Goal: Task Accomplishment & Management: Manage account settings

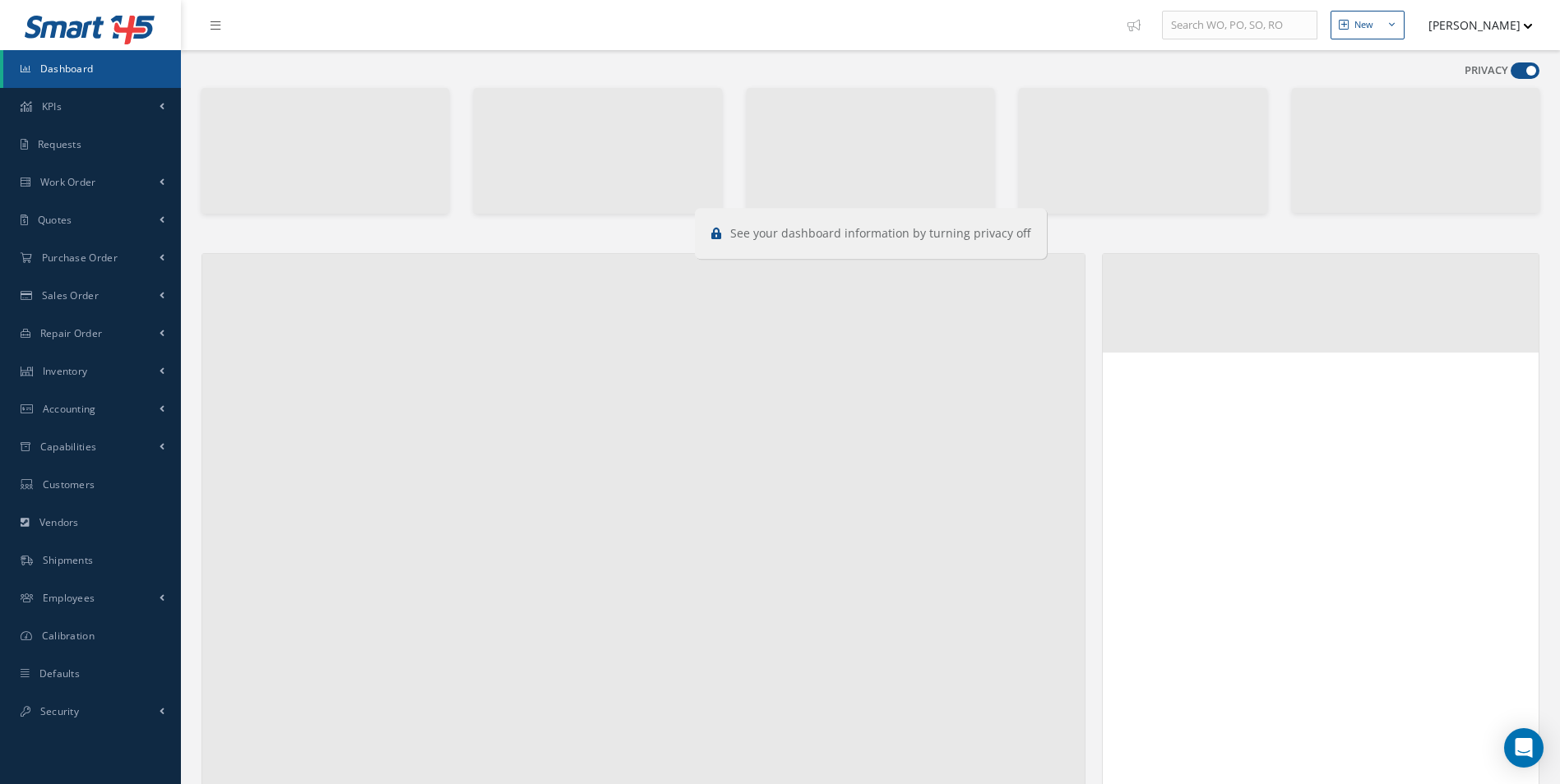
click at [1517, 71] on span at bounding box center [1524, 70] width 29 height 17
click at [1510, 74] on input "checkbox" at bounding box center [1510, 74] width 0 height 0
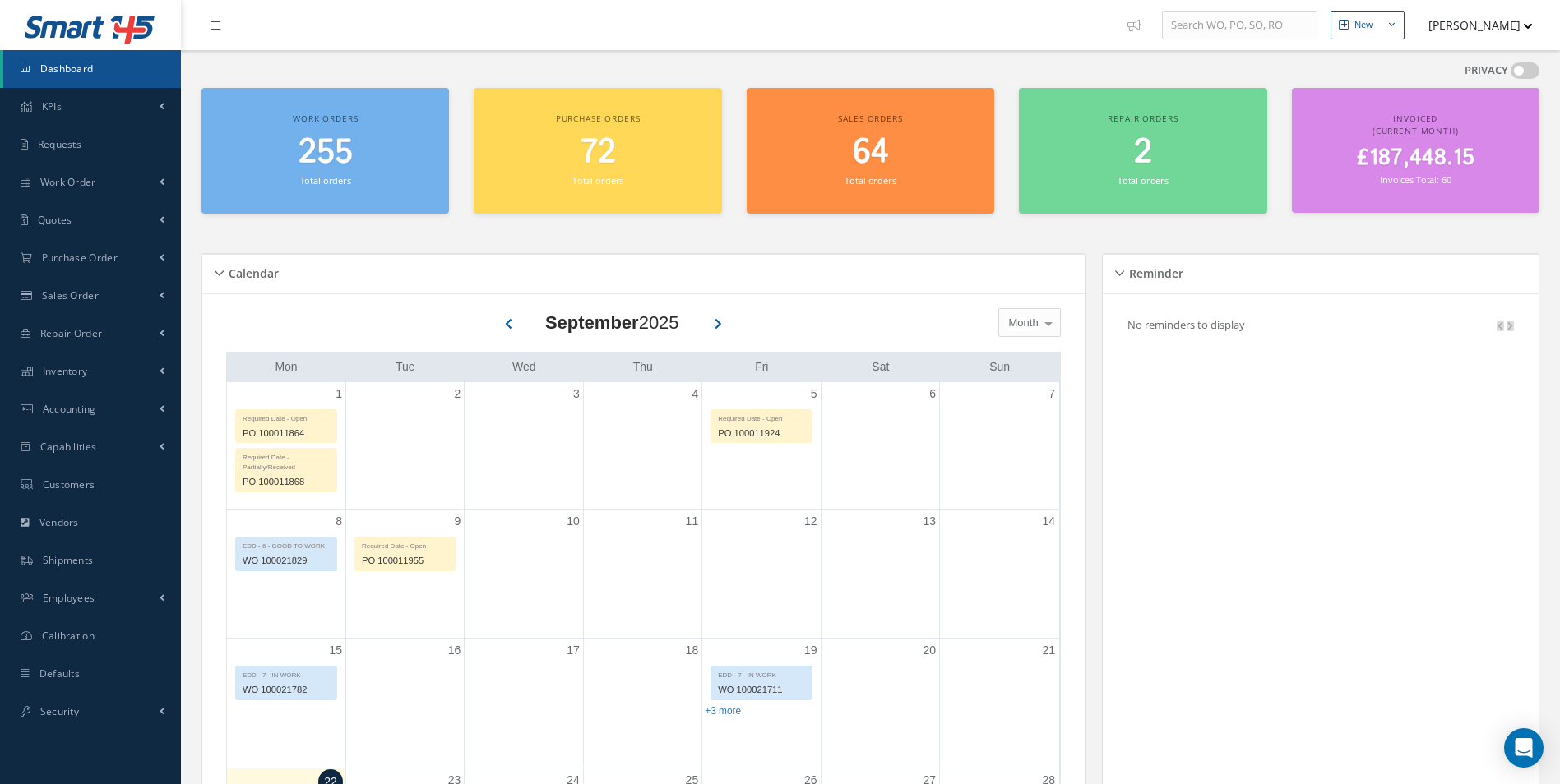
click at [1517, 71] on span at bounding box center [1524, 70] width 29 height 17
click at [1510, 74] on input "checkbox" at bounding box center [1510, 74] width 0 height 0
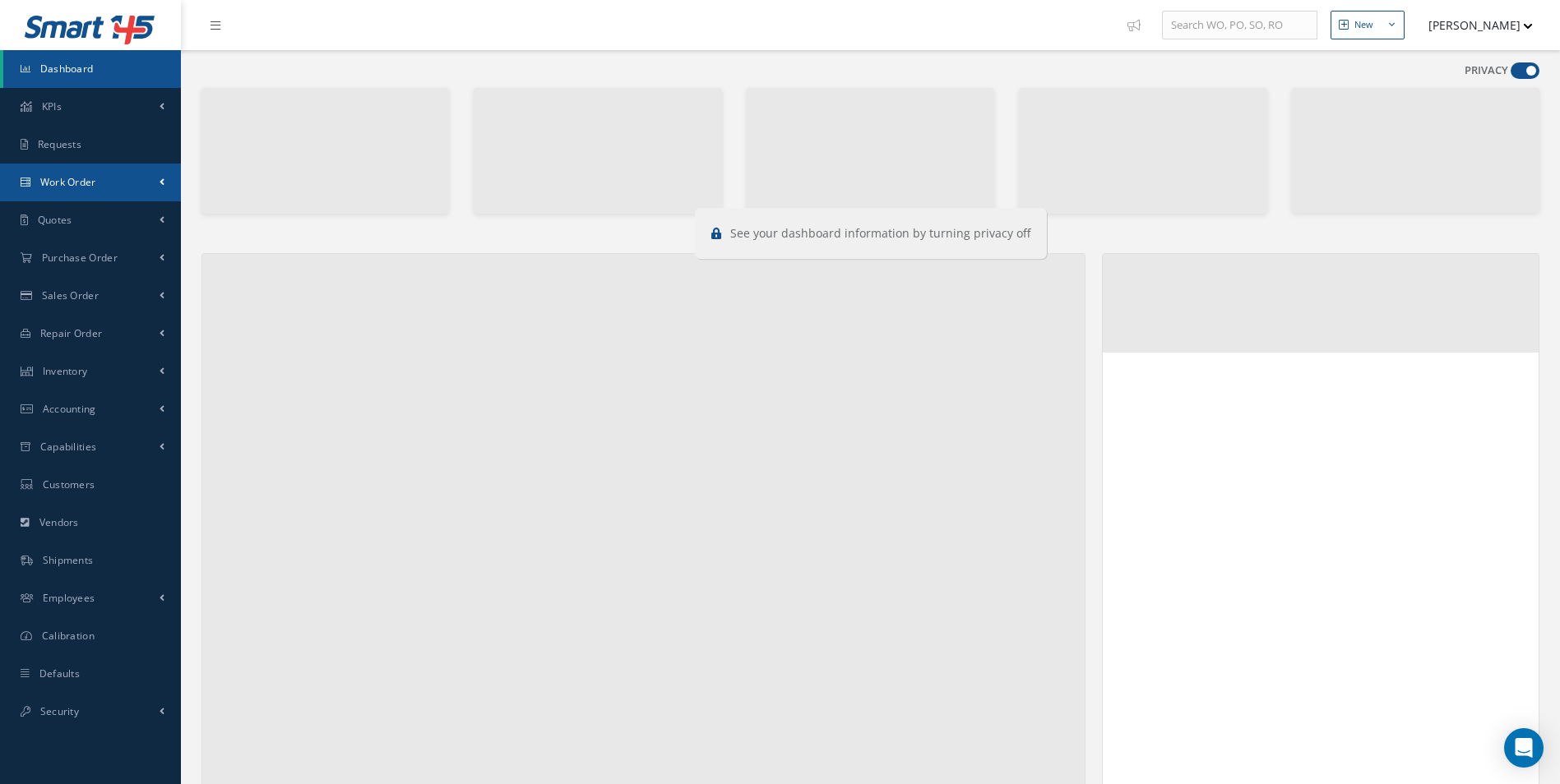
click at [122, 184] on link "Work Order" at bounding box center [91, 182] width 181 height 37
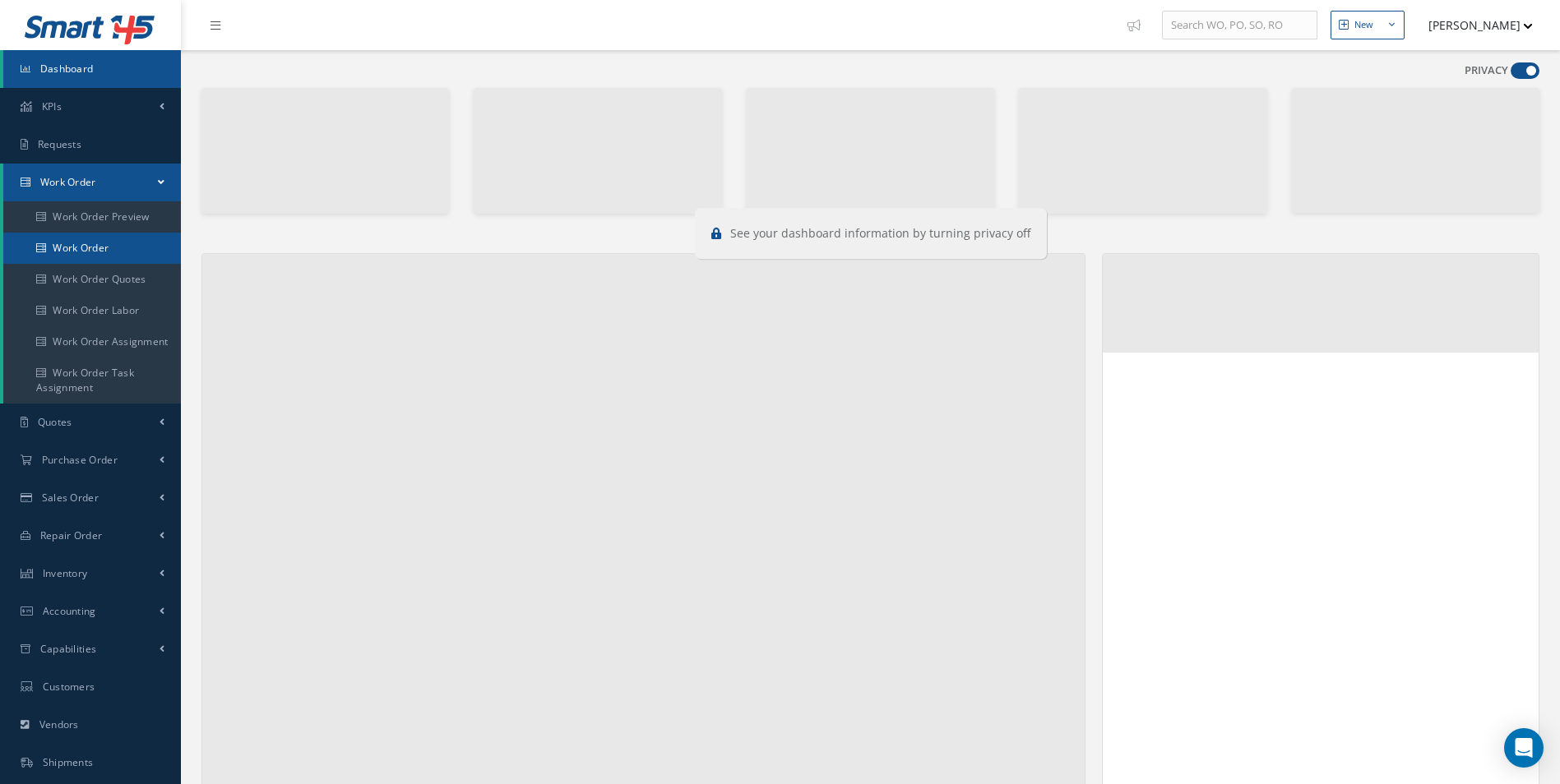
click at [114, 254] on link "Work Order" at bounding box center [94, 248] width 181 height 31
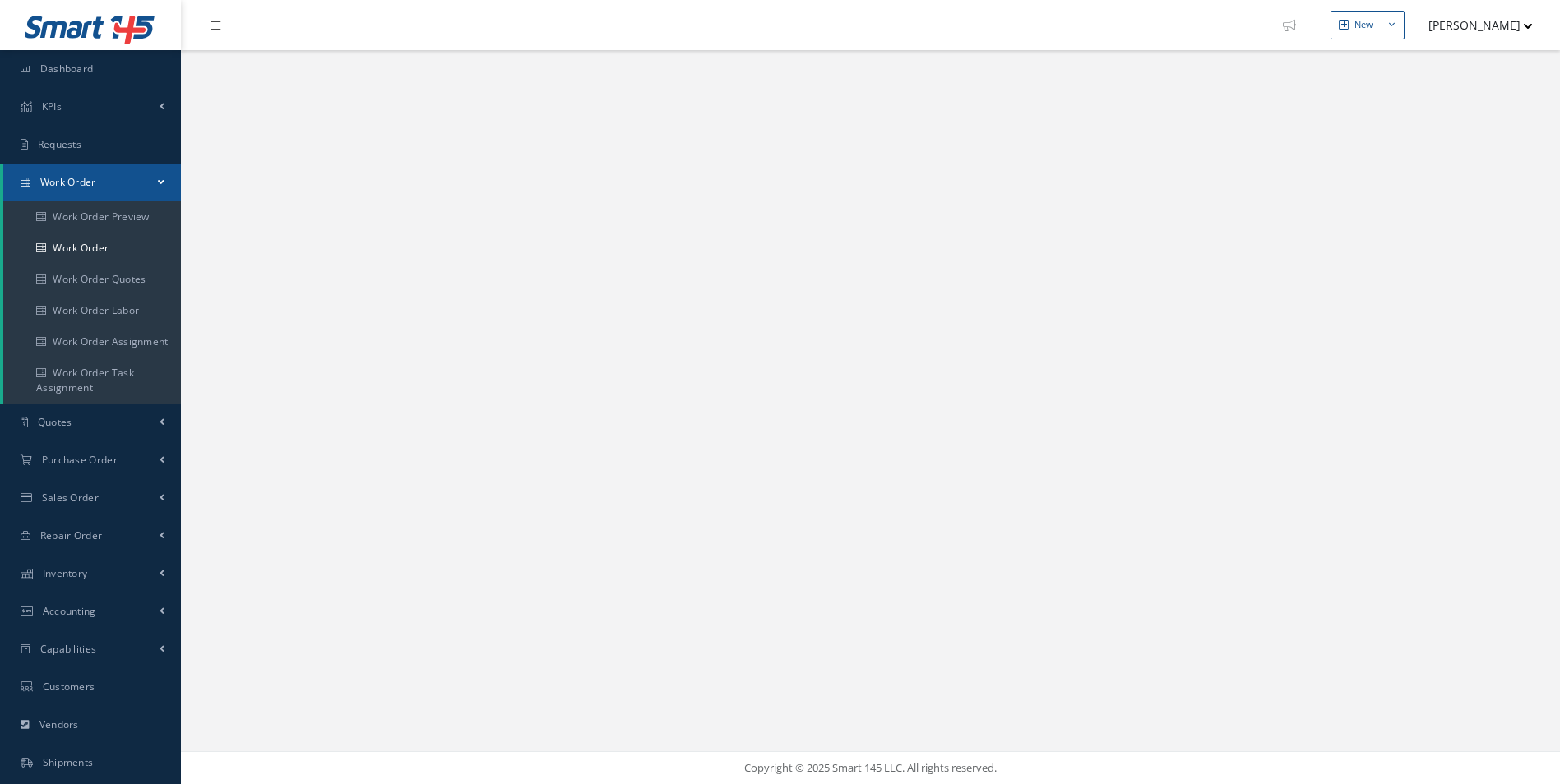
select select "25"
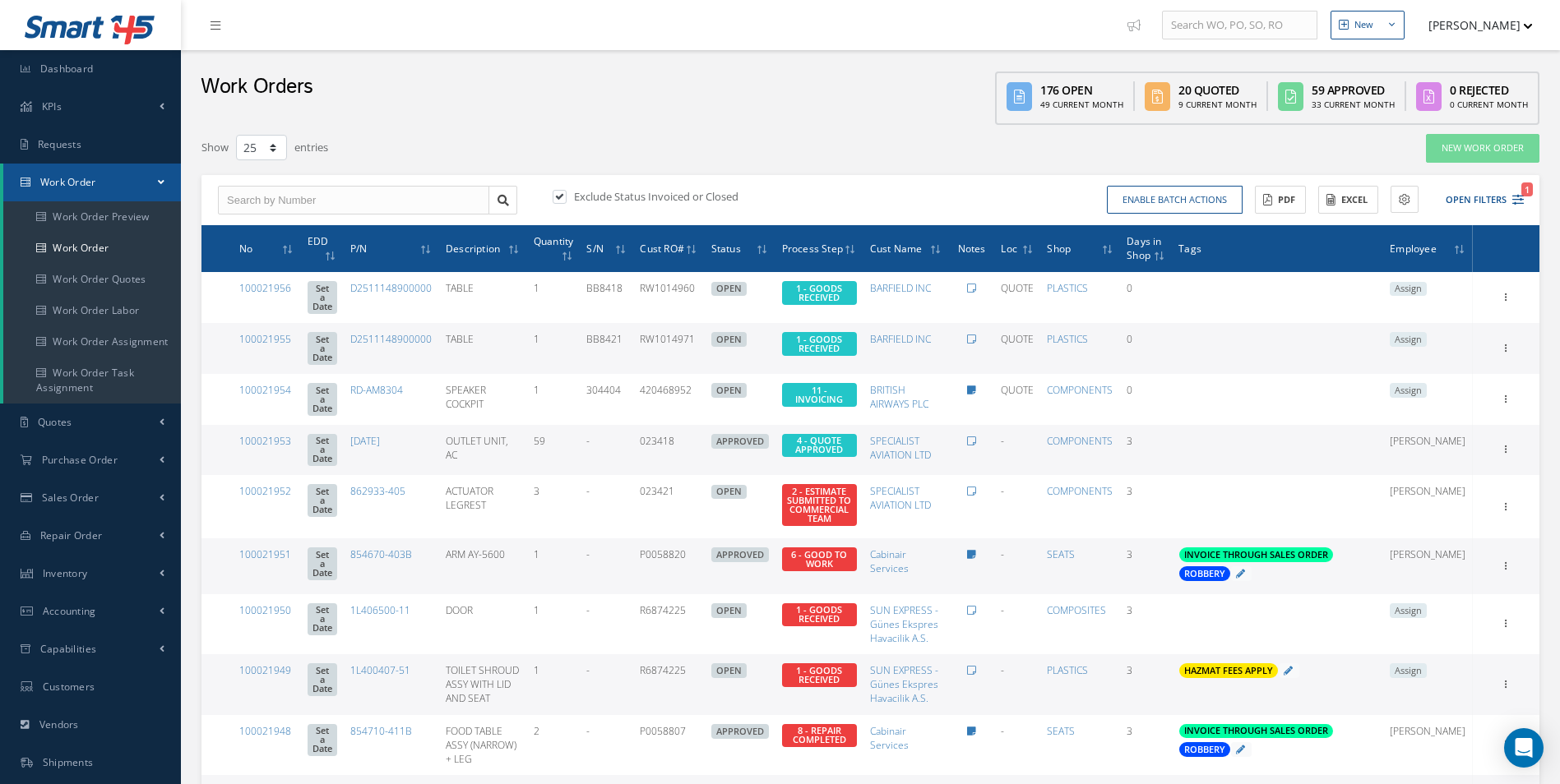
click at [1427, 339] on span "Assign" at bounding box center [1408, 339] width 37 height 15
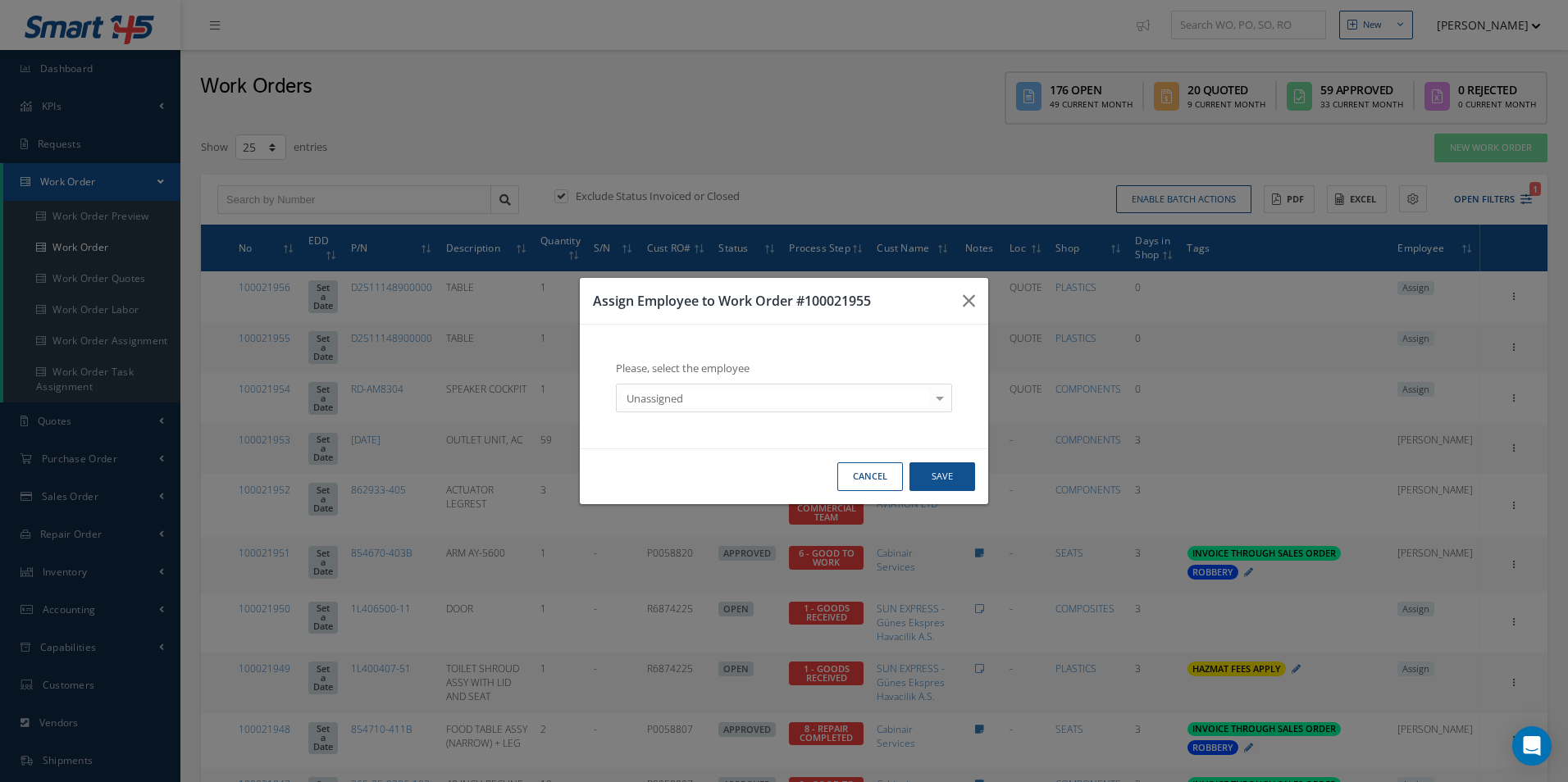
click at [705, 408] on div "Unassigned" at bounding box center [783, 398] width 336 height 30
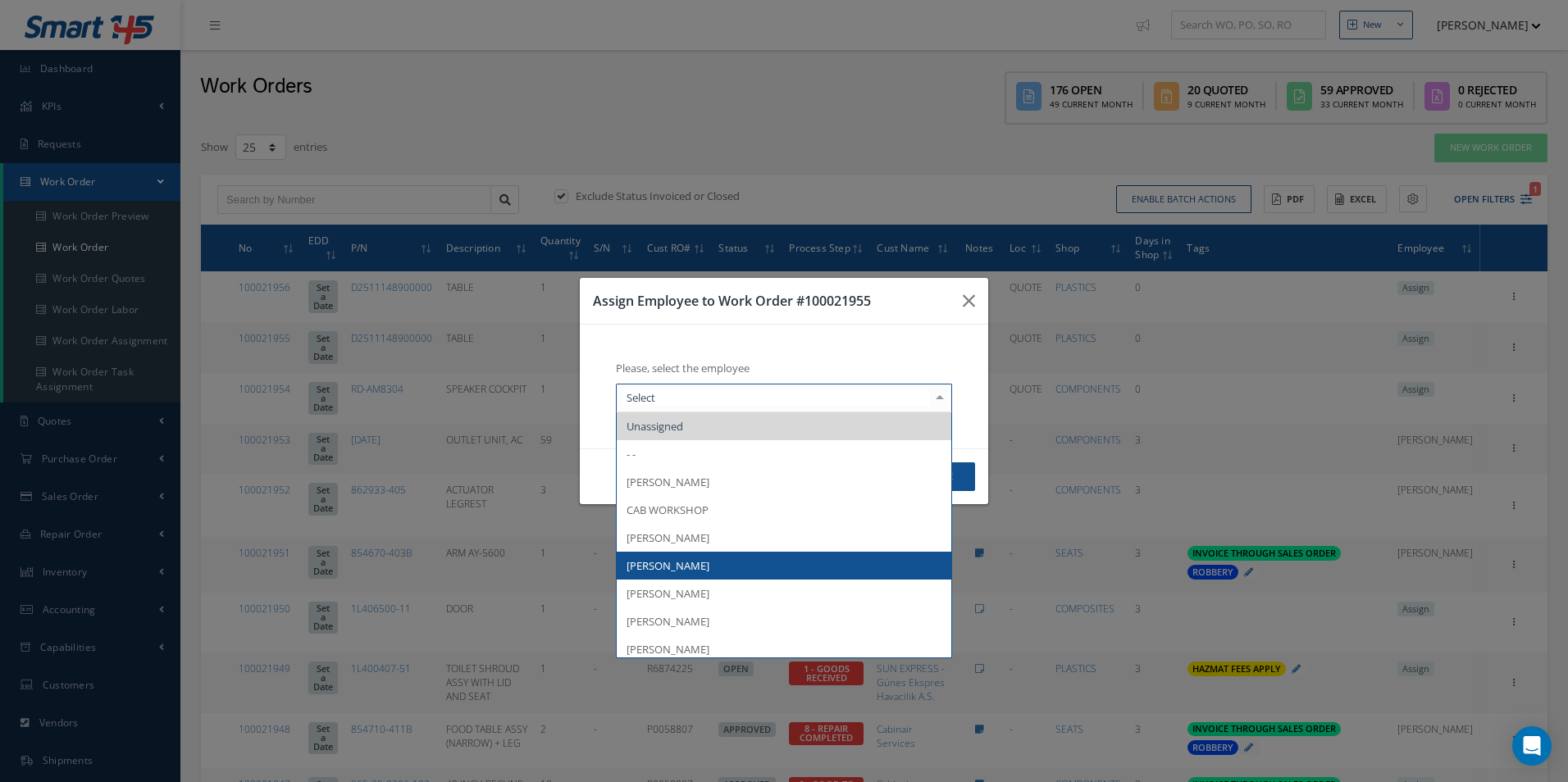
click at [700, 555] on span "[PERSON_NAME]" at bounding box center [783, 566] width 334 height 28
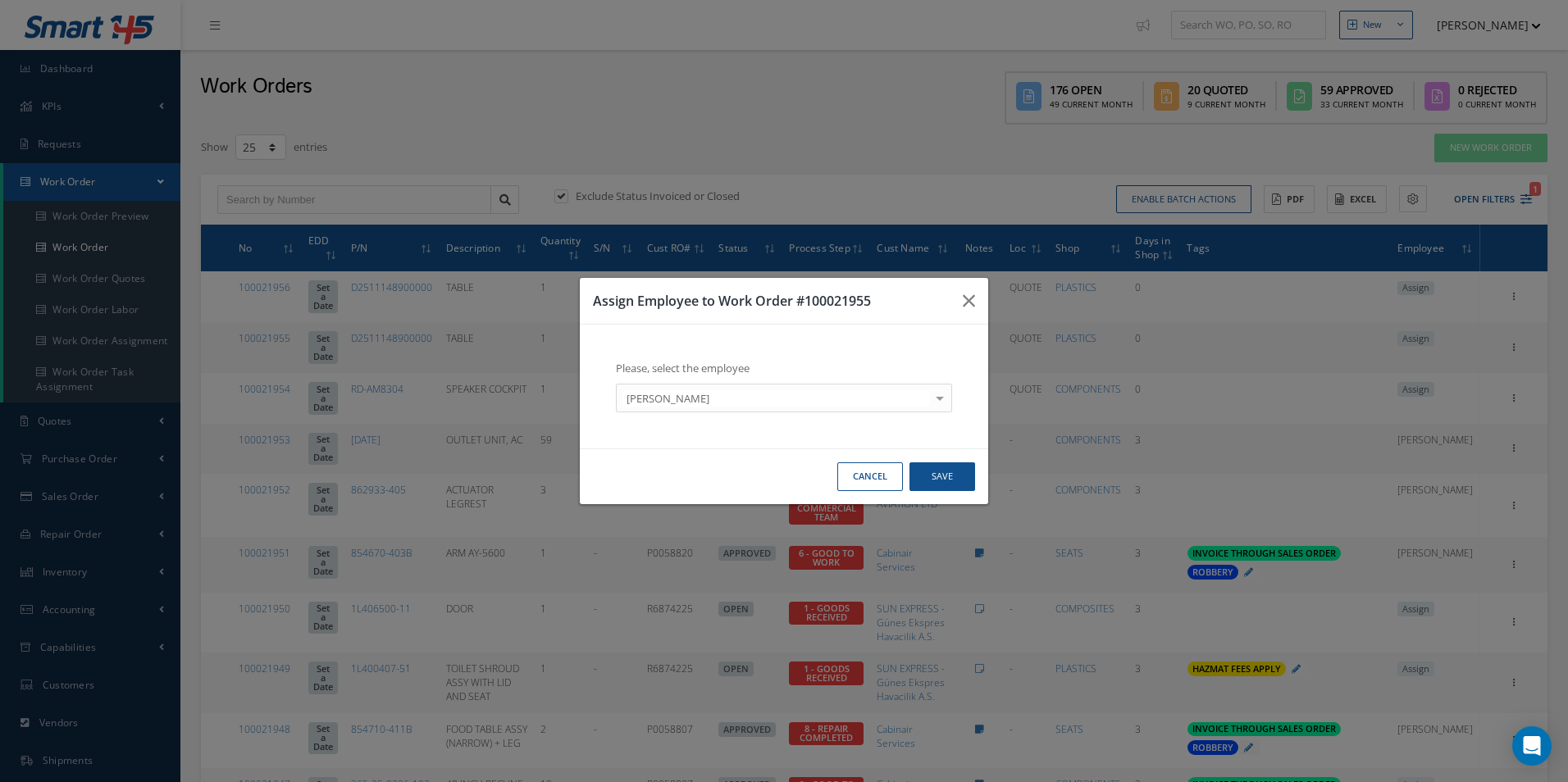
click at [936, 461] on div "Cancel Save" at bounding box center [784, 476] width 408 height 56
click at [941, 475] on button "Save" at bounding box center [942, 476] width 66 height 29
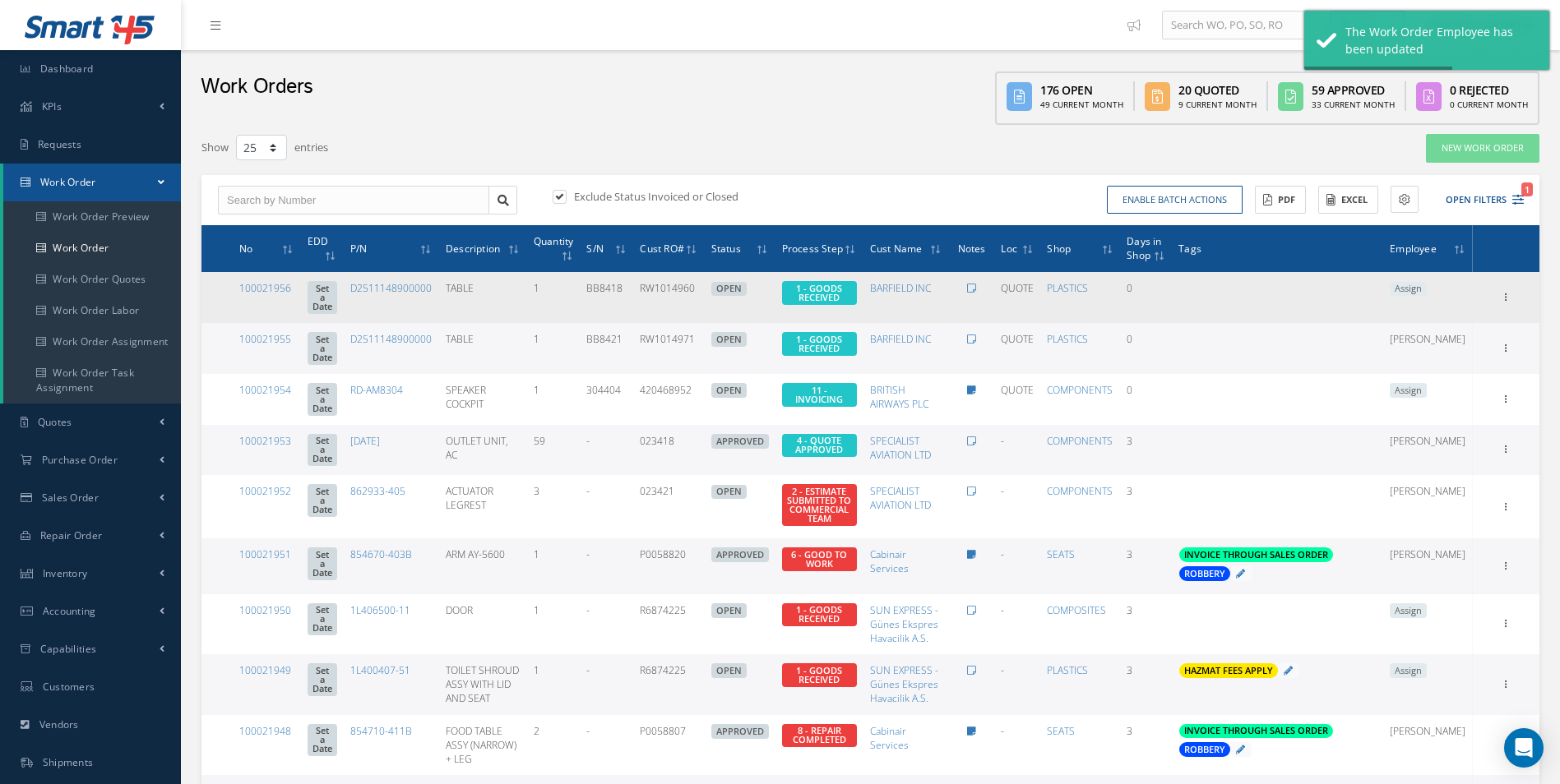
click at [1427, 294] on span "Assign" at bounding box center [1408, 289] width 37 height 15
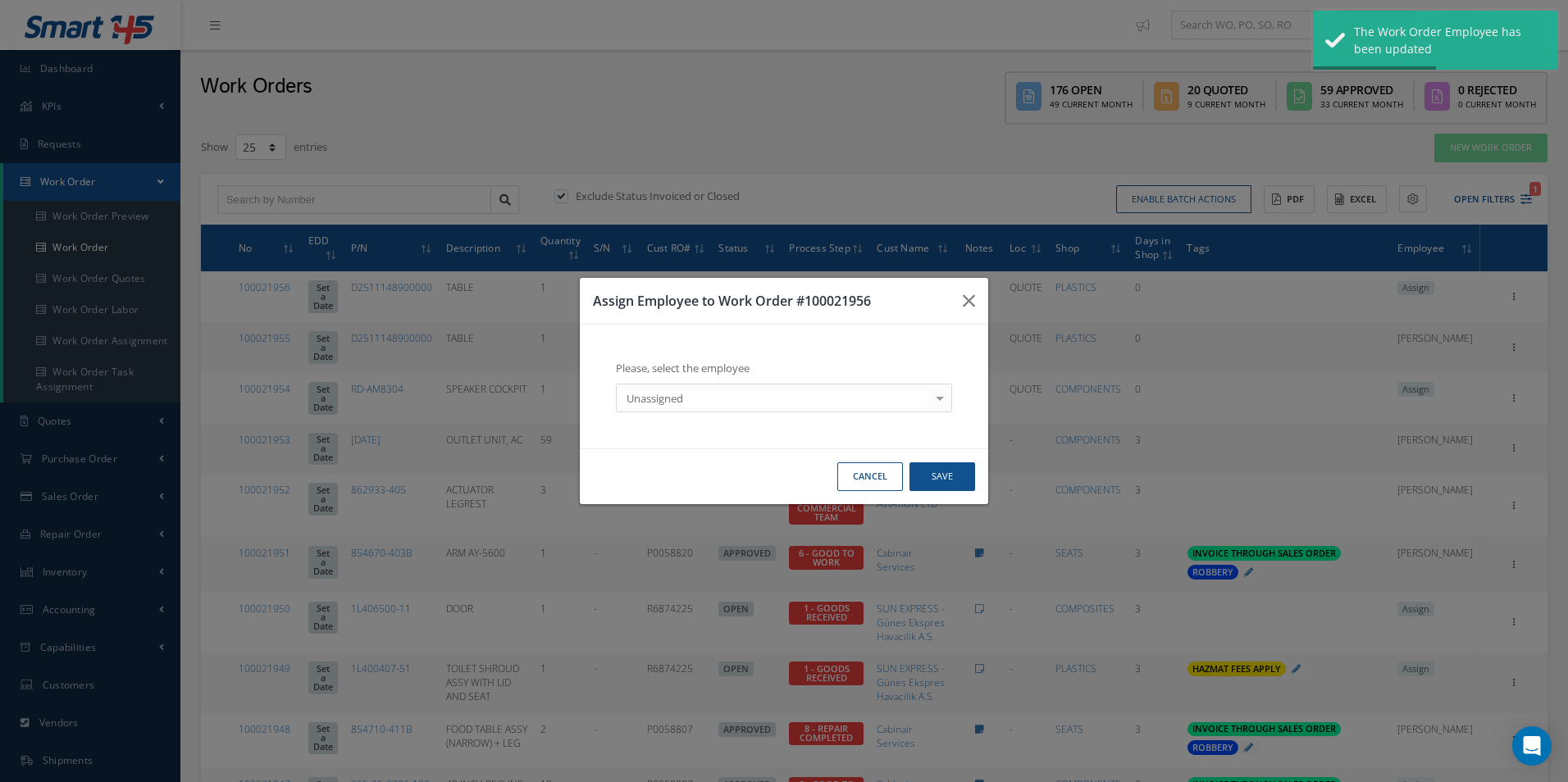
click at [741, 389] on div "Unassigned" at bounding box center [783, 398] width 336 height 30
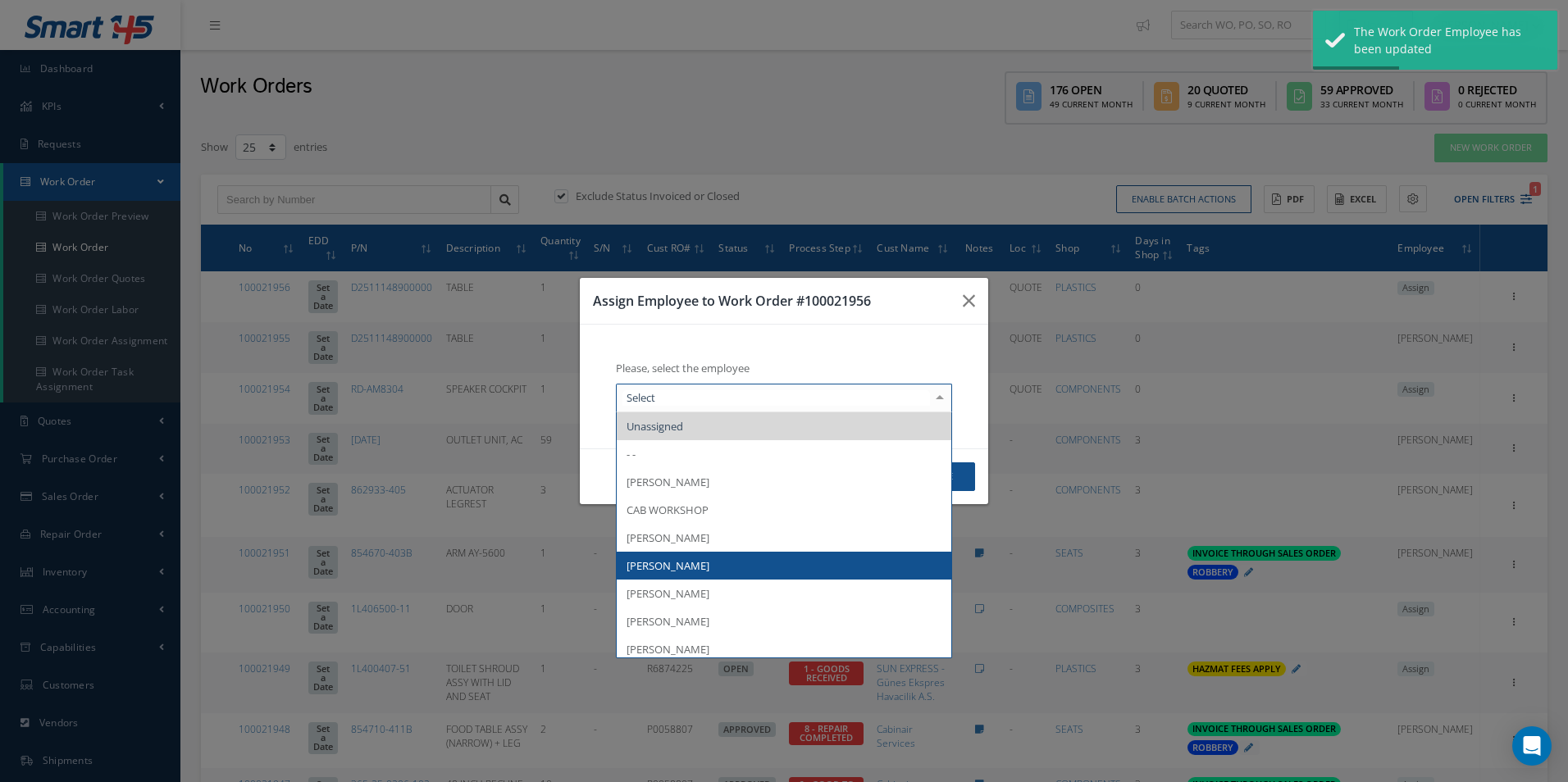
click at [678, 567] on span "[PERSON_NAME]" at bounding box center [668, 565] width 82 height 15
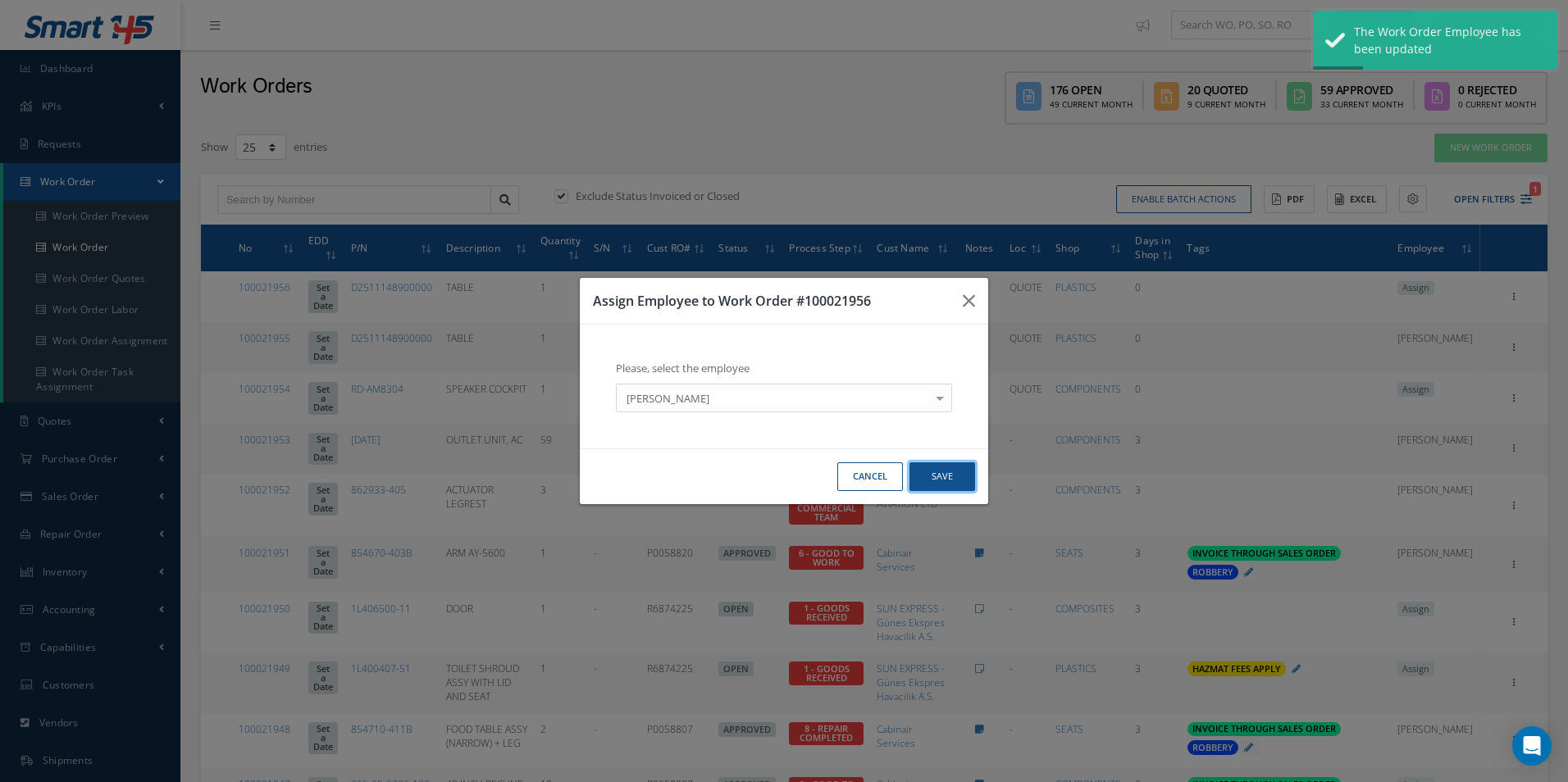
click at [939, 479] on button "Save" at bounding box center [942, 476] width 66 height 29
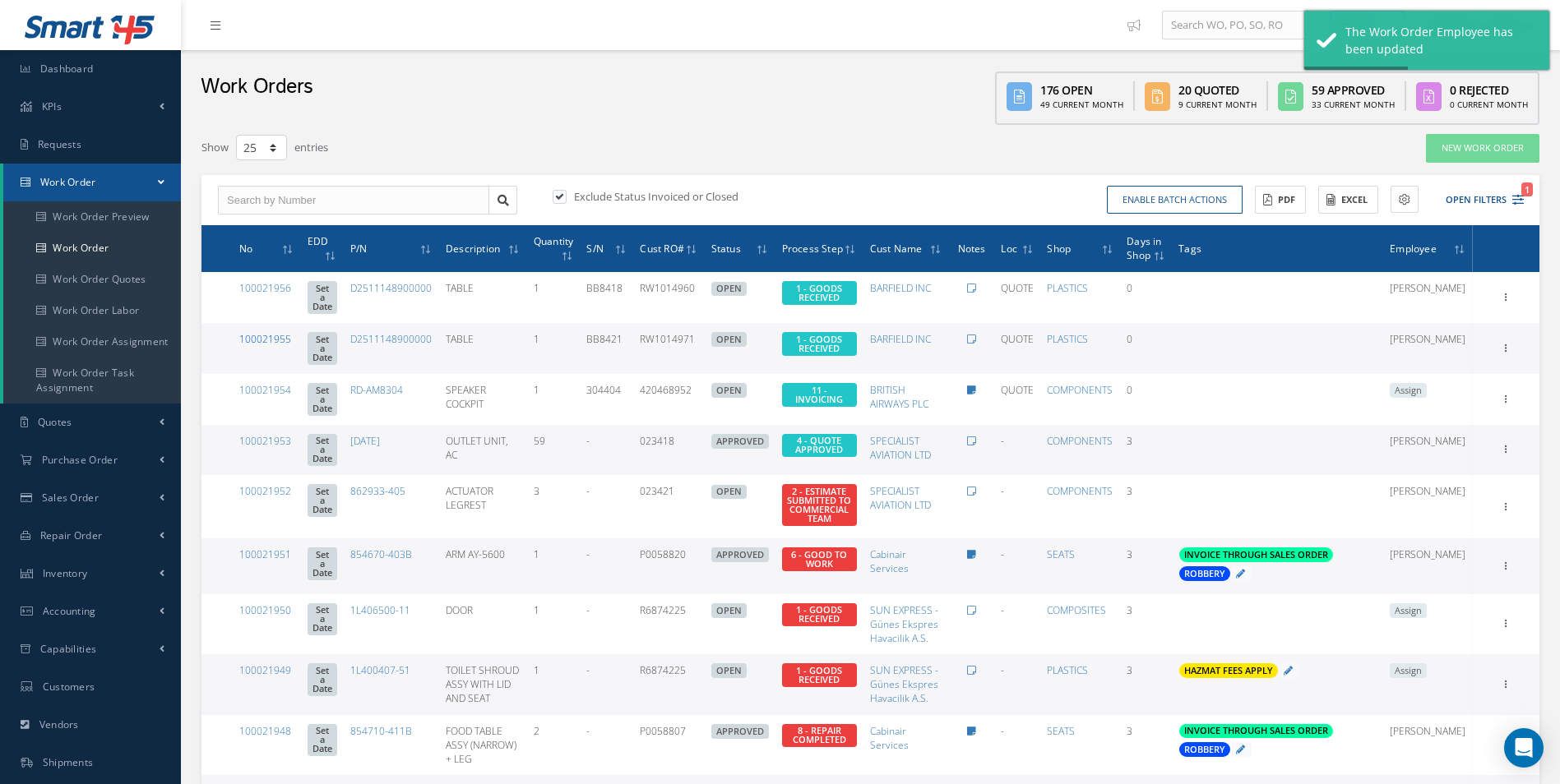
click at [263, 332] on link "100021955" at bounding box center [266, 339] width 52 height 14
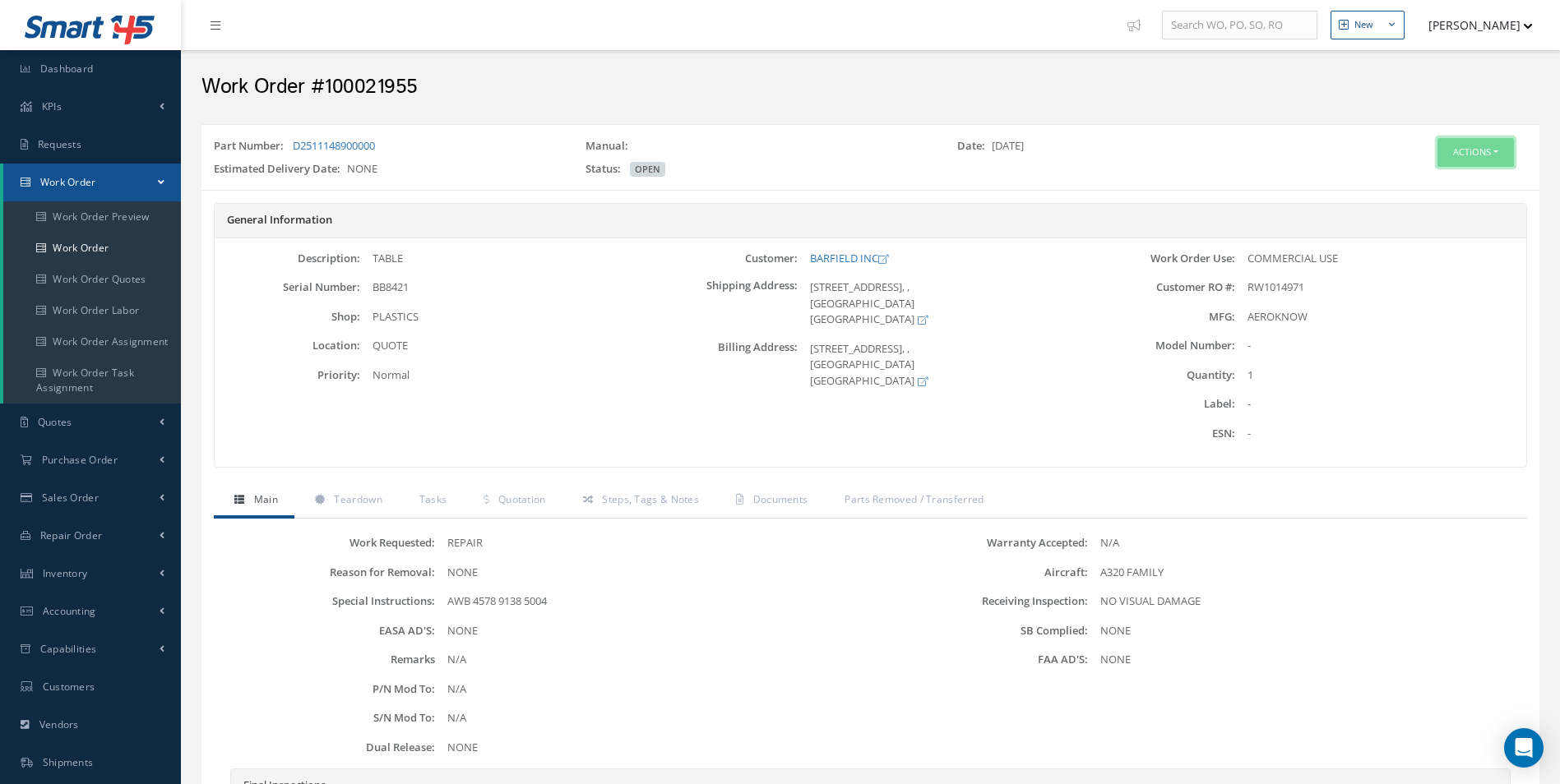
click at [1493, 149] on button "Actions" at bounding box center [1476, 152] width 77 height 29
click at [1428, 178] on link "Edit" at bounding box center [1450, 184] width 131 height 23
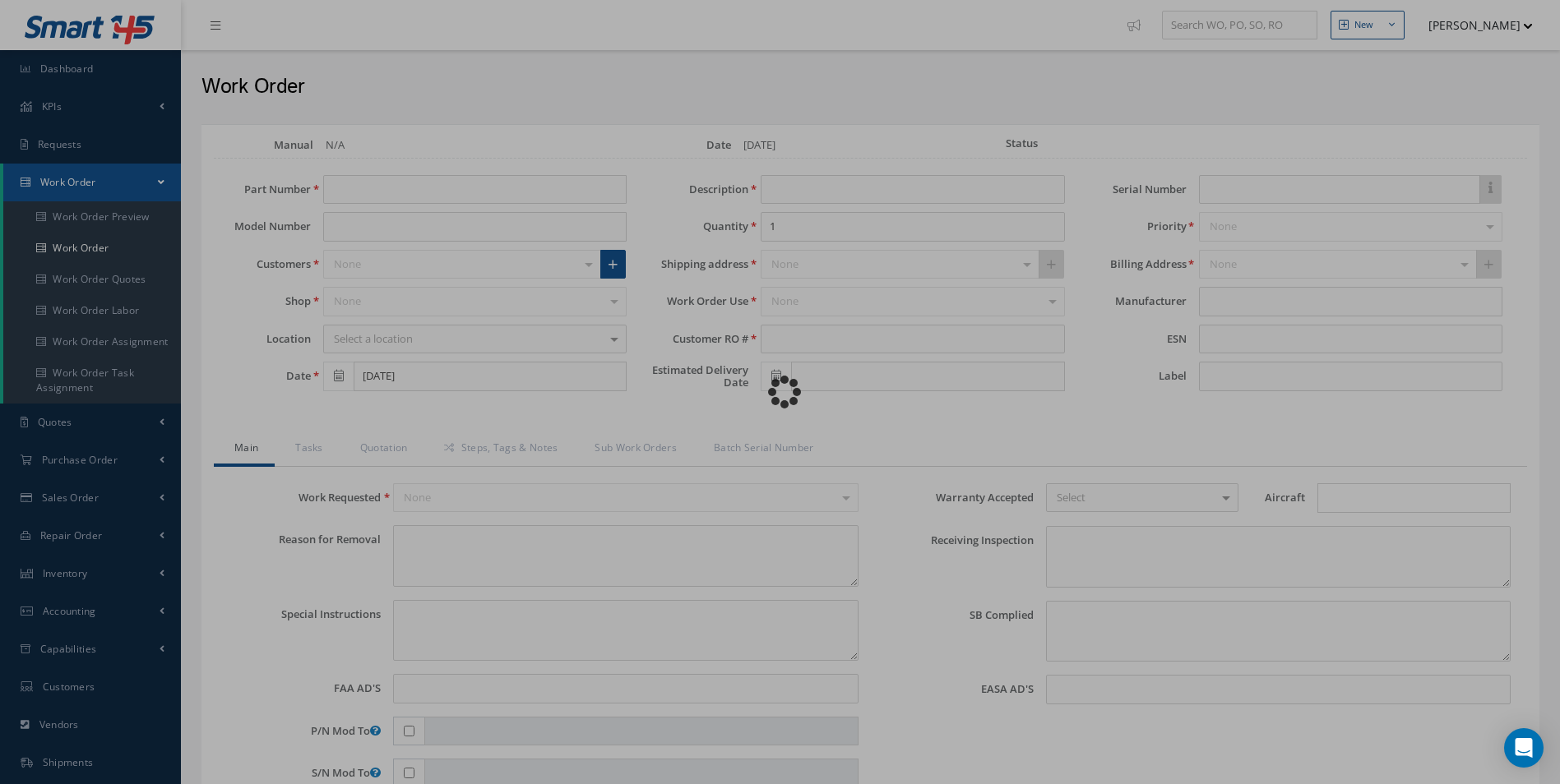
type input "D2511148900000"
type input "TABLE"
type input "RW1014971"
type input "BB8421"
type textarea "NONE"
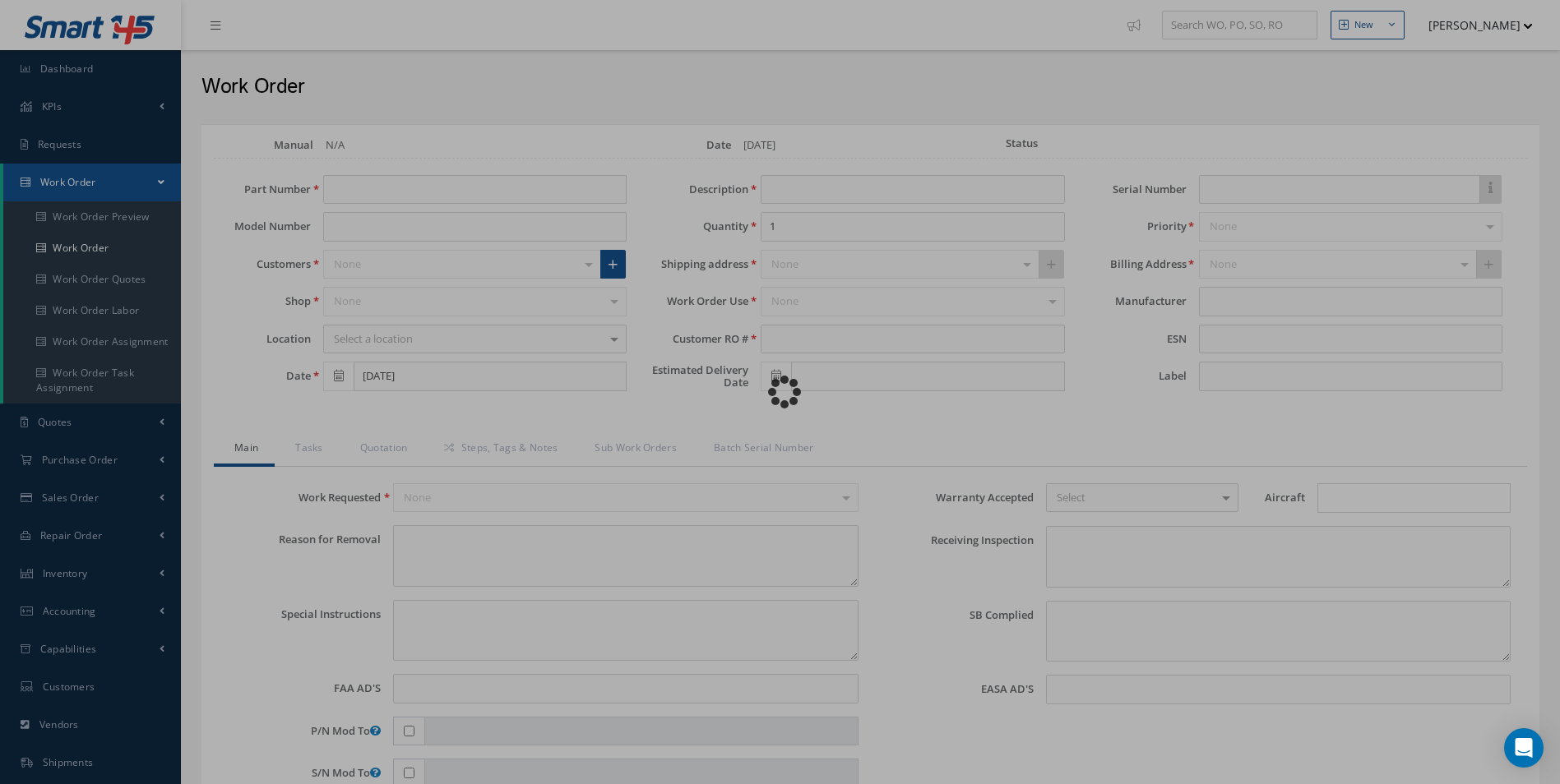
type textarea "AWB 4578 9138 5004"
type input "NONE"
type textarea "NO VISUAL DAMAGE"
type textarea "NONE"
type input "NONE"
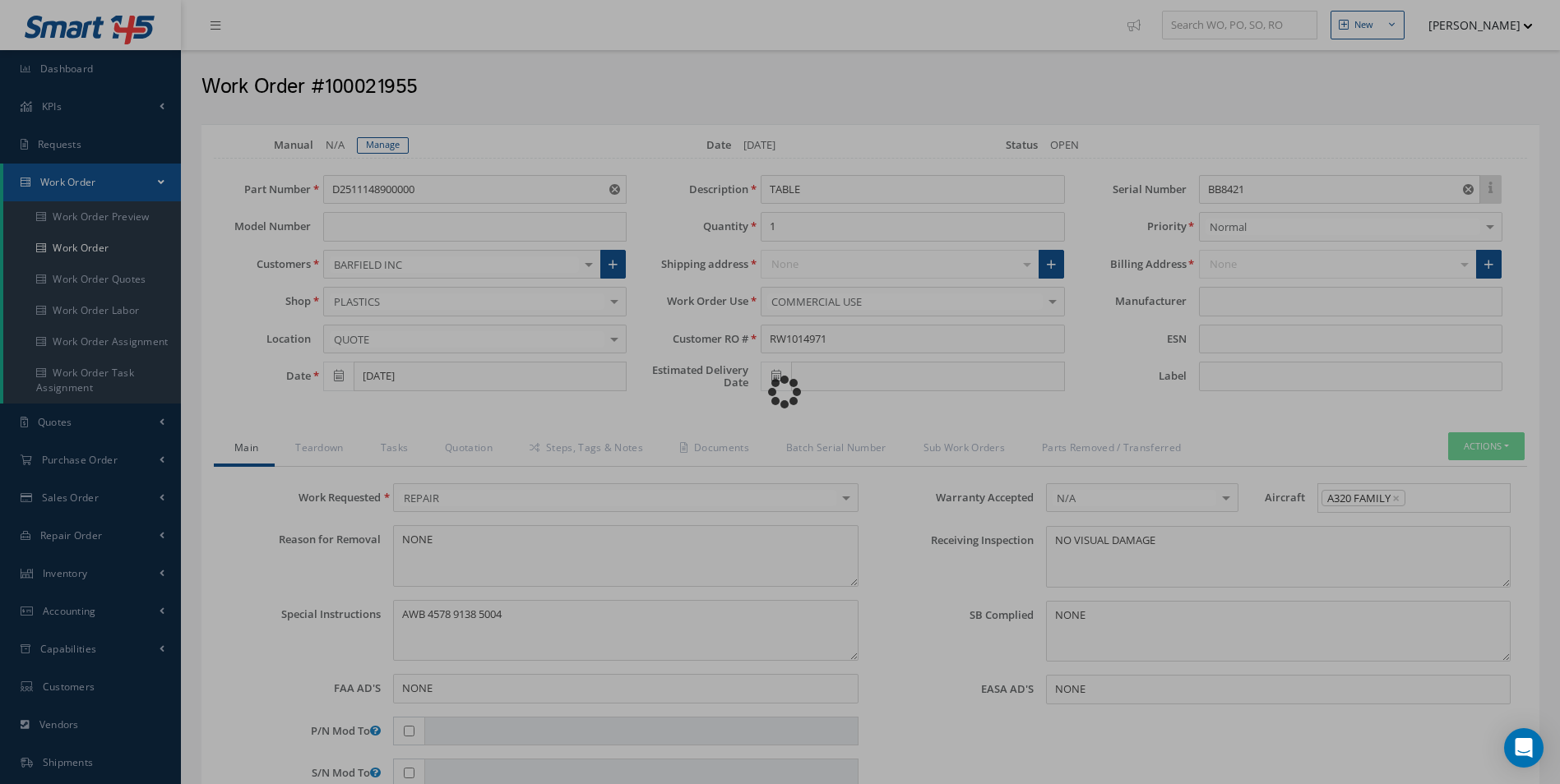
type input "AEROKNOW"
type input "1.3473"
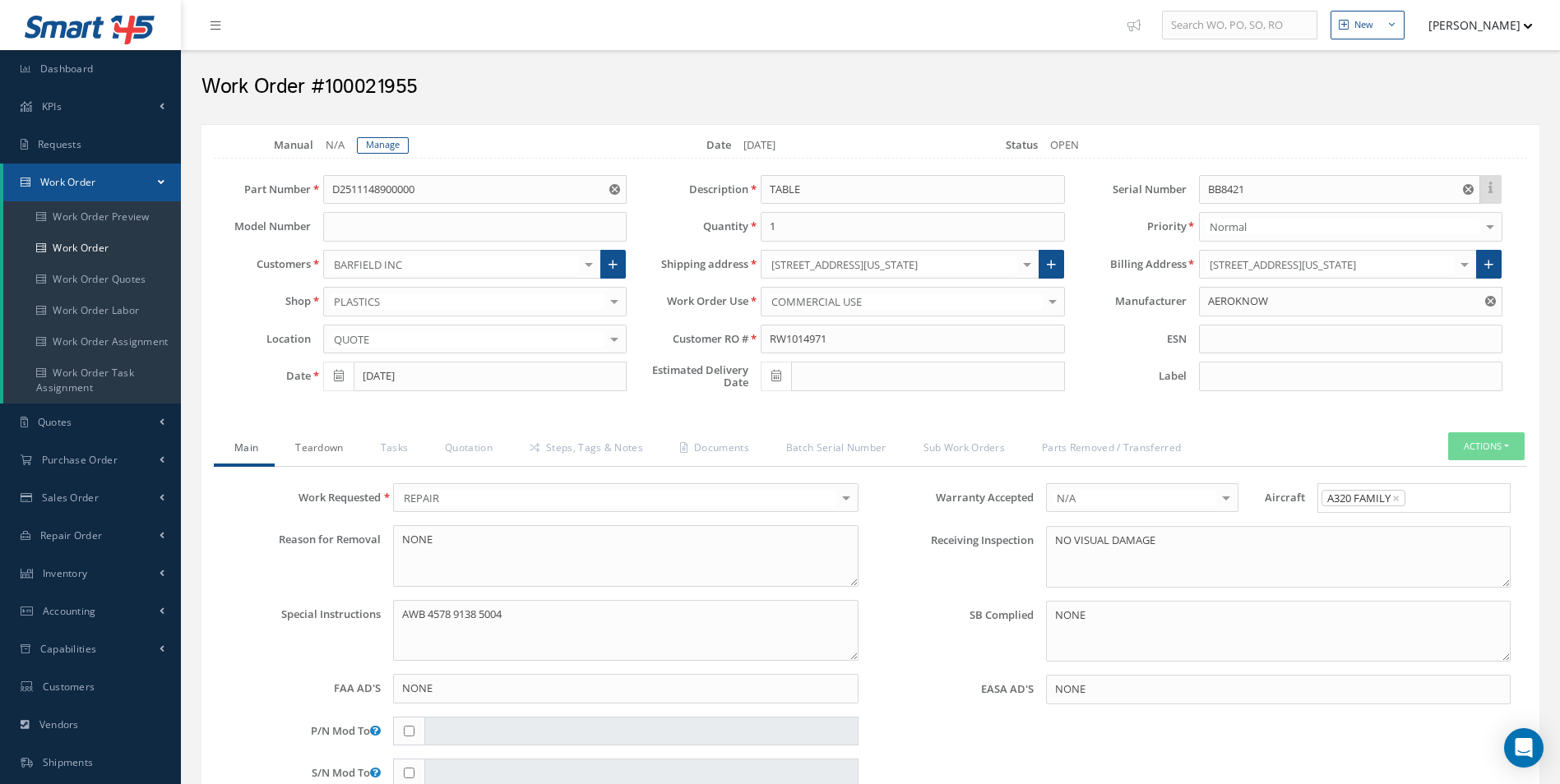
click at [319, 443] on link "Teardown" at bounding box center [316, 450] width 84 height 35
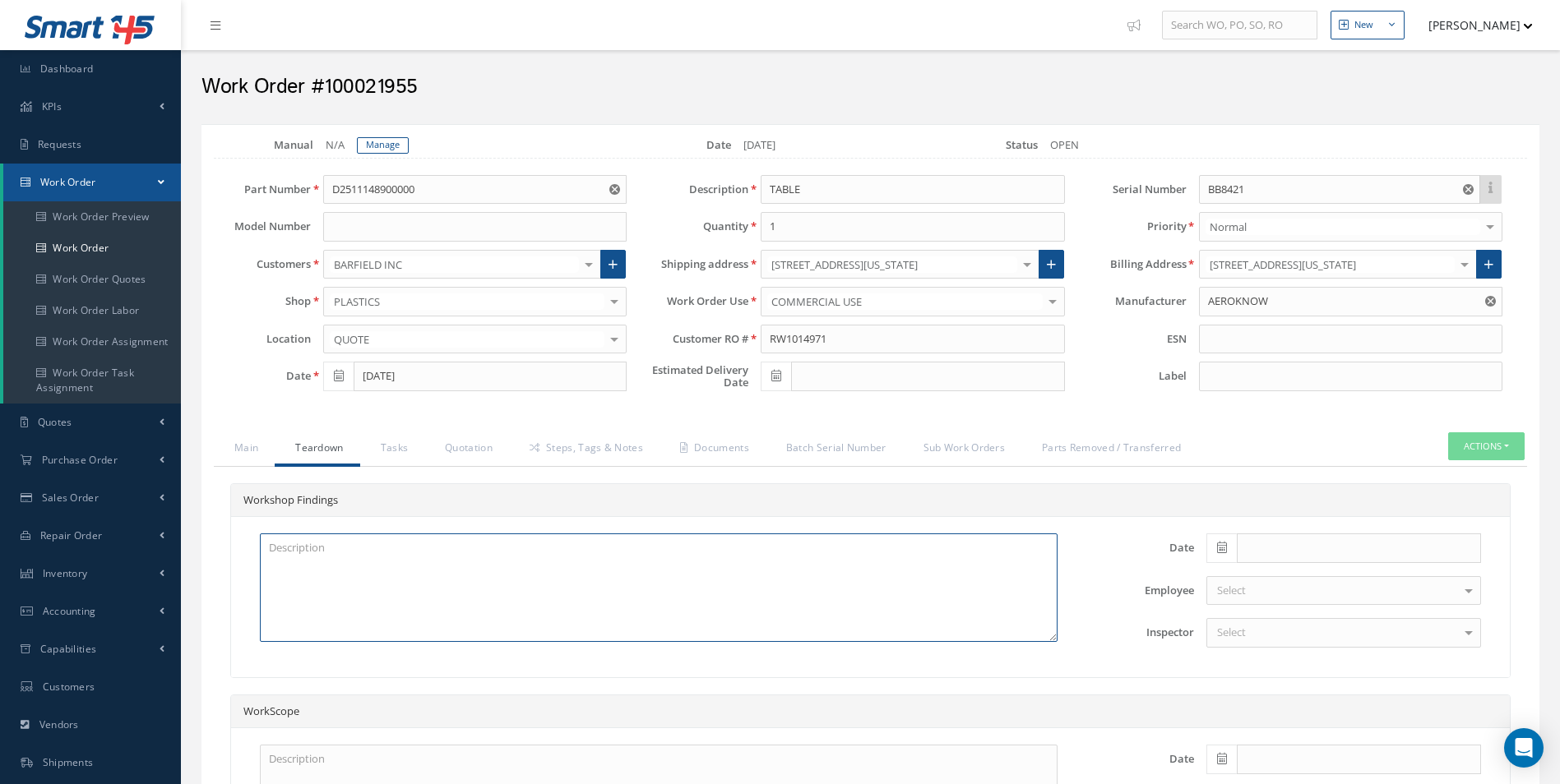
click at [285, 570] on textarea at bounding box center [658, 587] width 797 height 109
paste textarea "TRAY TABLE CRACKED AT HINGE POSITION (SATTO REPAIR) X2 TRAY TABLE DISK-LOCATING…"
type textarea "TRAY TABLE CRACKED AT HINGE POSITION (SATTO REPAIR) X2 TRAY TABLE DISK-LOCATING…"
click at [1218, 539] on span at bounding box center [1221, 548] width 30 height 30
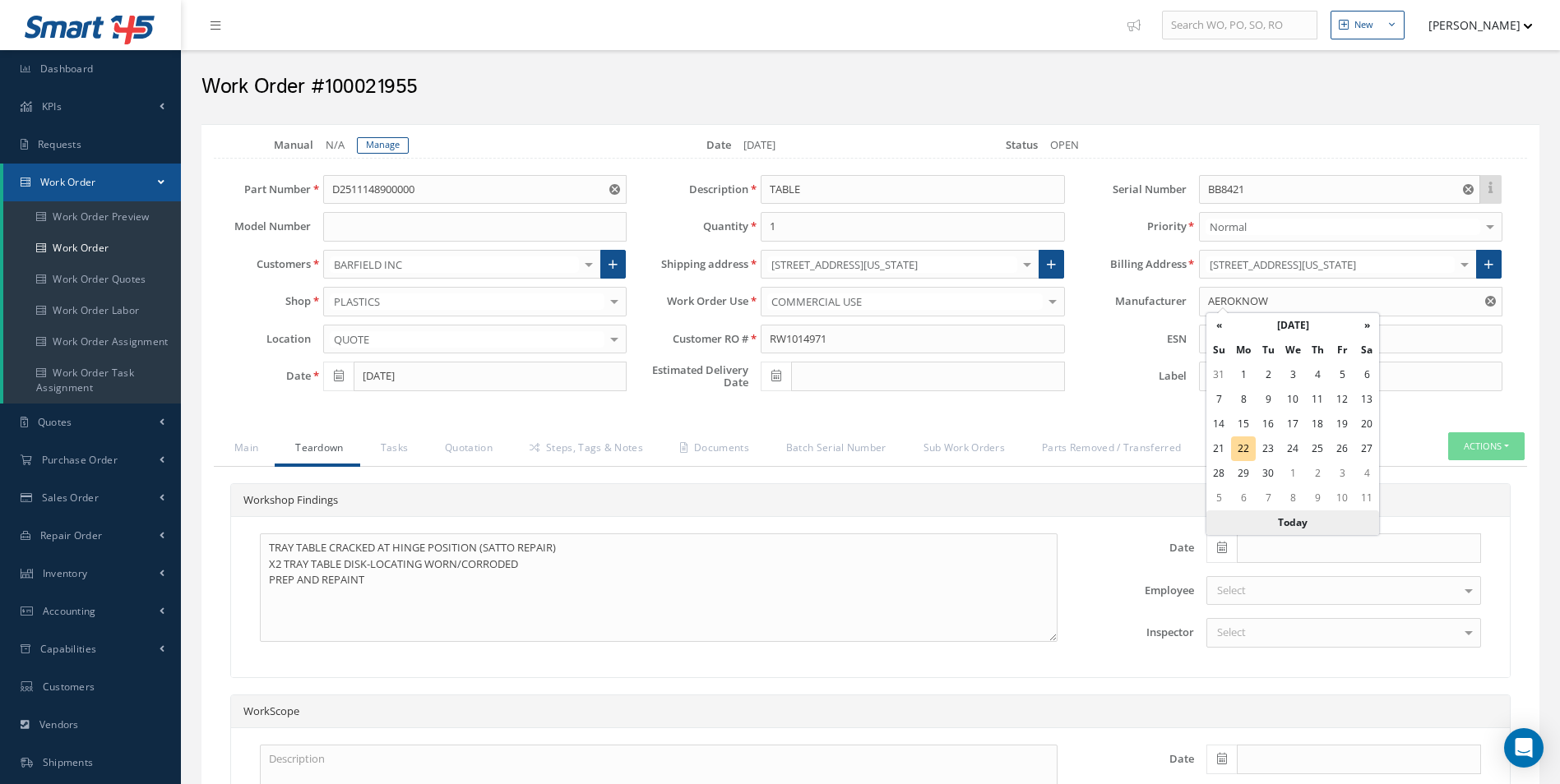
click at [1282, 524] on th "Today" at bounding box center [1293, 523] width 172 height 24
type input "[DATE]"
click at [1251, 620] on div "Select" at bounding box center [1343, 633] width 274 height 30
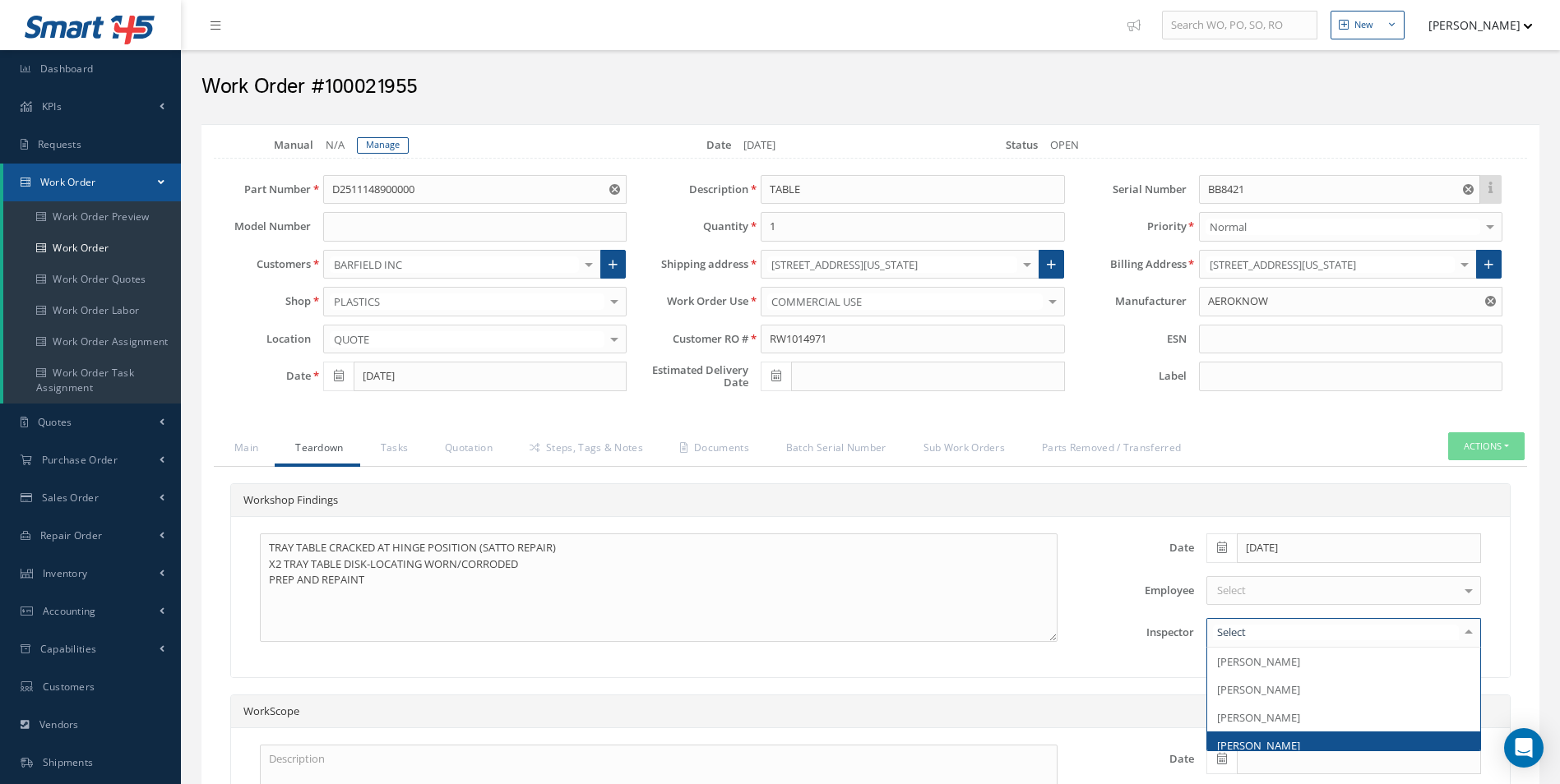
click at [1257, 746] on span "[PERSON_NAME]" at bounding box center [1258, 745] width 83 height 15
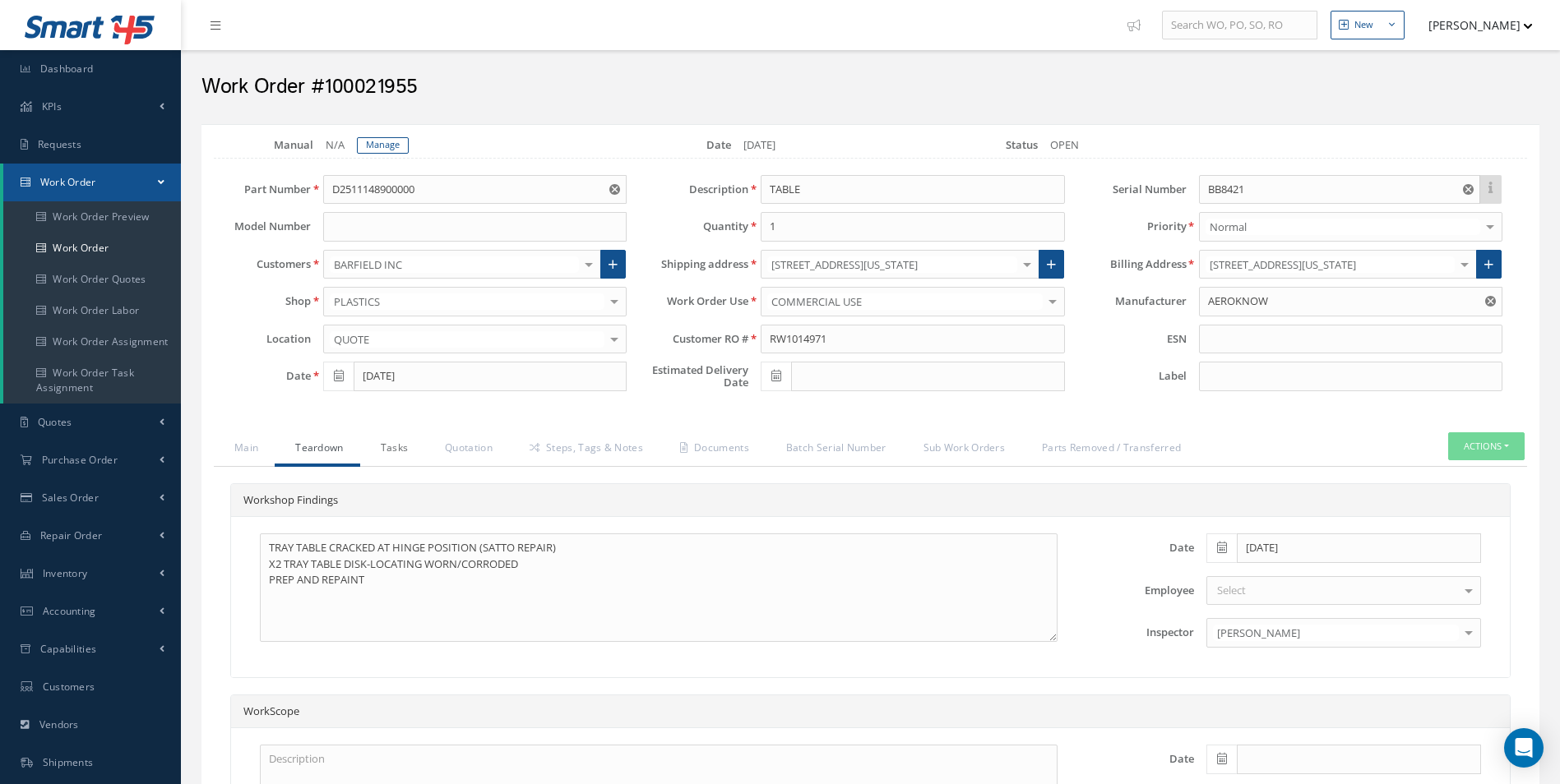
click at [387, 459] on link "Tasks" at bounding box center [393, 450] width 65 height 35
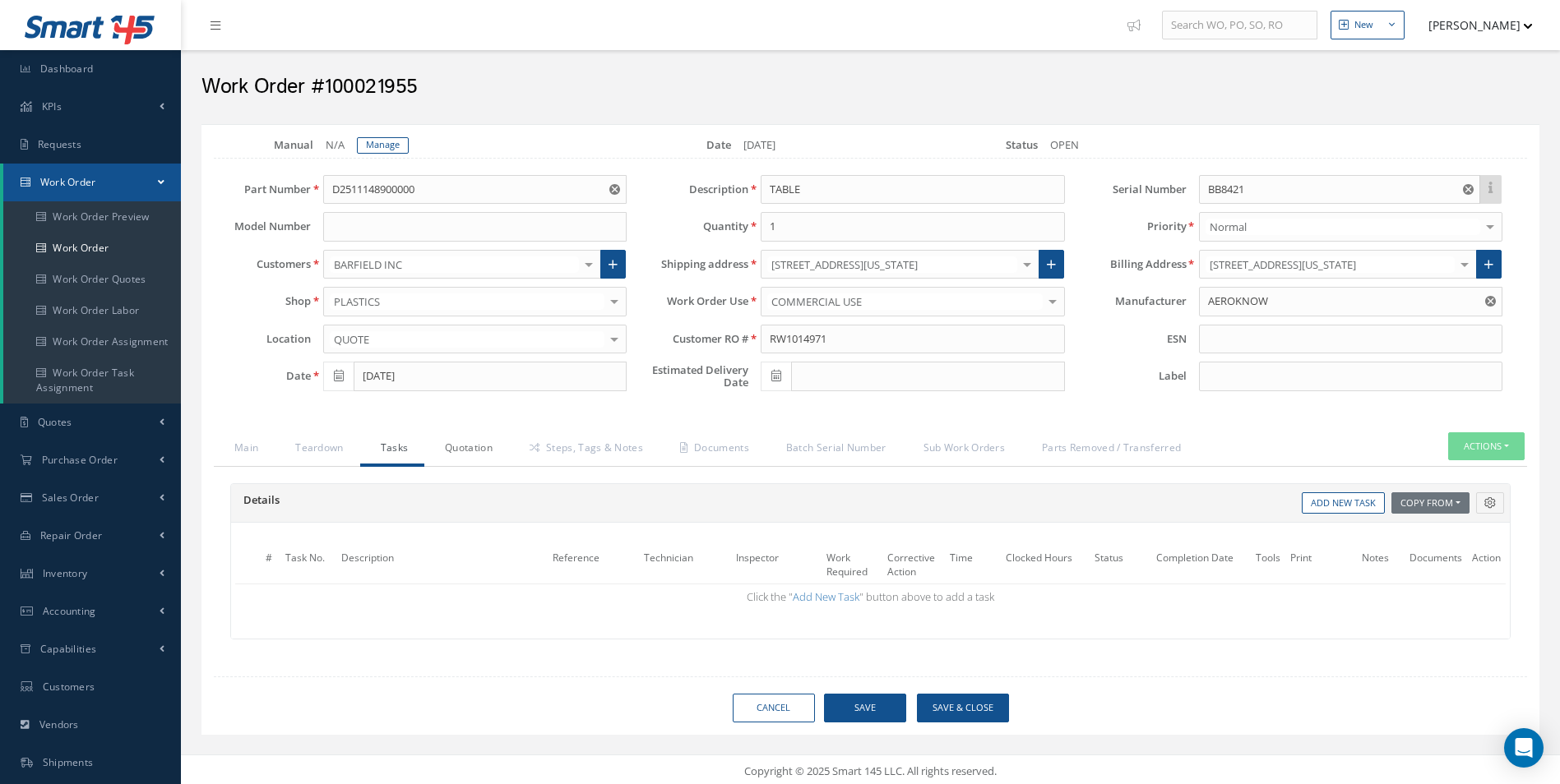
click at [481, 447] on link "Quotation" at bounding box center [466, 450] width 84 height 35
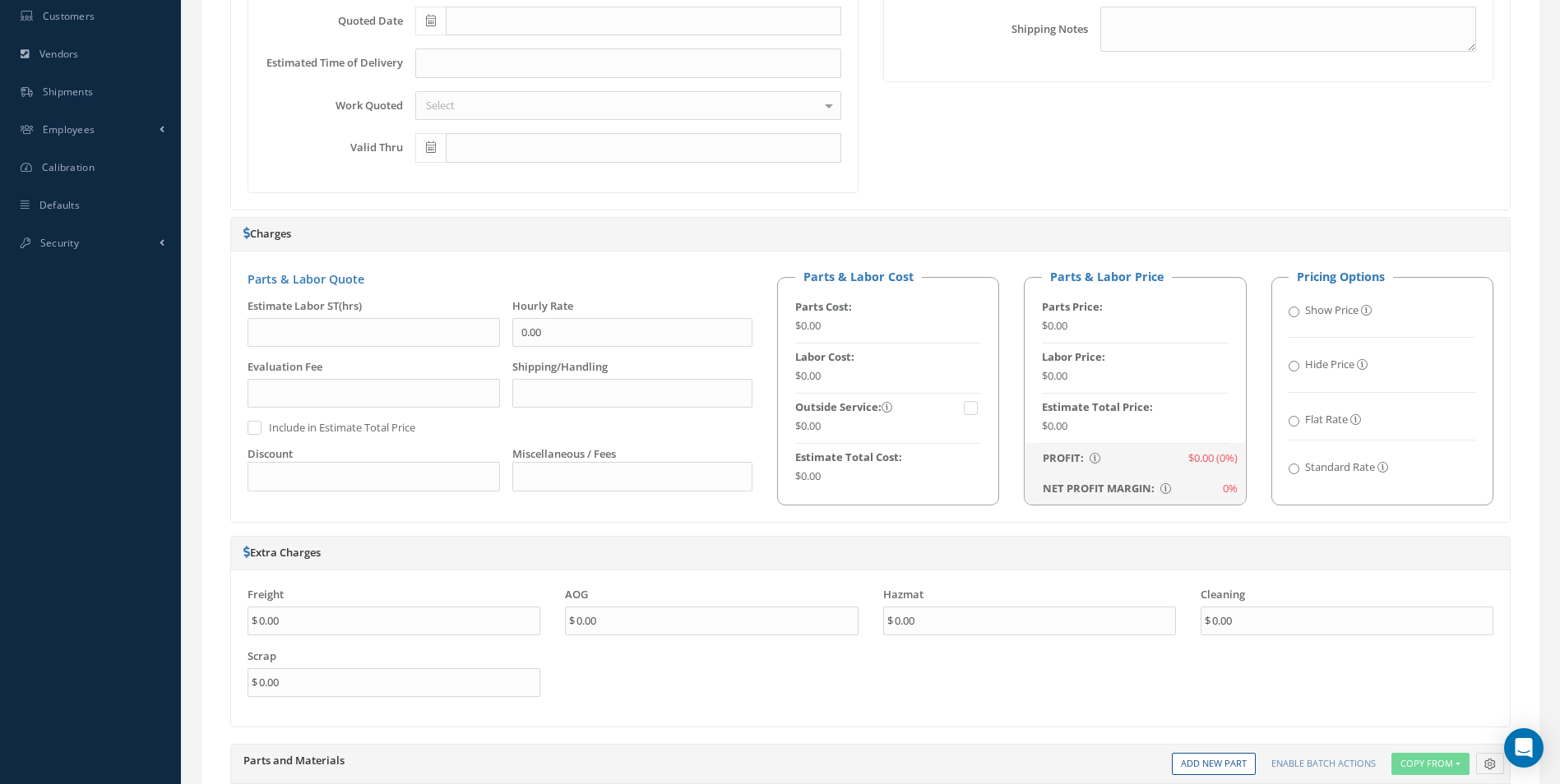
scroll to position [822, 0]
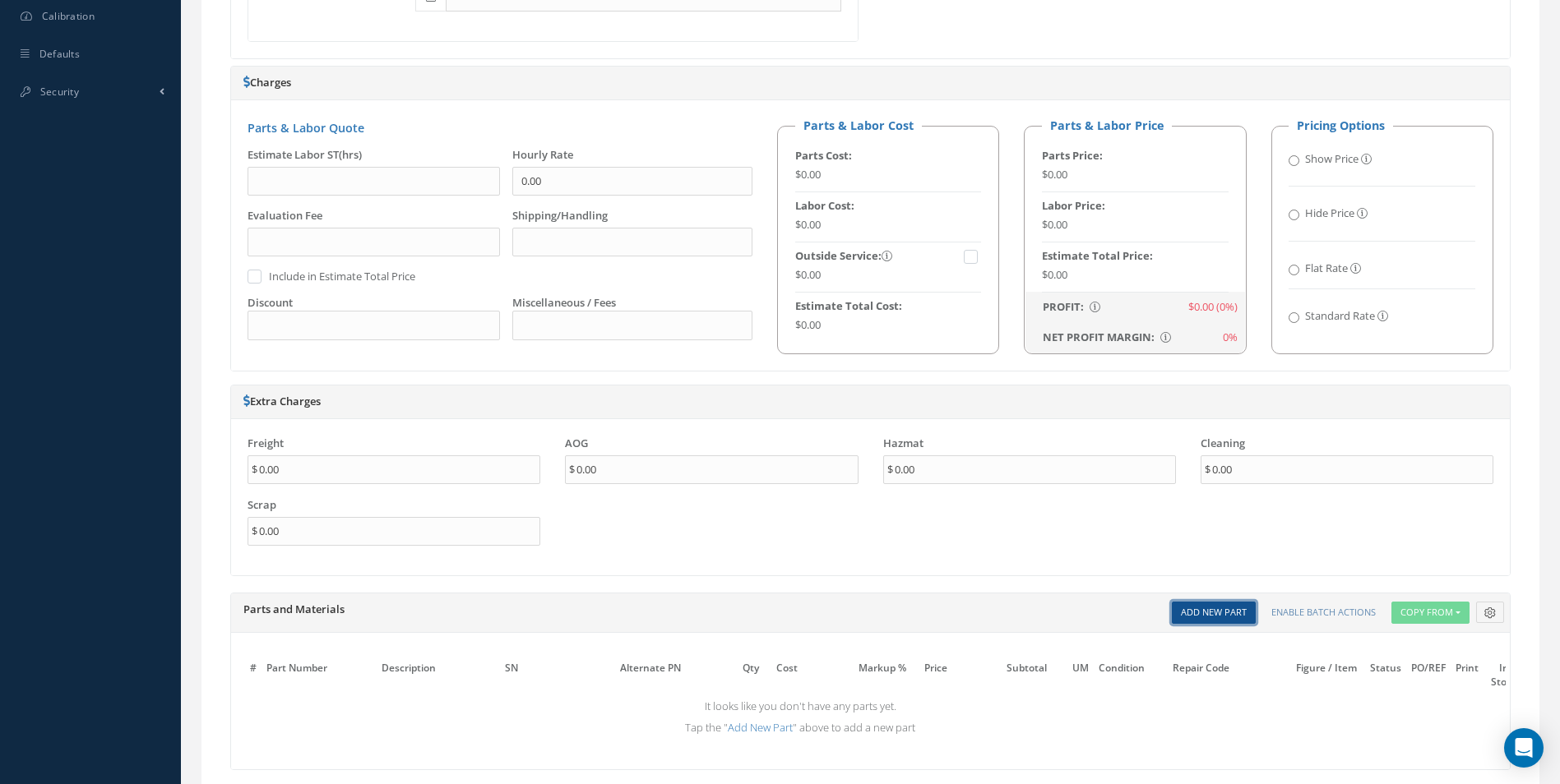
click at [1202, 615] on link "Add New Part" at bounding box center [1214, 613] width 84 height 23
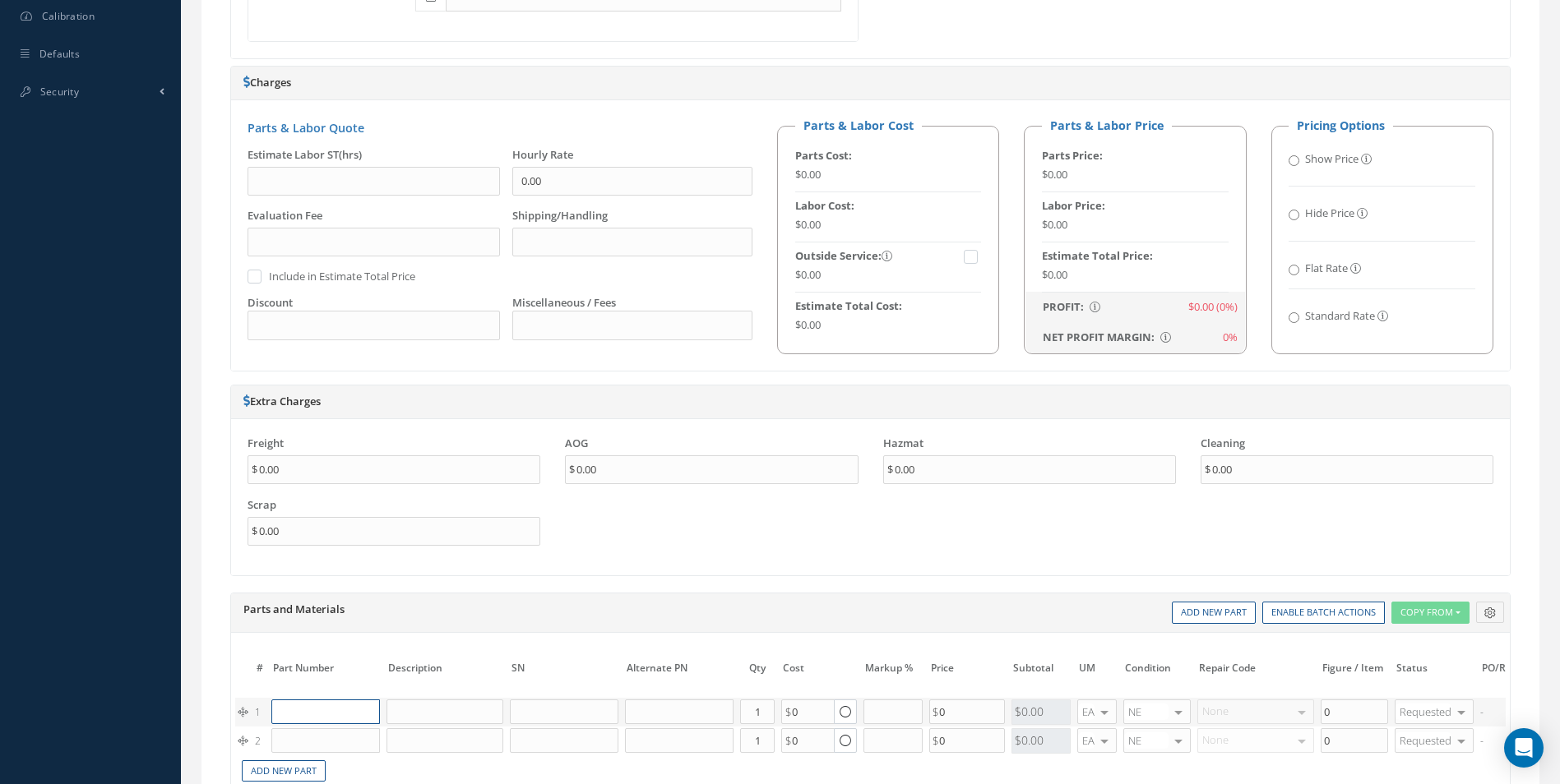
click at [326, 712] on input "text" at bounding box center [326, 712] width 109 height 24
paste input "D2511044420000"
type input "D2511044420000"
click at [356, 736] on div "SPRING" at bounding box center [400, 745] width 89 height 28
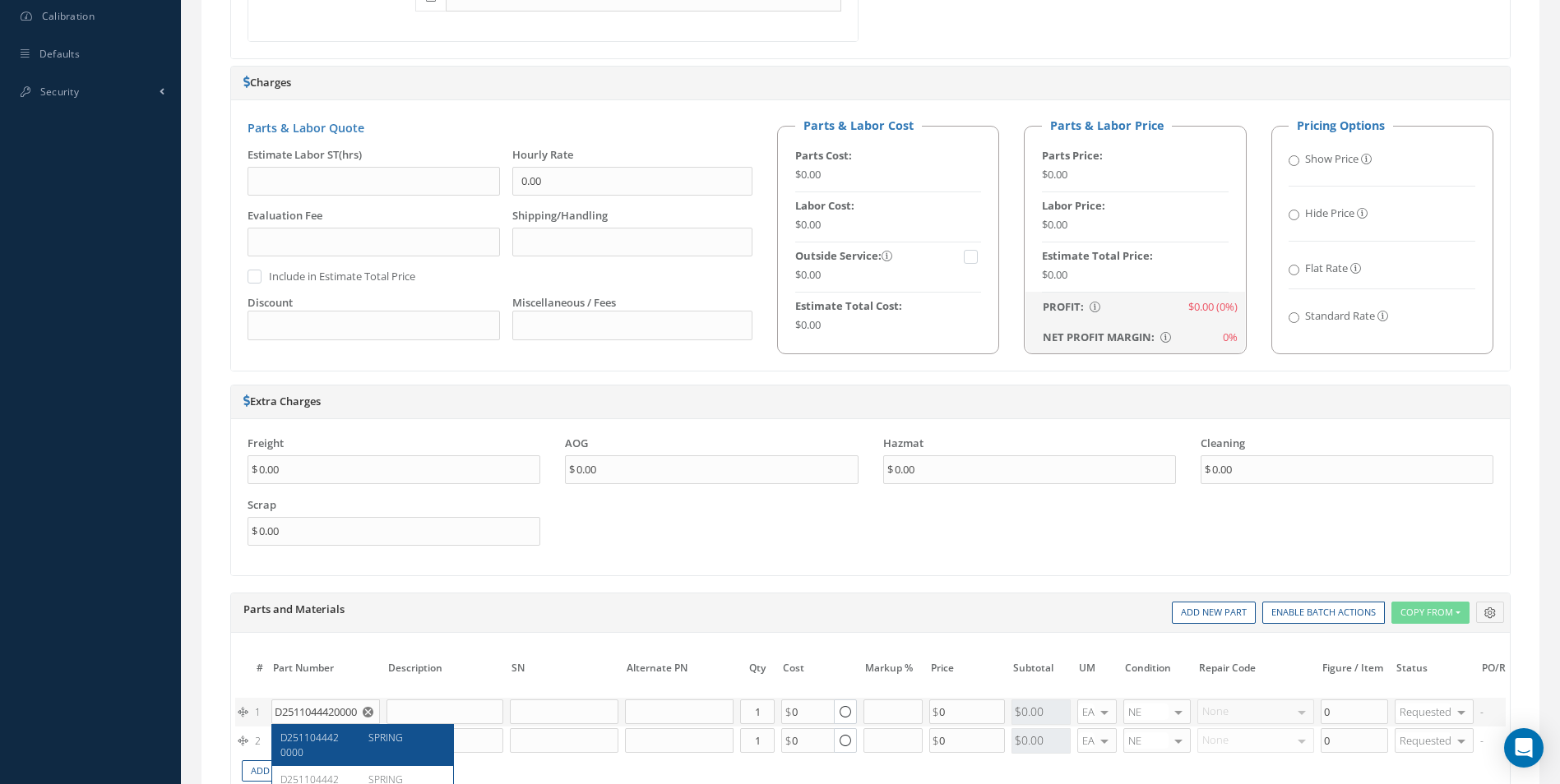
type input "SPRING"
type input "45.55"
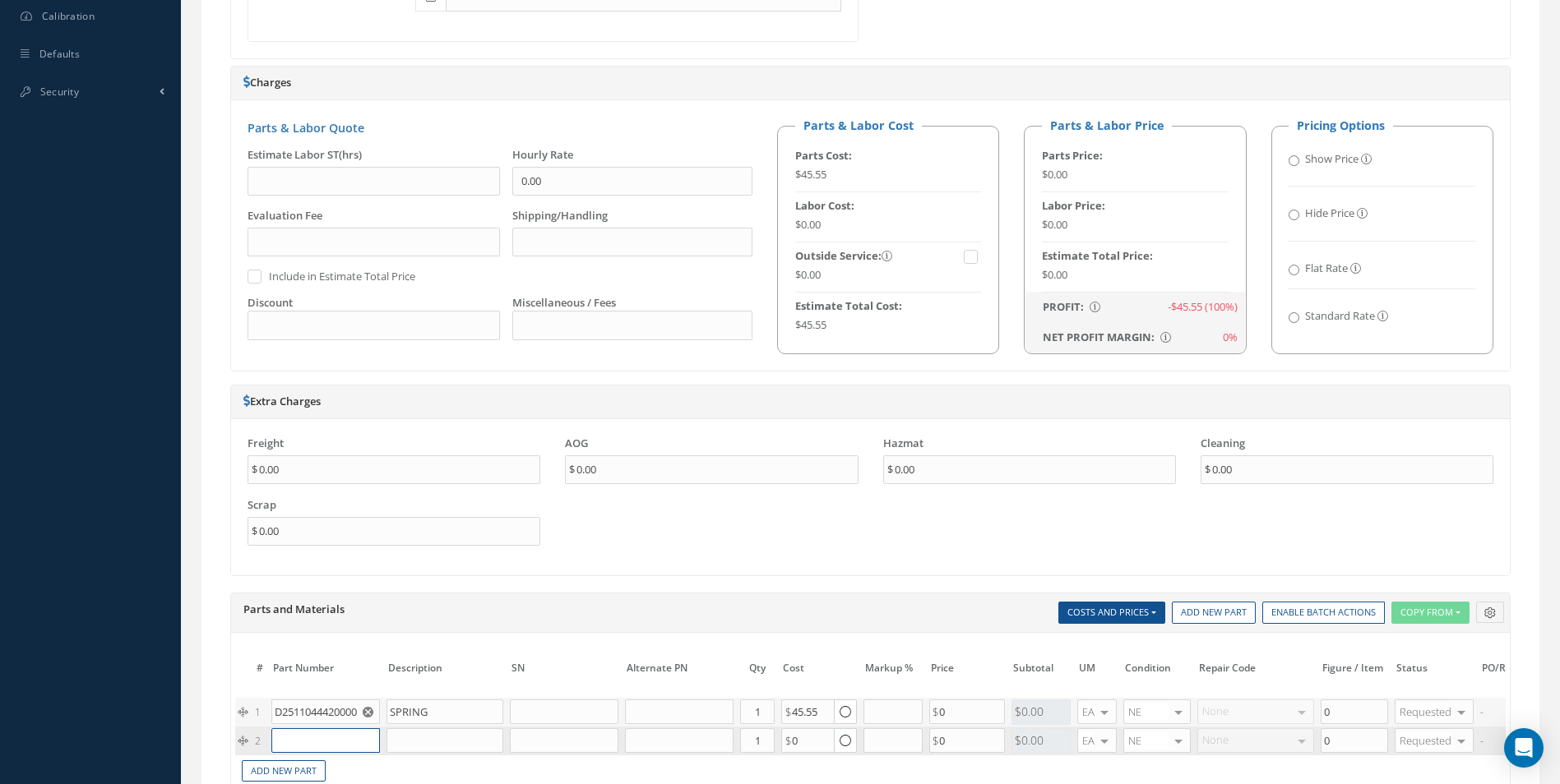
drag, startPoint x: 306, startPoint y: 739, endPoint x: 315, endPoint y: 740, distance: 9.1
click at [306, 739] on input "text" at bounding box center [326, 740] width 109 height 24
paste input "D2511043720000"
type input "D2511043720000"
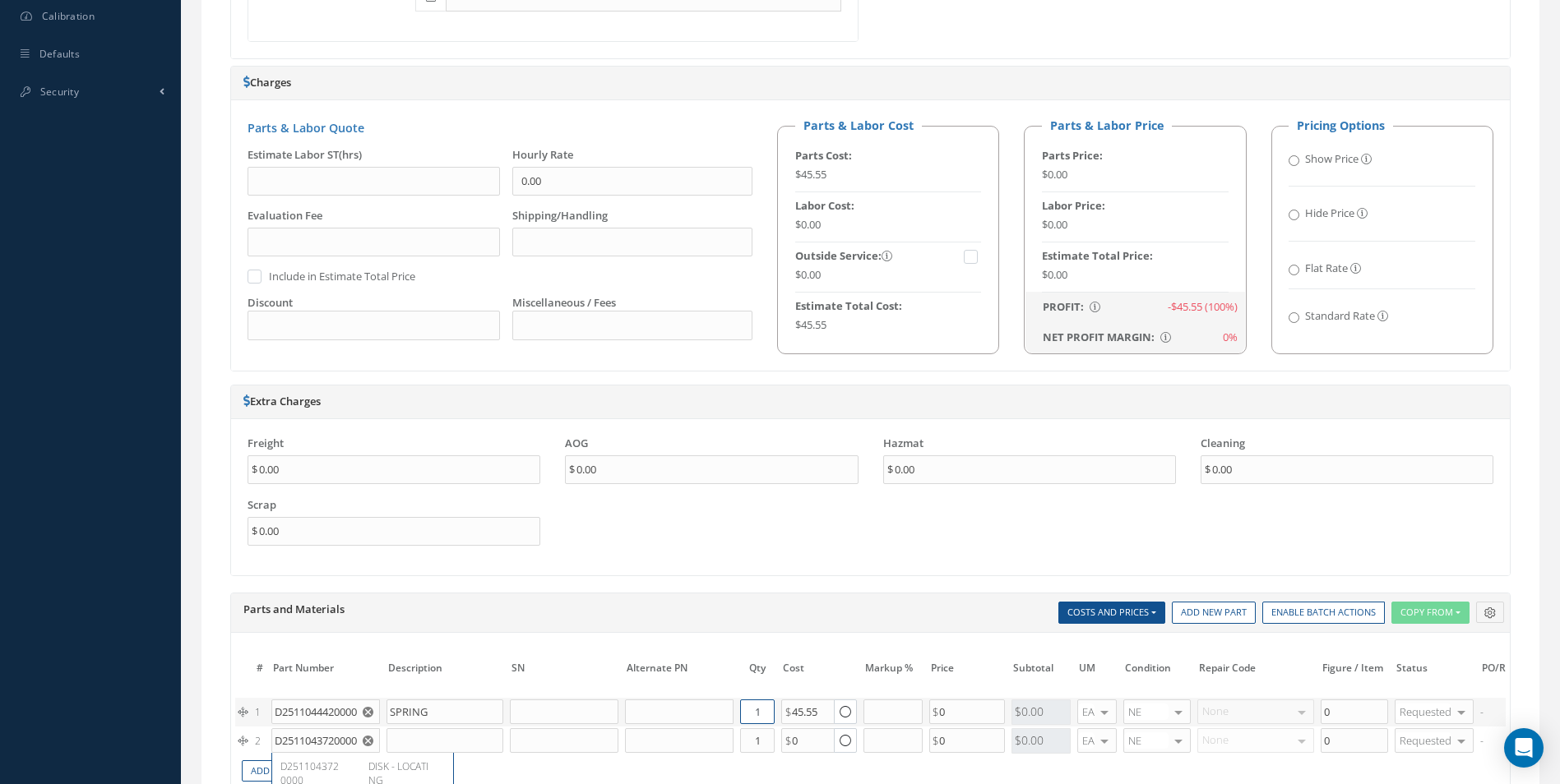
click at [756, 711] on input "1" at bounding box center [757, 712] width 35 height 24
click at [760, 712] on input "1" at bounding box center [757, 712] width 35 height 24
type input "2"
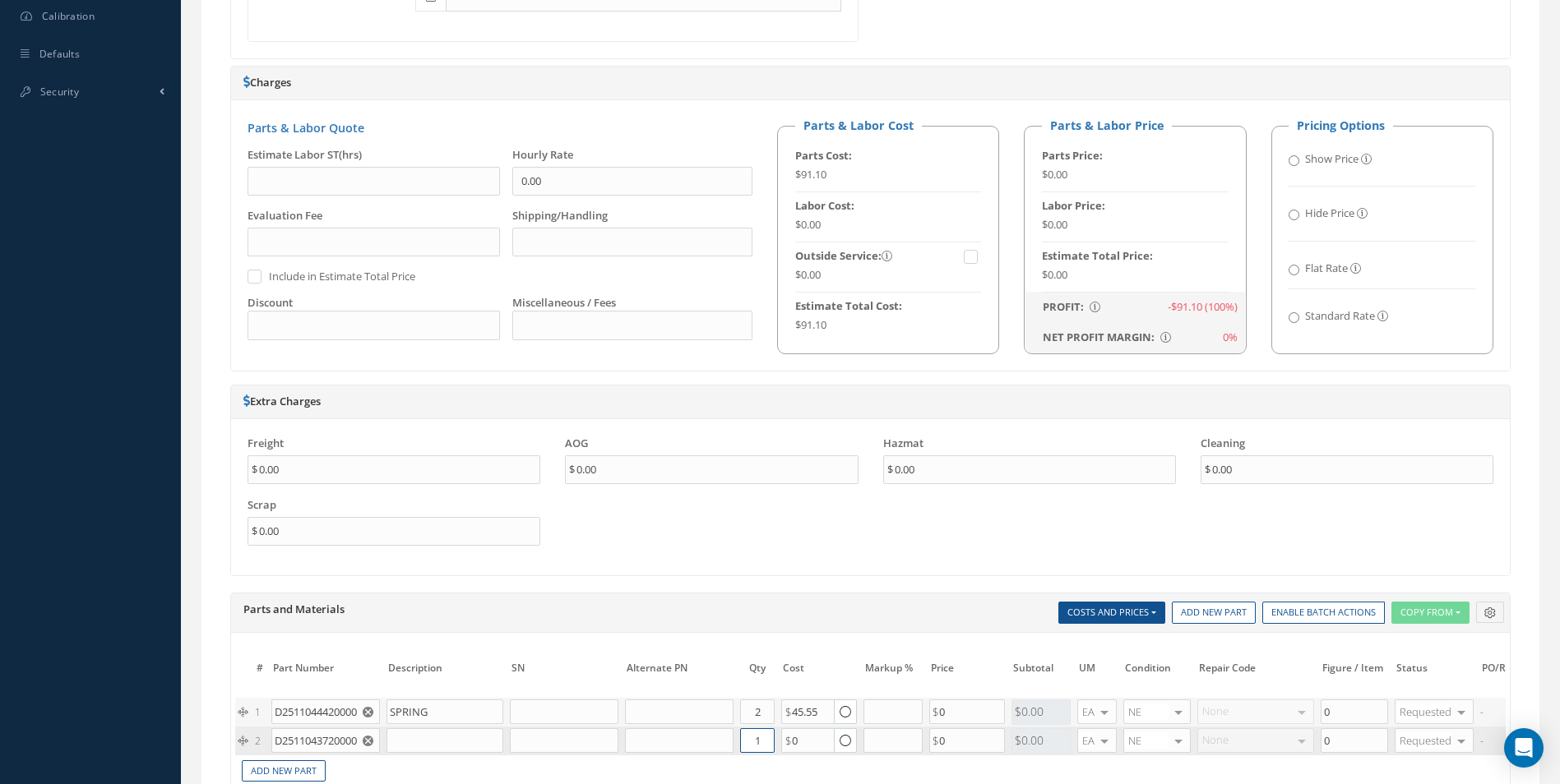
click at [772, 742] on input "1" at bounding box center [757, 740] width 35 height 24
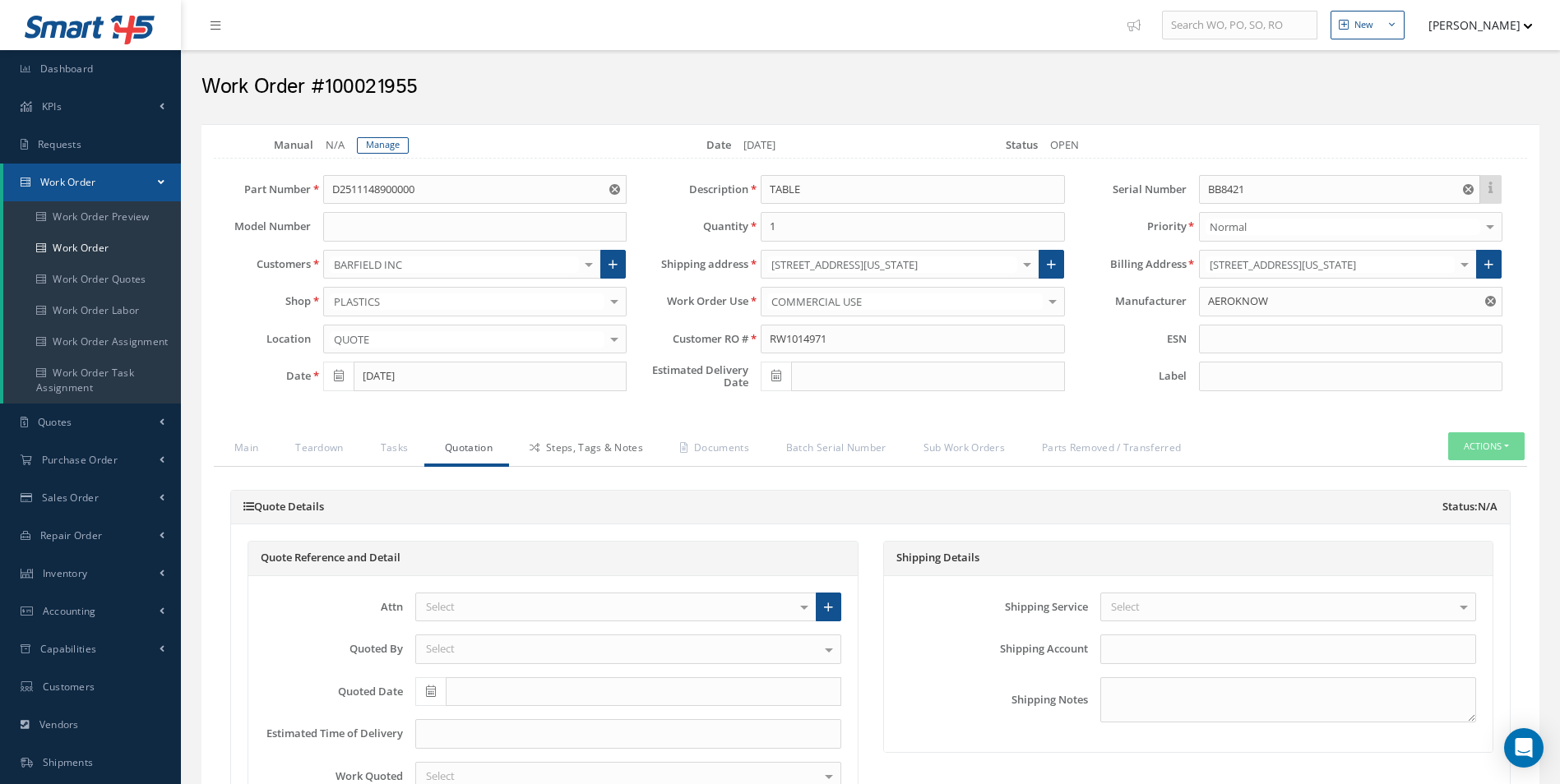
type input "2"
click at [598, 445] on link "Steps, Tags & Notes" at bounding box center [584, 450] width 151 height 35
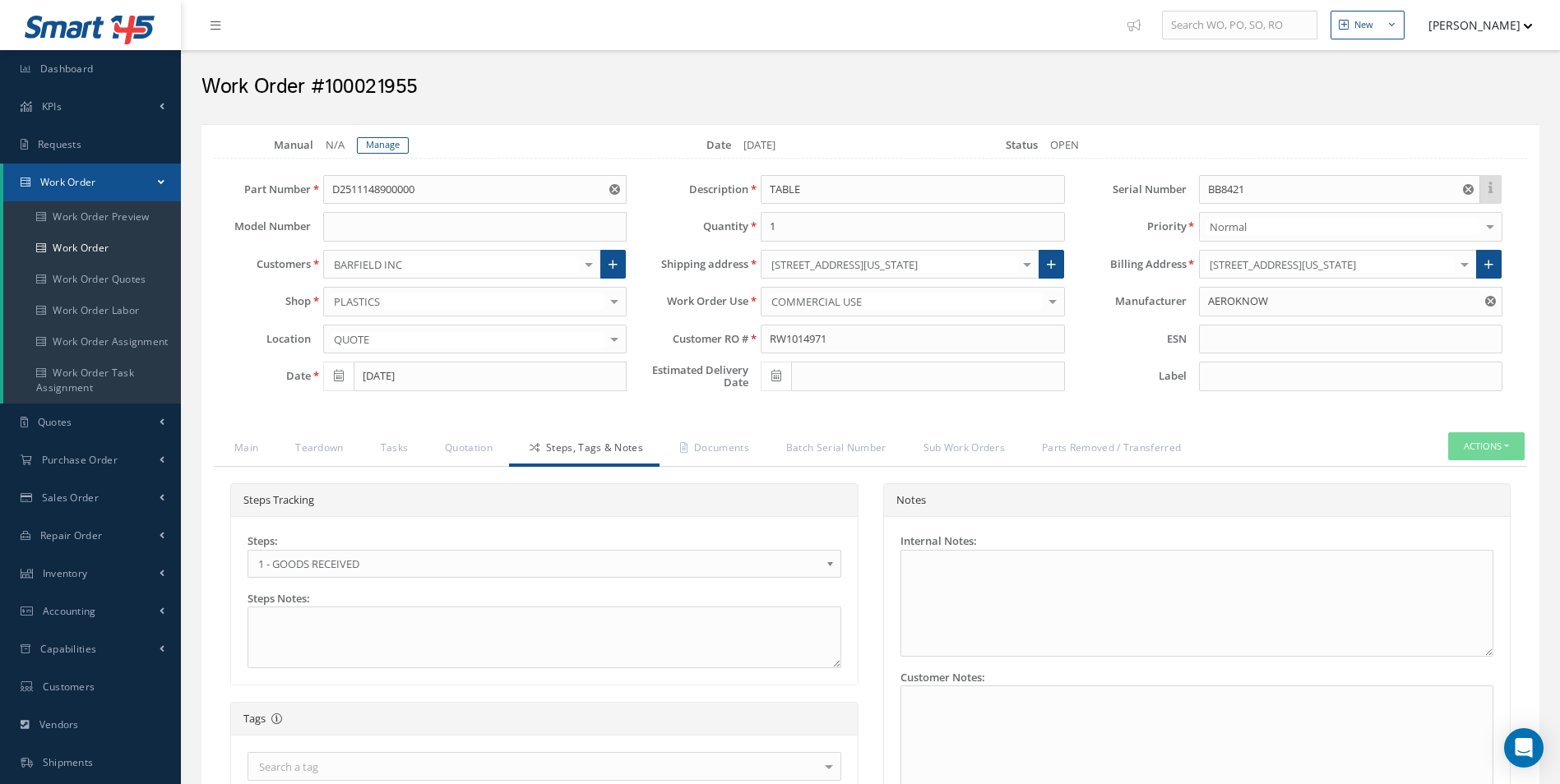
click at [301, 553] on link "1 - GOODS RECEIVED" at bounding box center [544, 564] width 594 height 28
click at [342, 558] on span "2.1 - REQUIRED SPARES ESTIMATE (RFQ ONLY)" at bounding box center [539, 564] width 561 height 20
click at [691, 461] on link "Documents" at bounding box center [713, 450] width 106 height 35
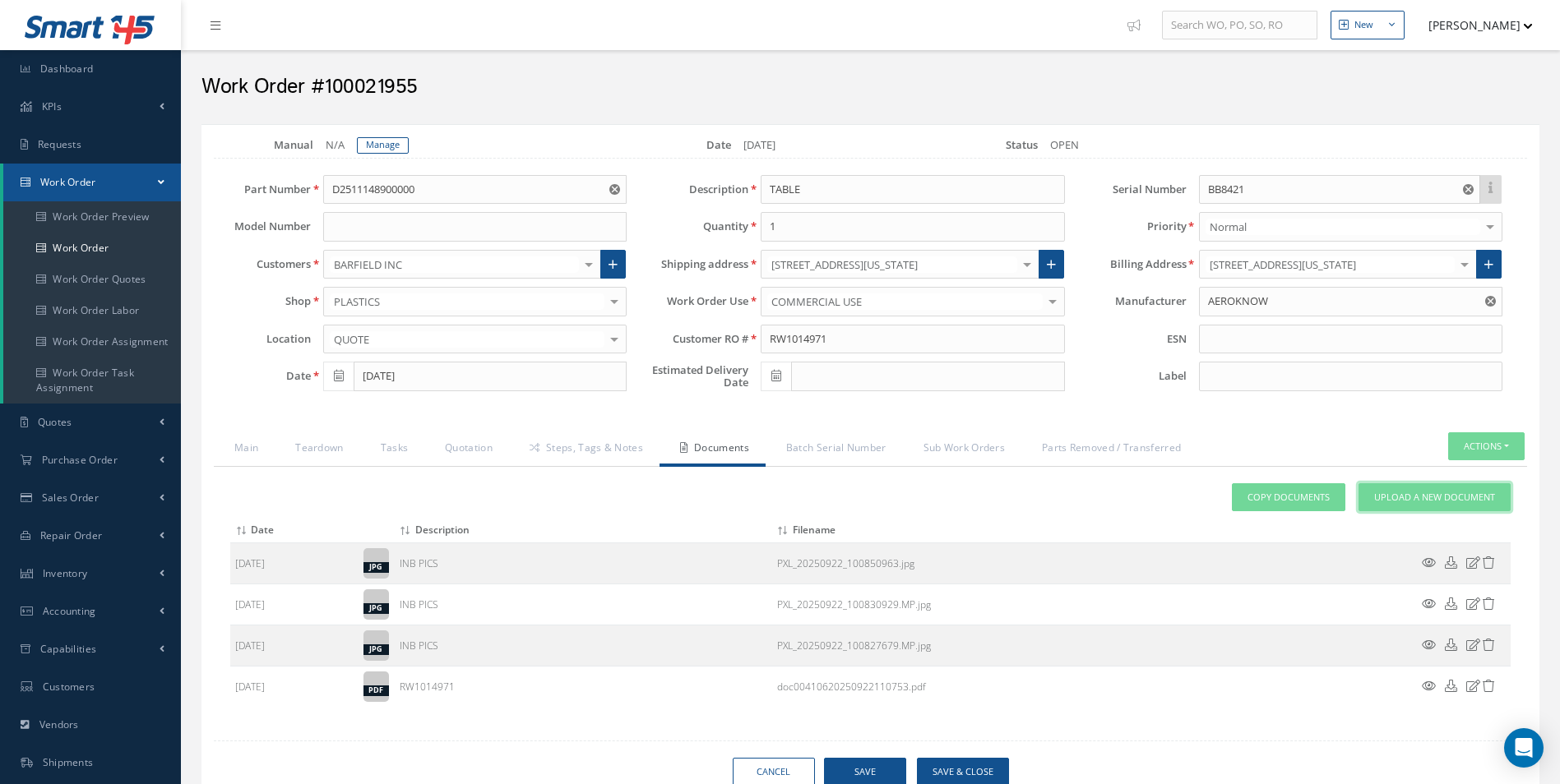
click at [1451, 494] on span "Upload a New Document" at bounding box center [1434, 498] width 121 height 14
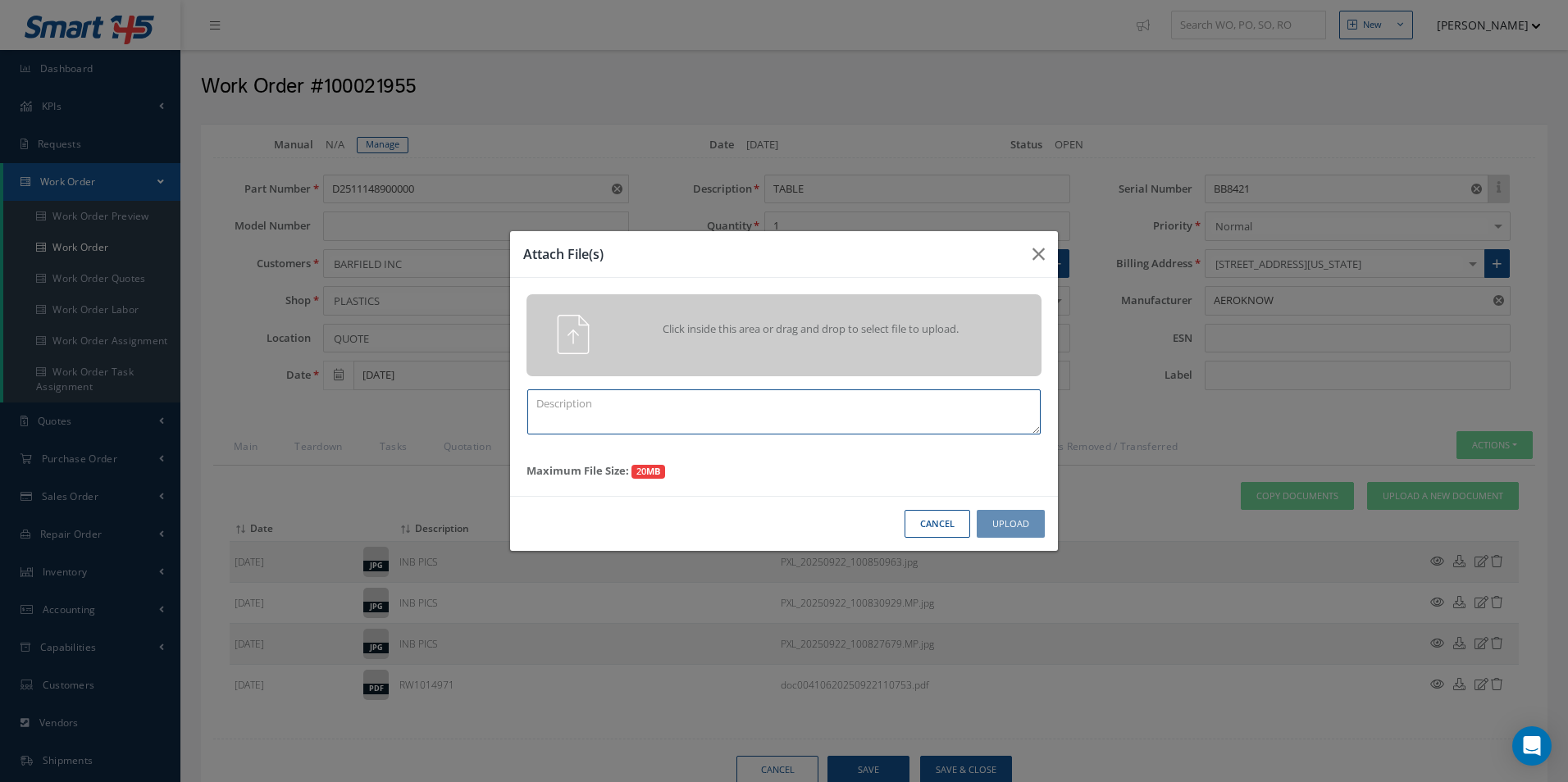
click at [654, 402] on textarea at bounding box center [783, 412] width 513 height 45
click at [1037, 252] on icon "button" at bounding box center [1038, 253] width 12 height 20
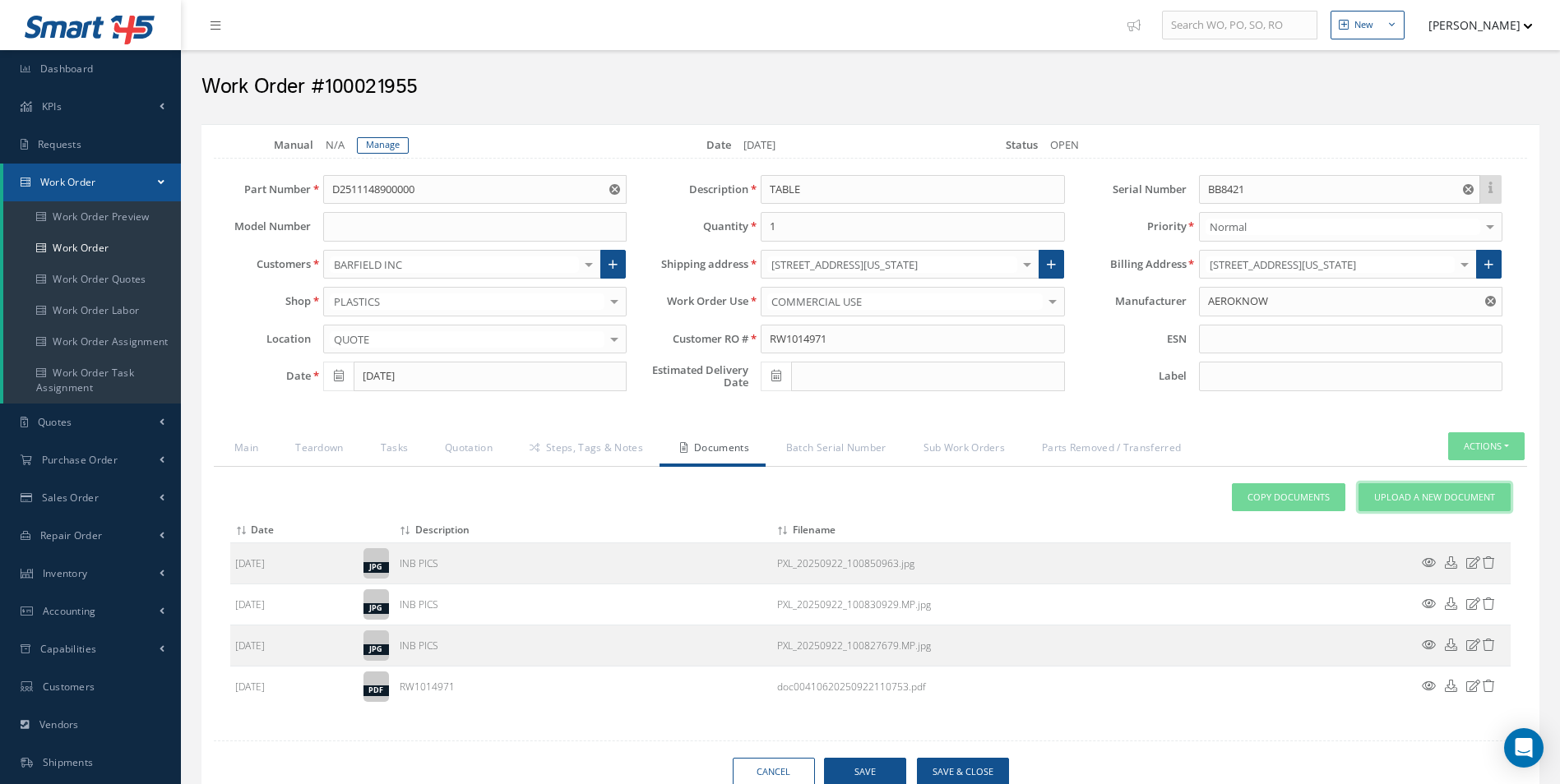
click at [1430, 491] on span "Upload a New Document" at bounding box center [1434, 498] width 121 height 14
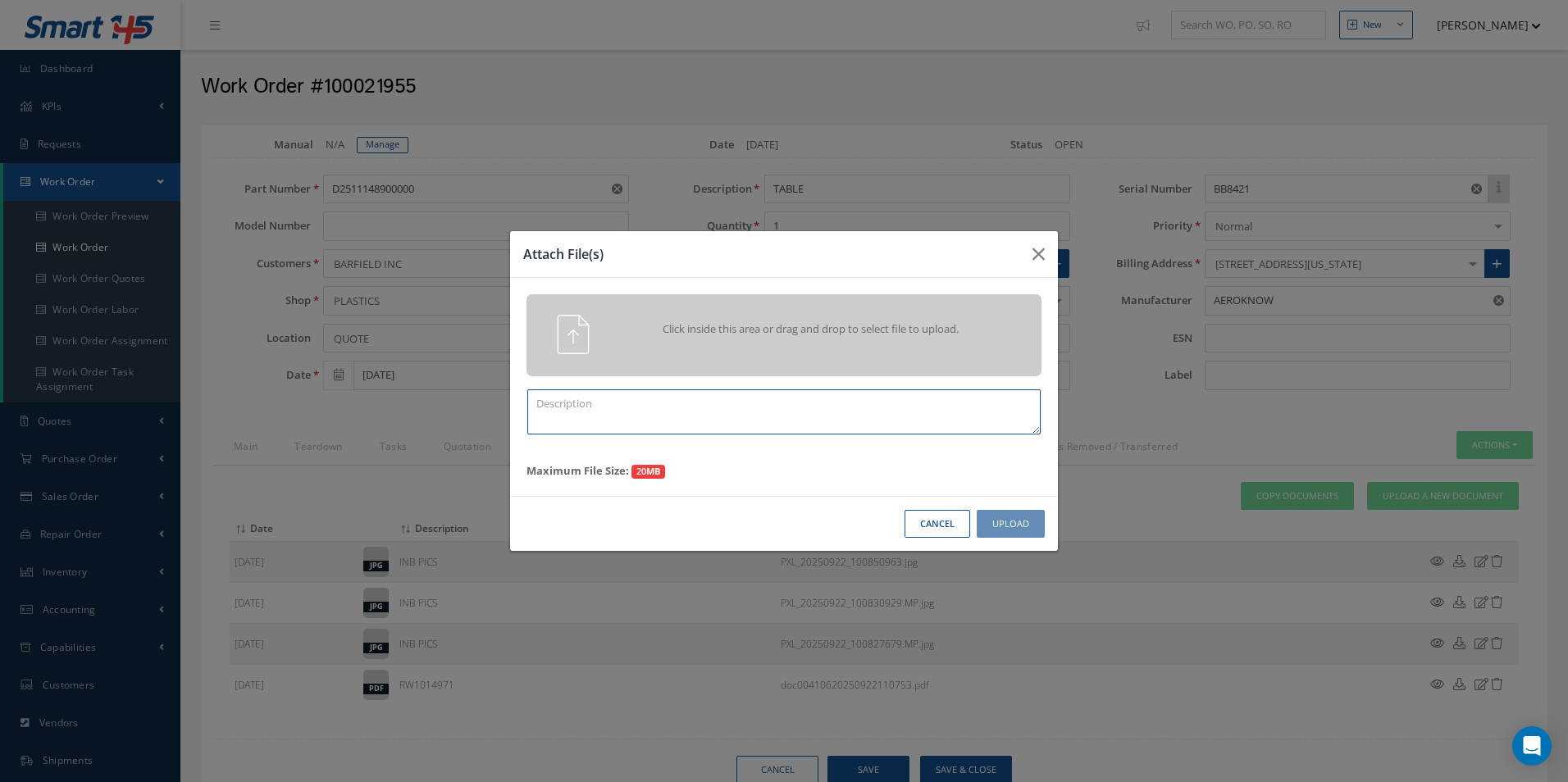
click at [570, 424] on textarea at bounding box center [783, 412] width 513 height 45
type textarea "QUOTE PICA"
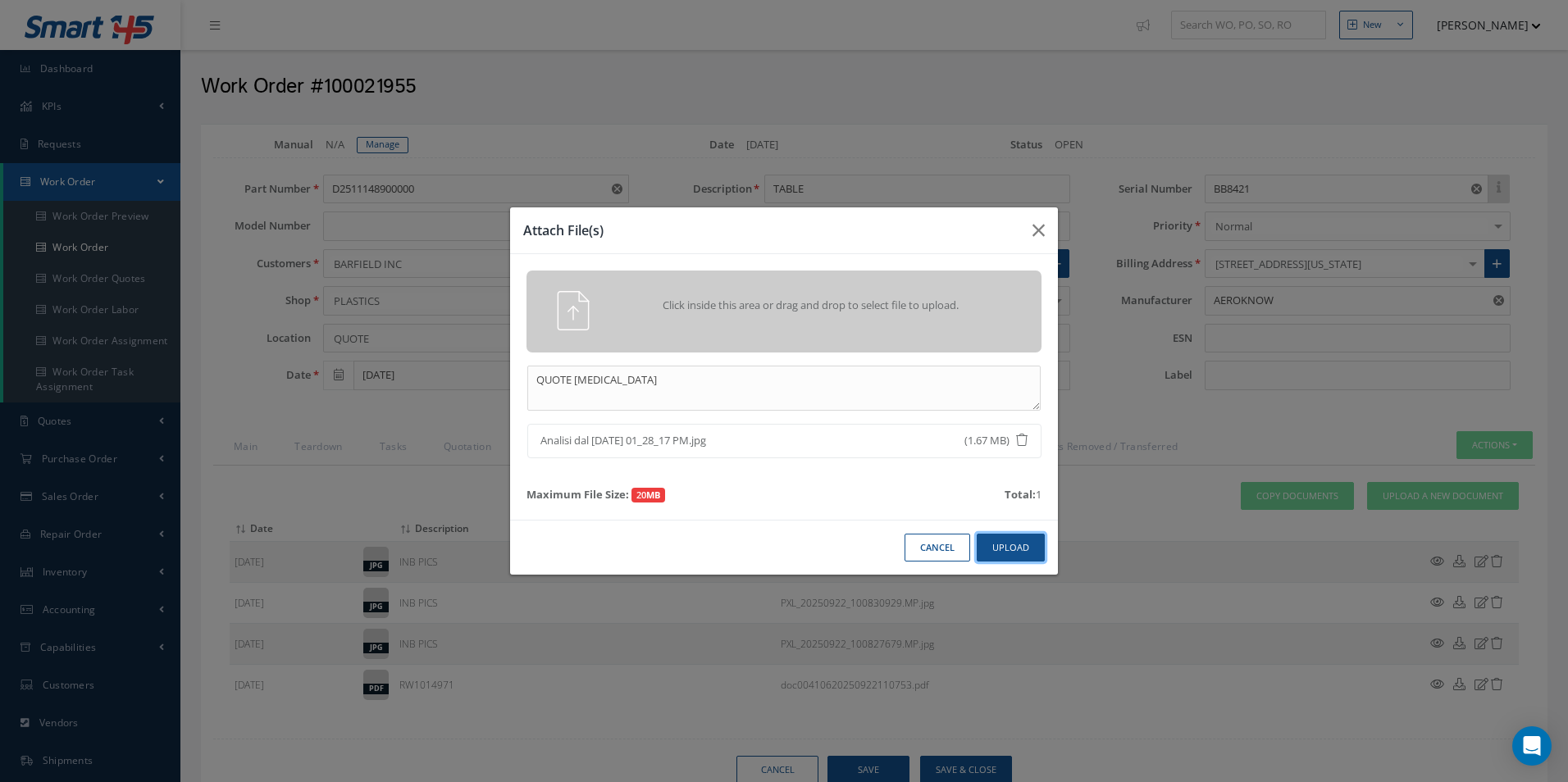
click at [1014, 540] on button "Upload" at bounding box center [1011, 548] width 68 height 29
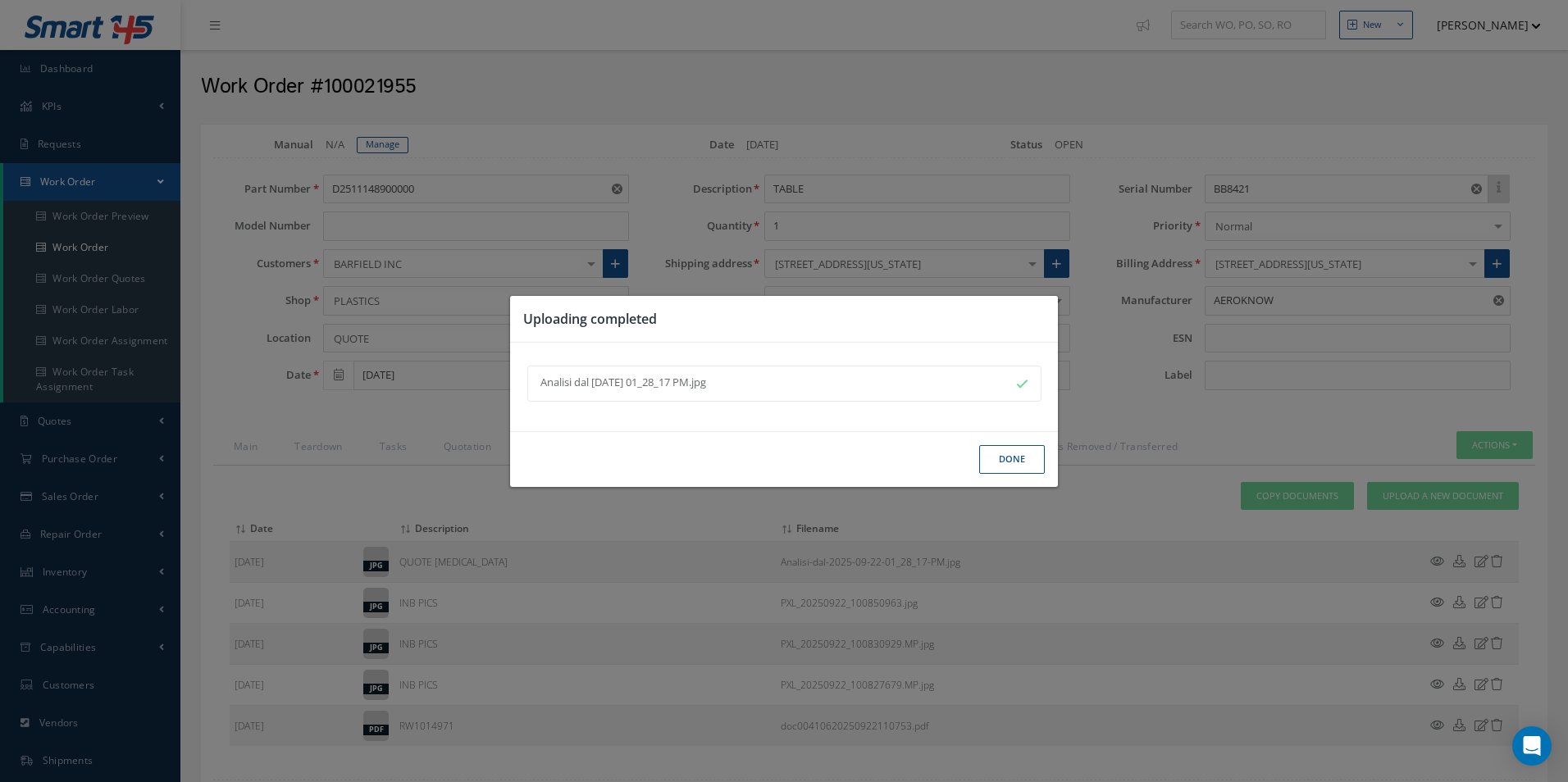
click at [1021, 464] on button "Done" at bounding box center [1012, 459] width 66 height 29
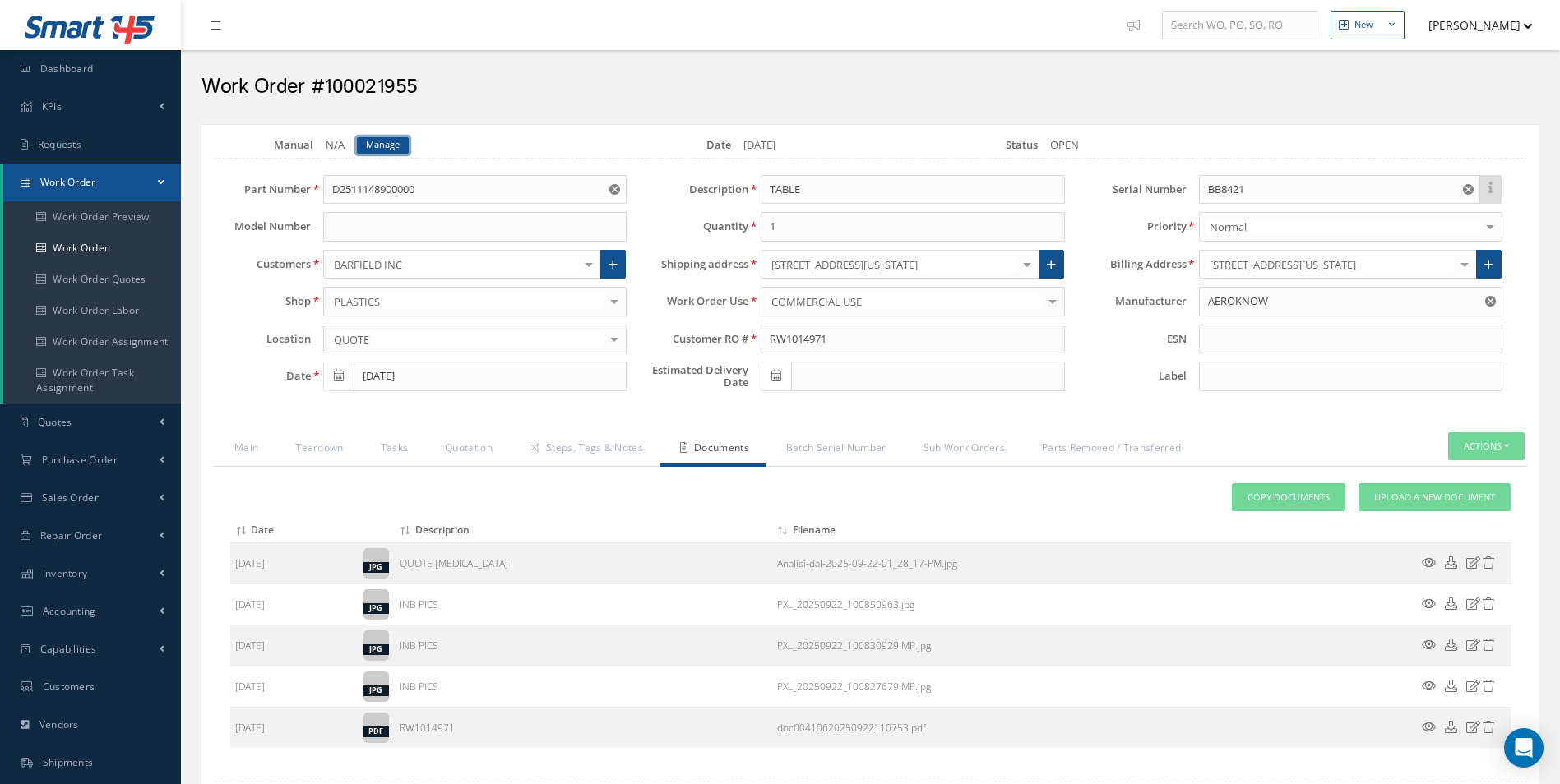
click at [390, 147] on link "Manage" at bounding box center [383, 145] width 52 height 17
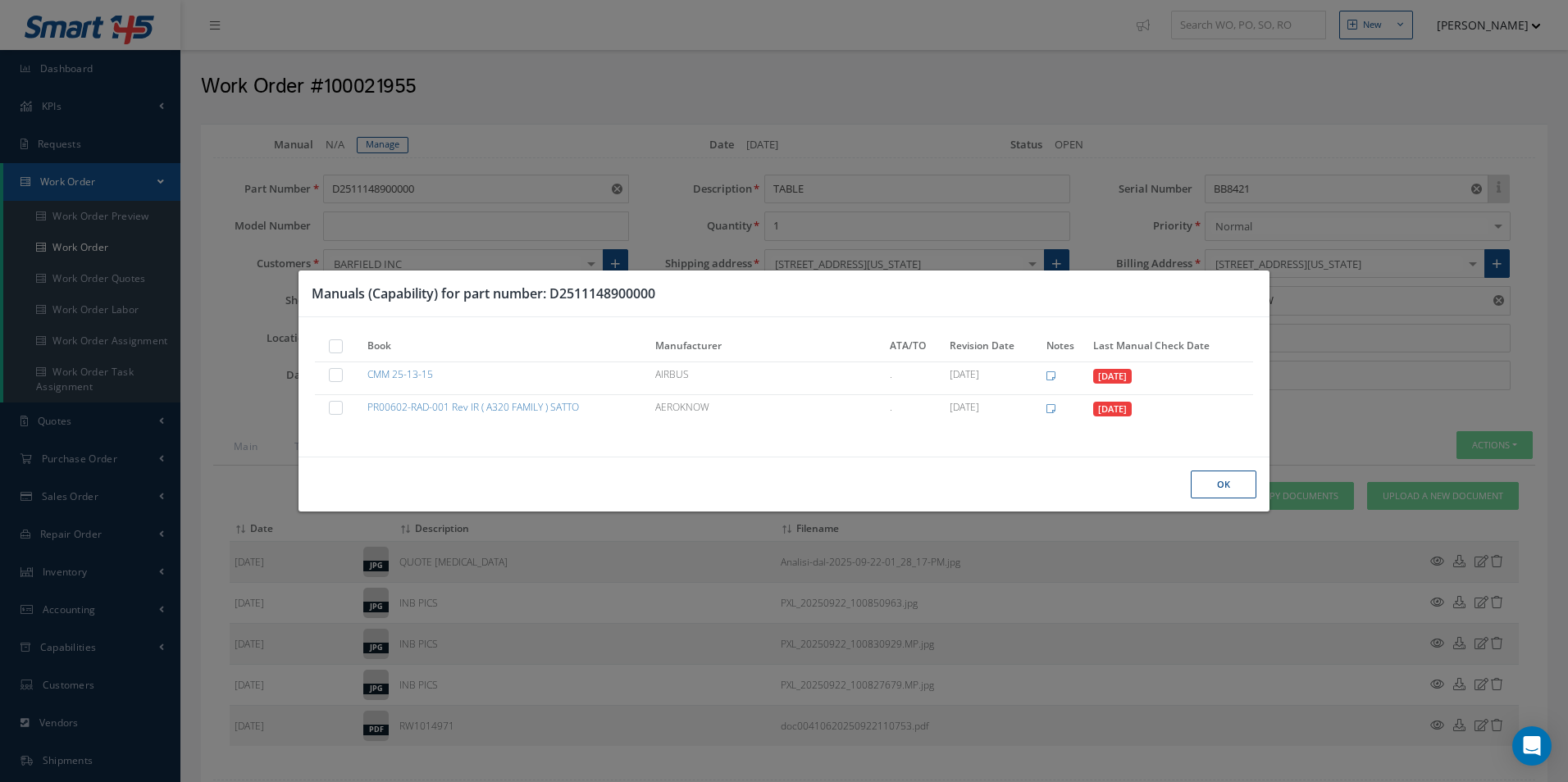
click at [343, 345] on label at bounding box center [344, 345] width 4 height 14
click at [342, 345] on input "checkbox" at bounding box center [337, 348] width 10 height 10
checkbox input "true"
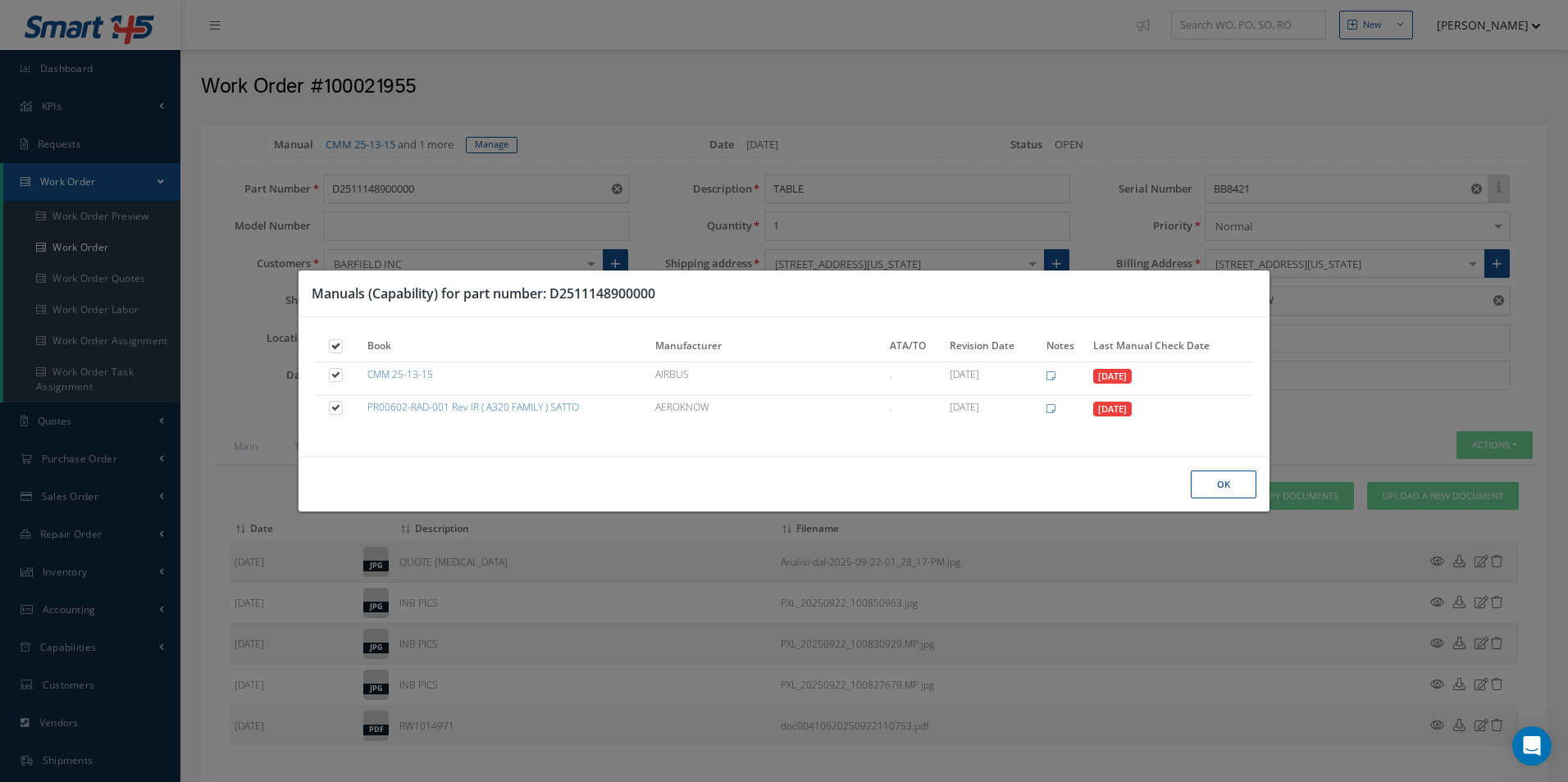
click at [1228, 487] on button "Ok" at bounding box center [1223, 484] width 66 height 29
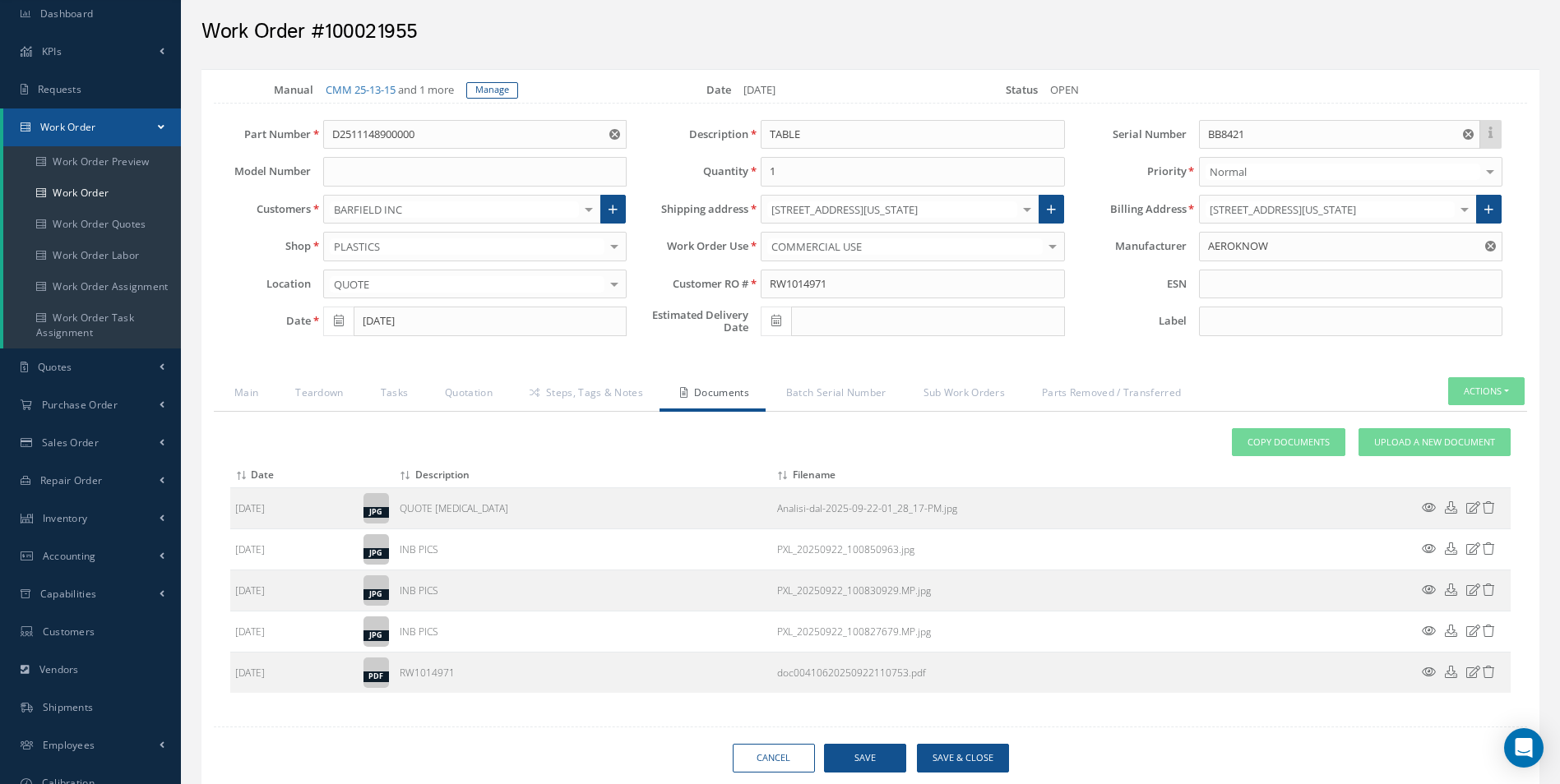
scroll to position [149, 0]
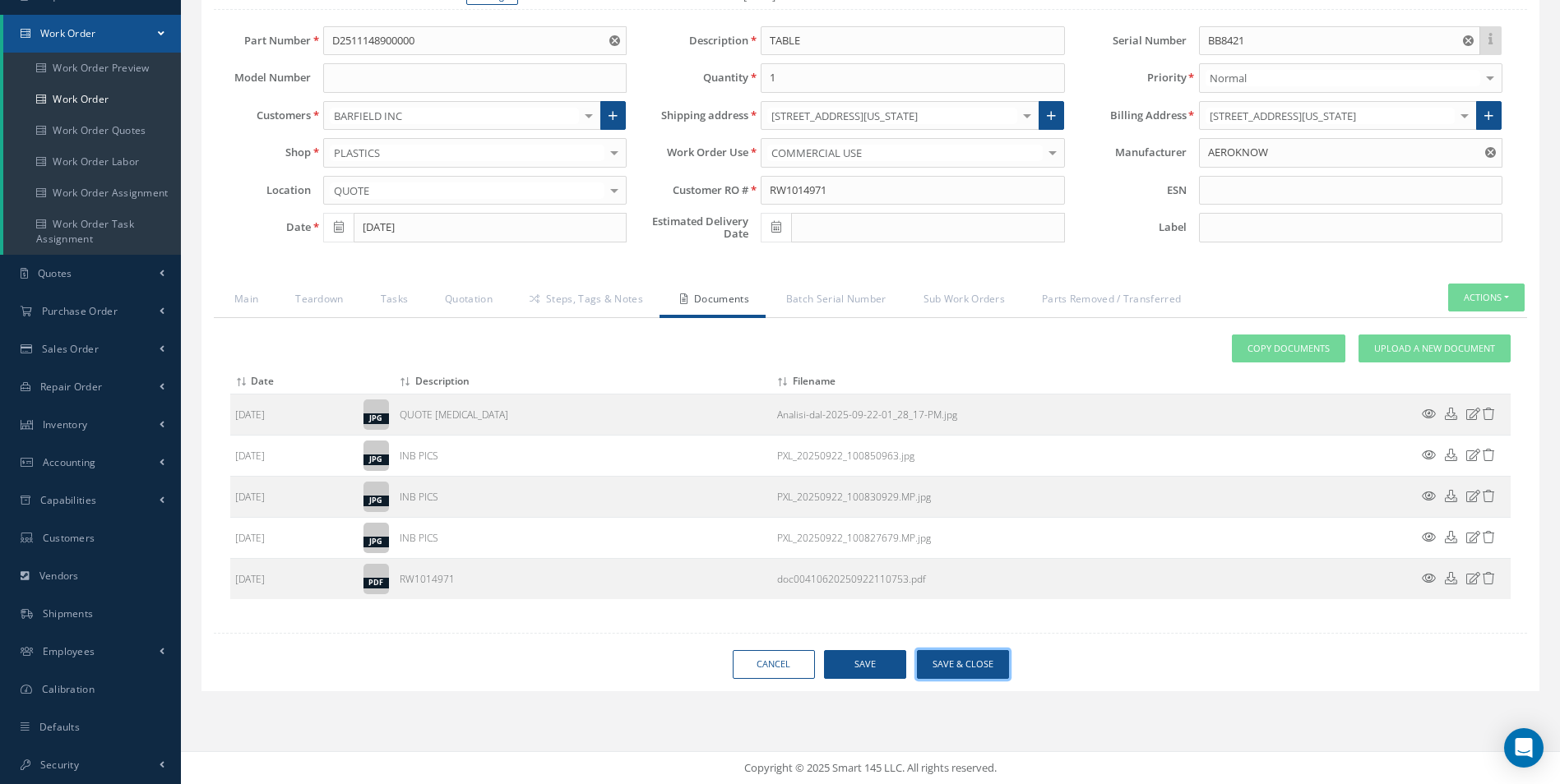
click at [966, 669] on button "Save & Close" at bounding box center [963, 664] width 92 height 29
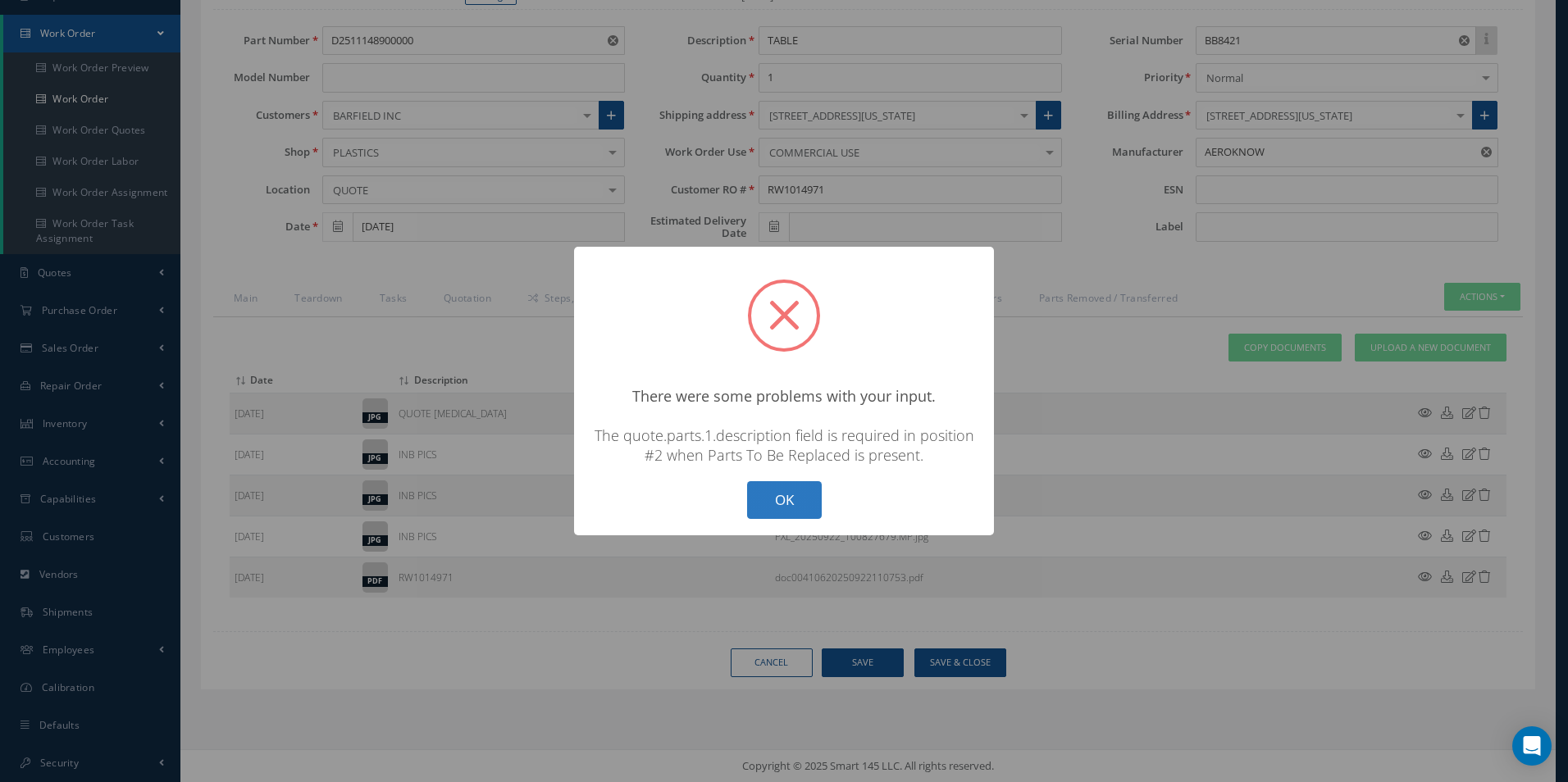
click at [754, 501] on button "OK" at bounding box center [784, 500] width 75 height 38
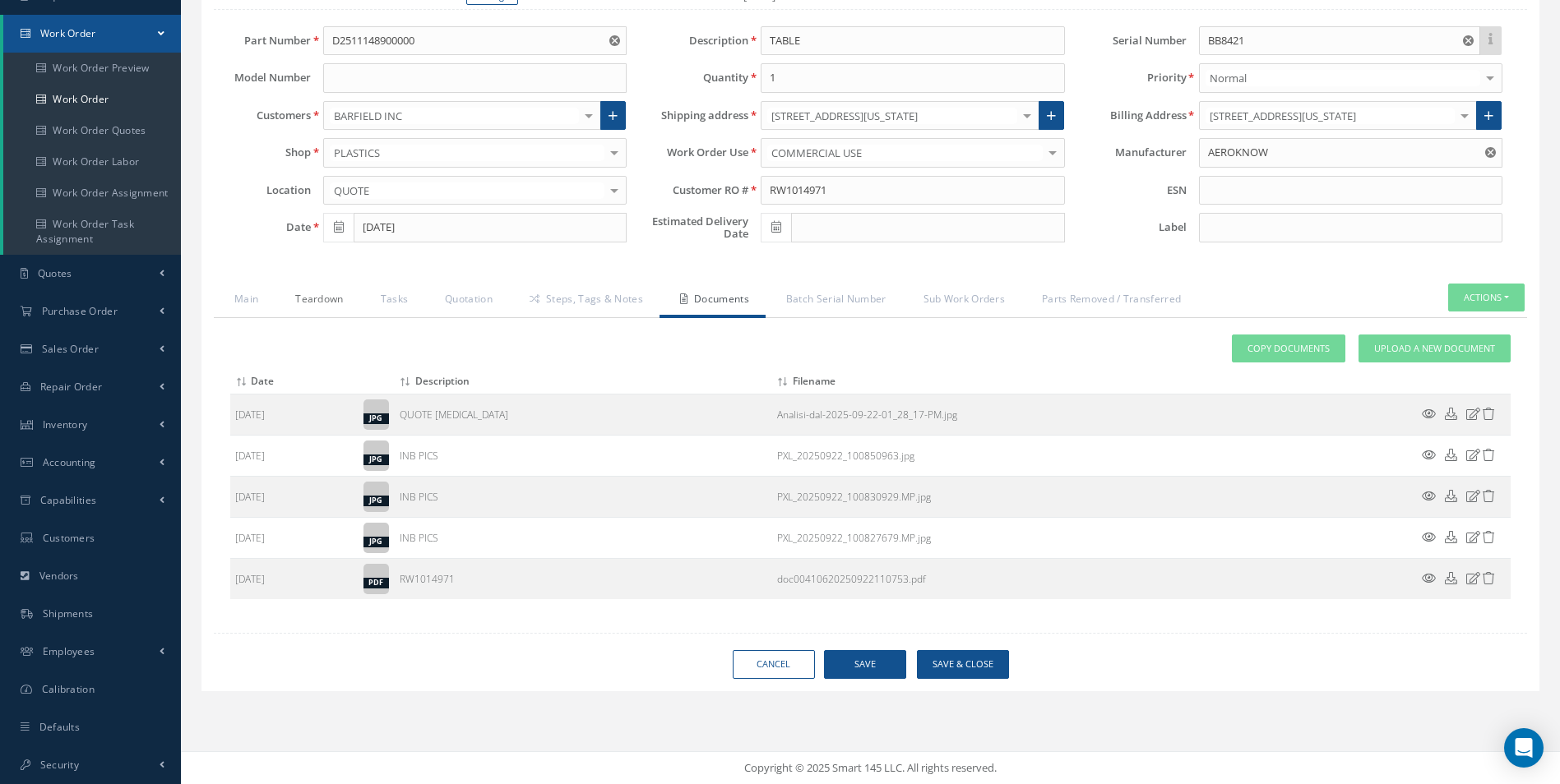
click at [311, 298] on link "Teardown" at bounding box center [316, 301] width 84 height 35
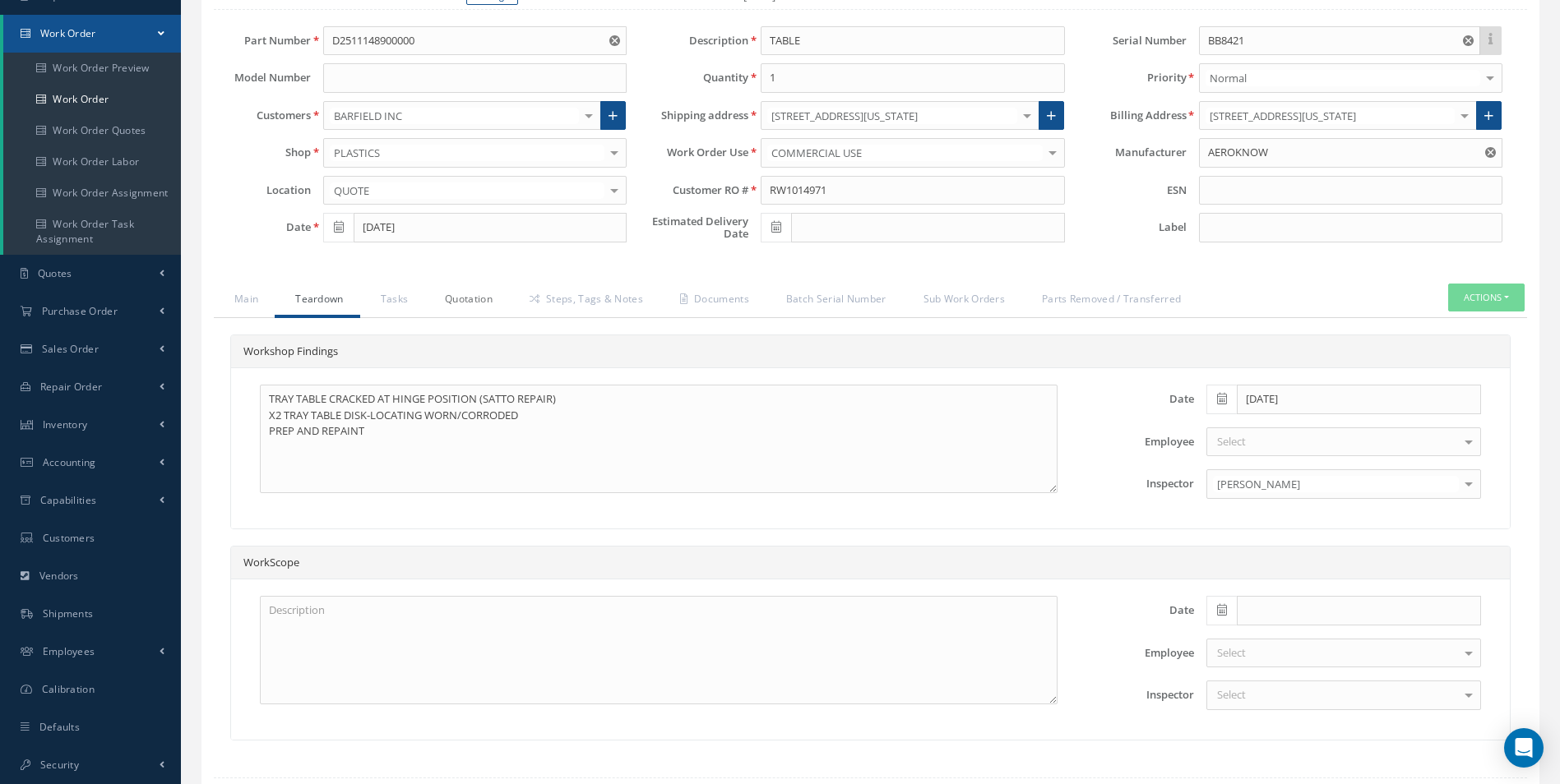
click at [464, 294] on link "Quotation" at bounding box center [466, 301] width 84 height 35
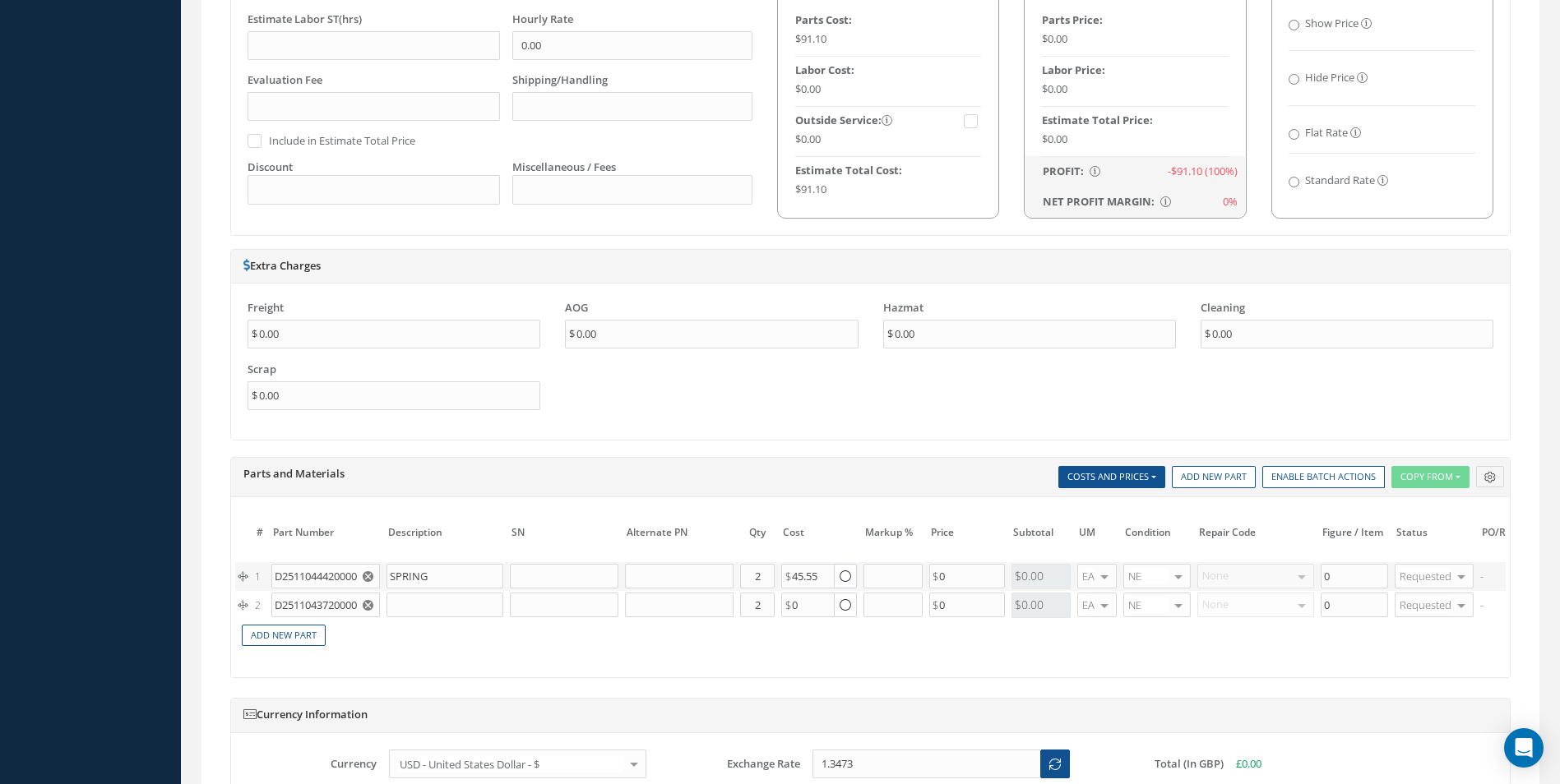
scroll to position [1053, 0]
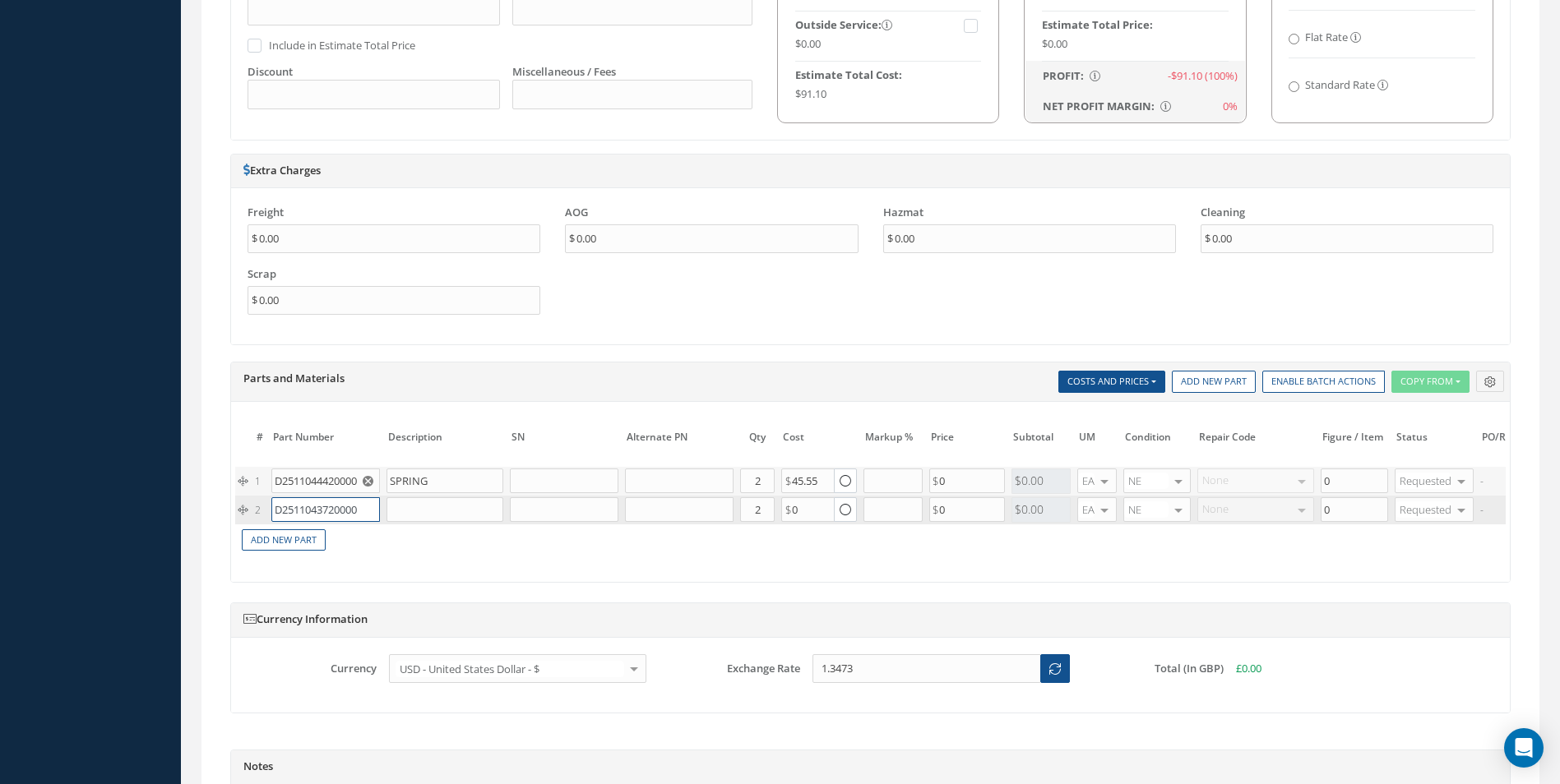
click at [299, 516] on input "D2511043720000" at bounding box center [326, 509] width 109 height 24
click at [370, 538] on span "DISK - LOCATING" at bounding box center [398, 542] width 60 height 28
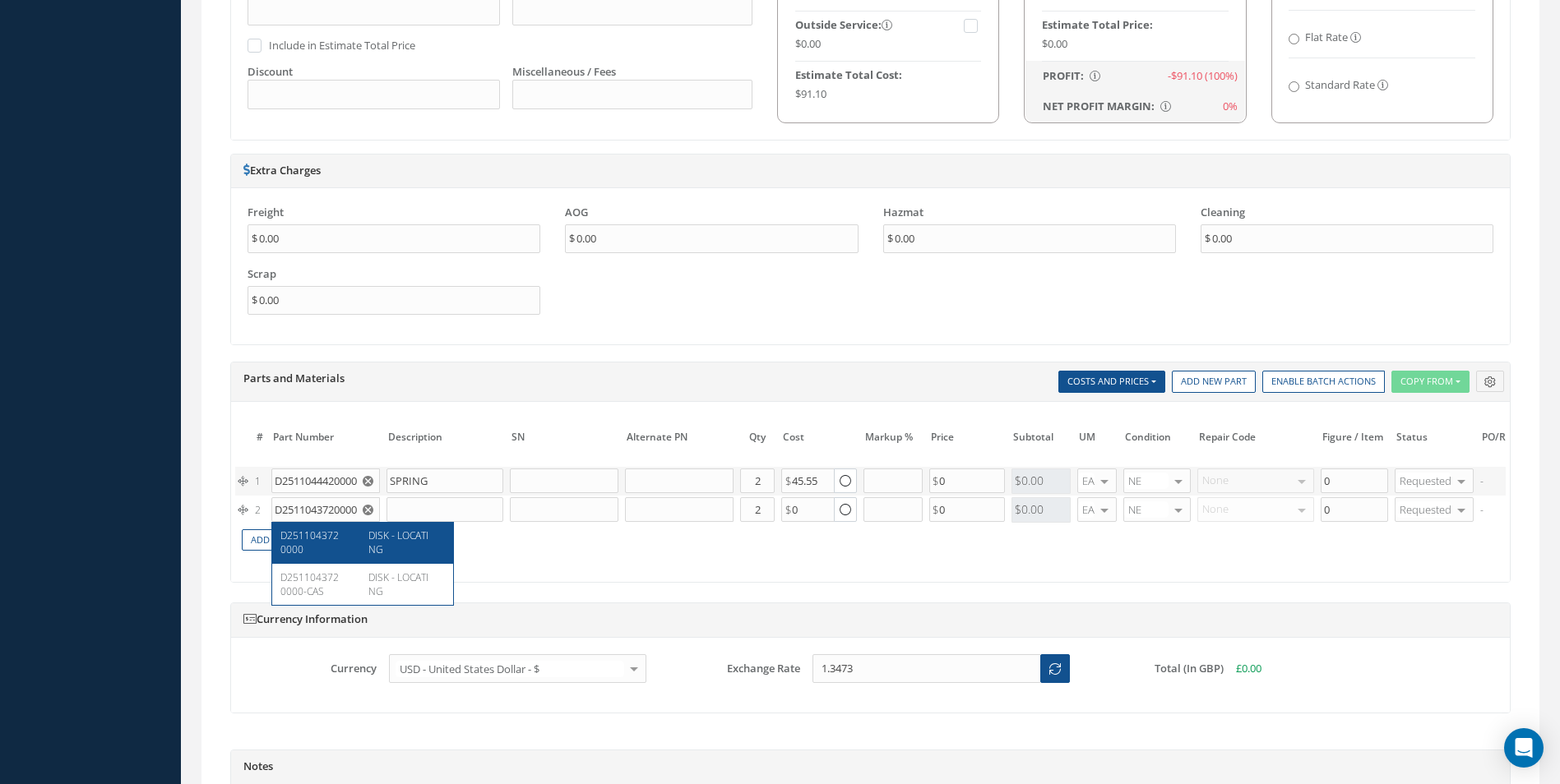
type input "DISK - LOCATING"
type input "37.00"
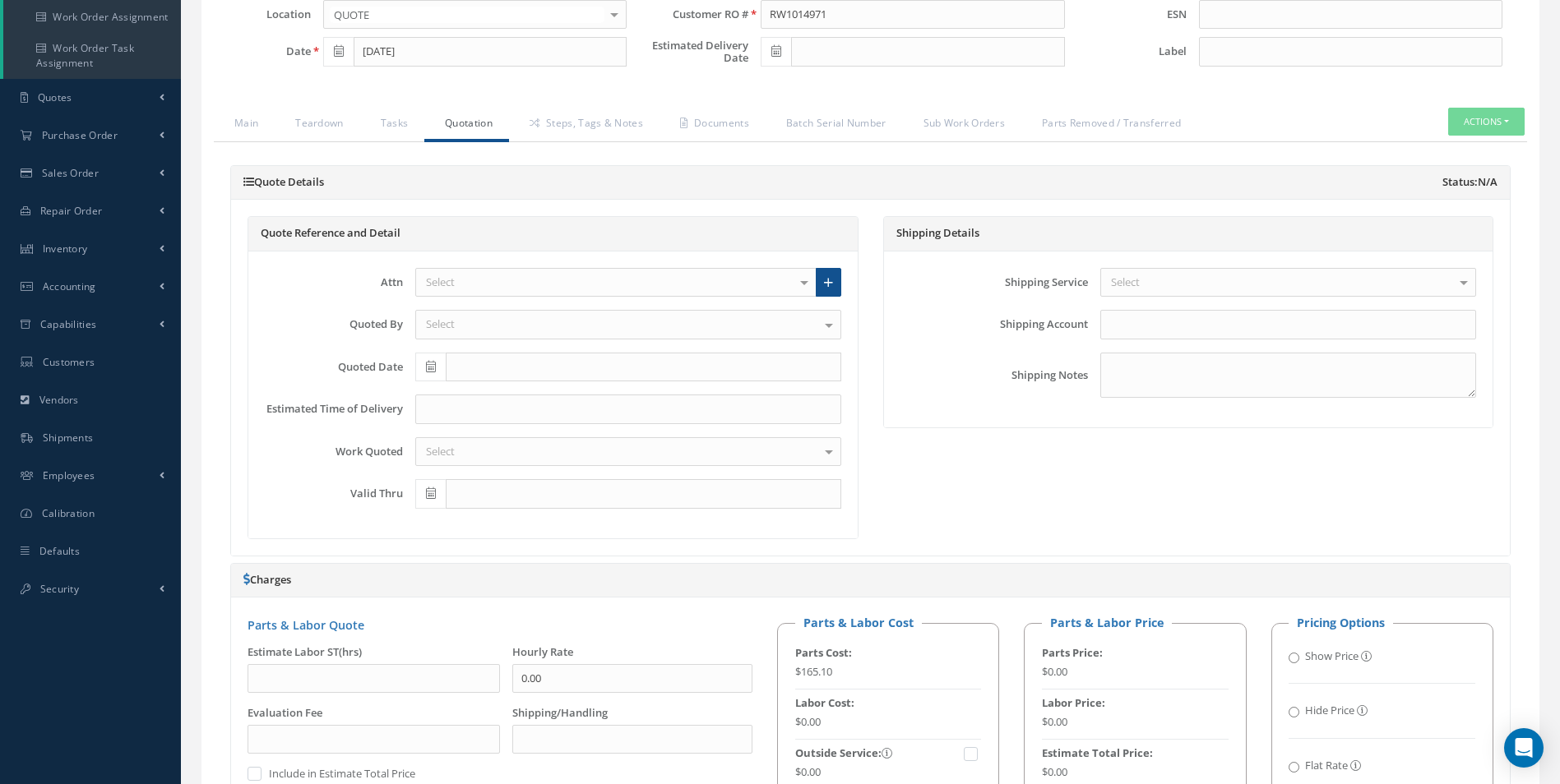
scroll to position [175, 0]
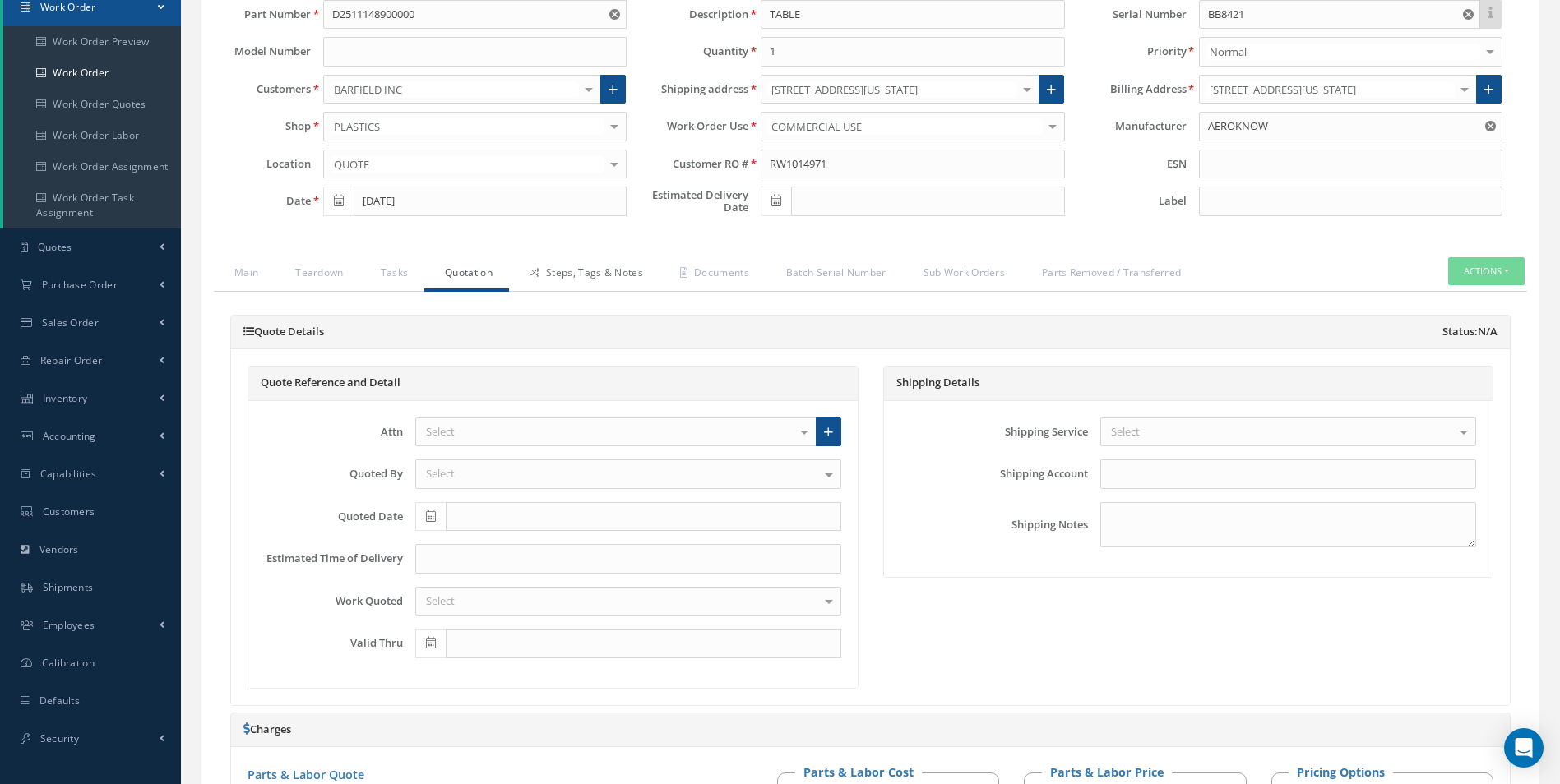
click at [570, 270] on link "Steps, Tags & Notes" at bounding box center [584, 275] width 151 height 35
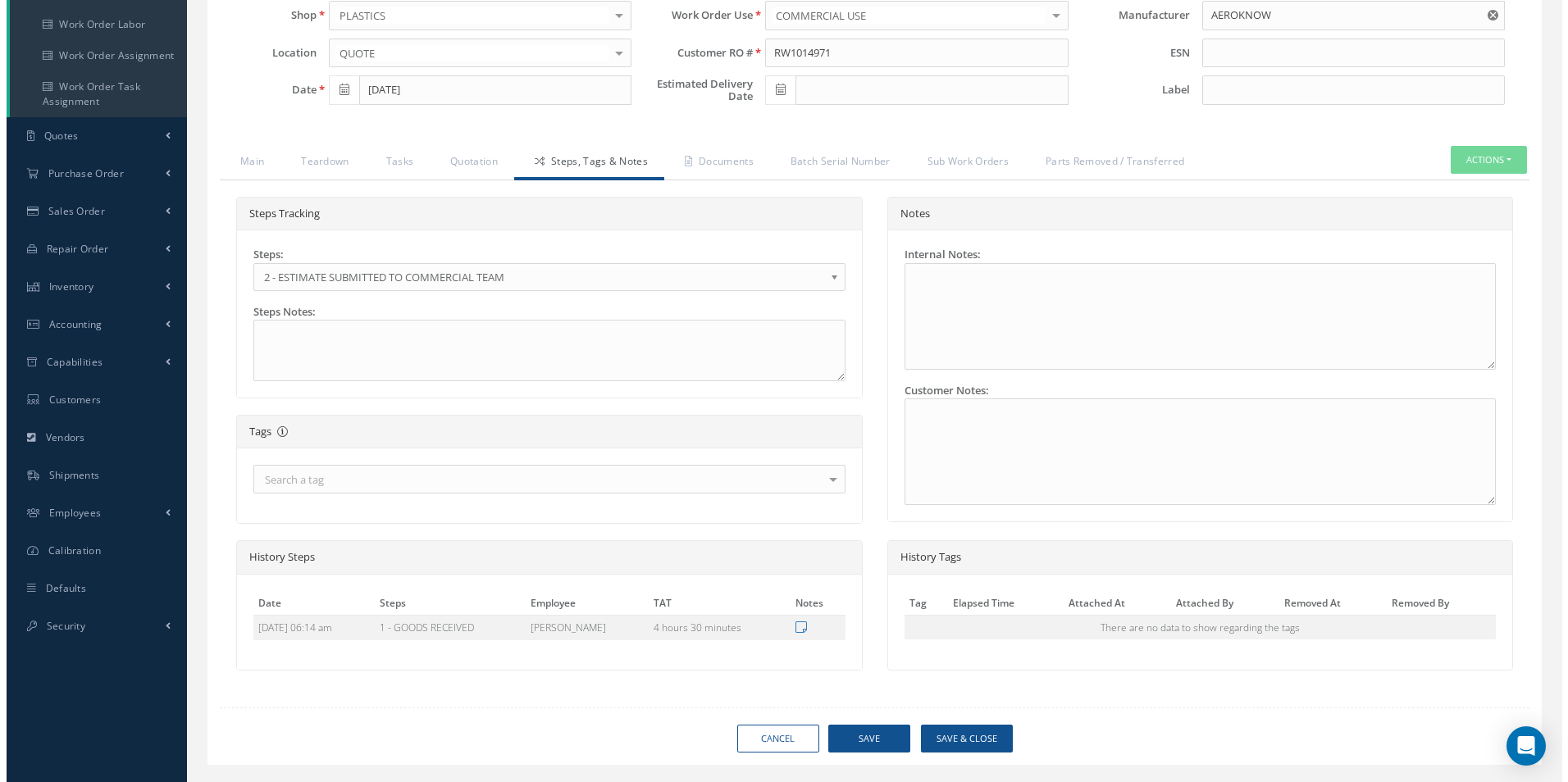
scroll to position [321, 0]
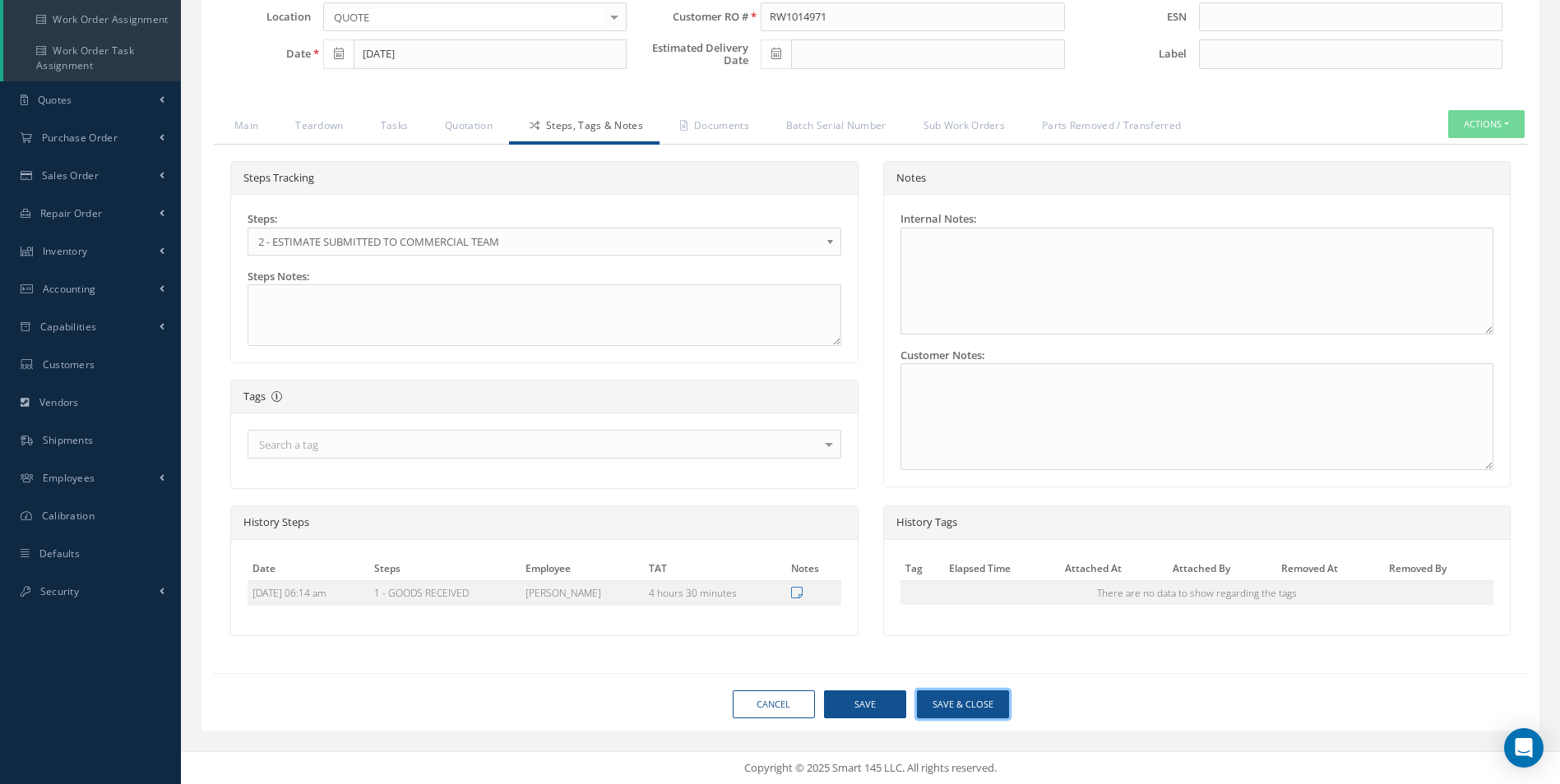
click at [986, 704] on button "Save & Close" at bounding box center [963, 704] width 92 height 29
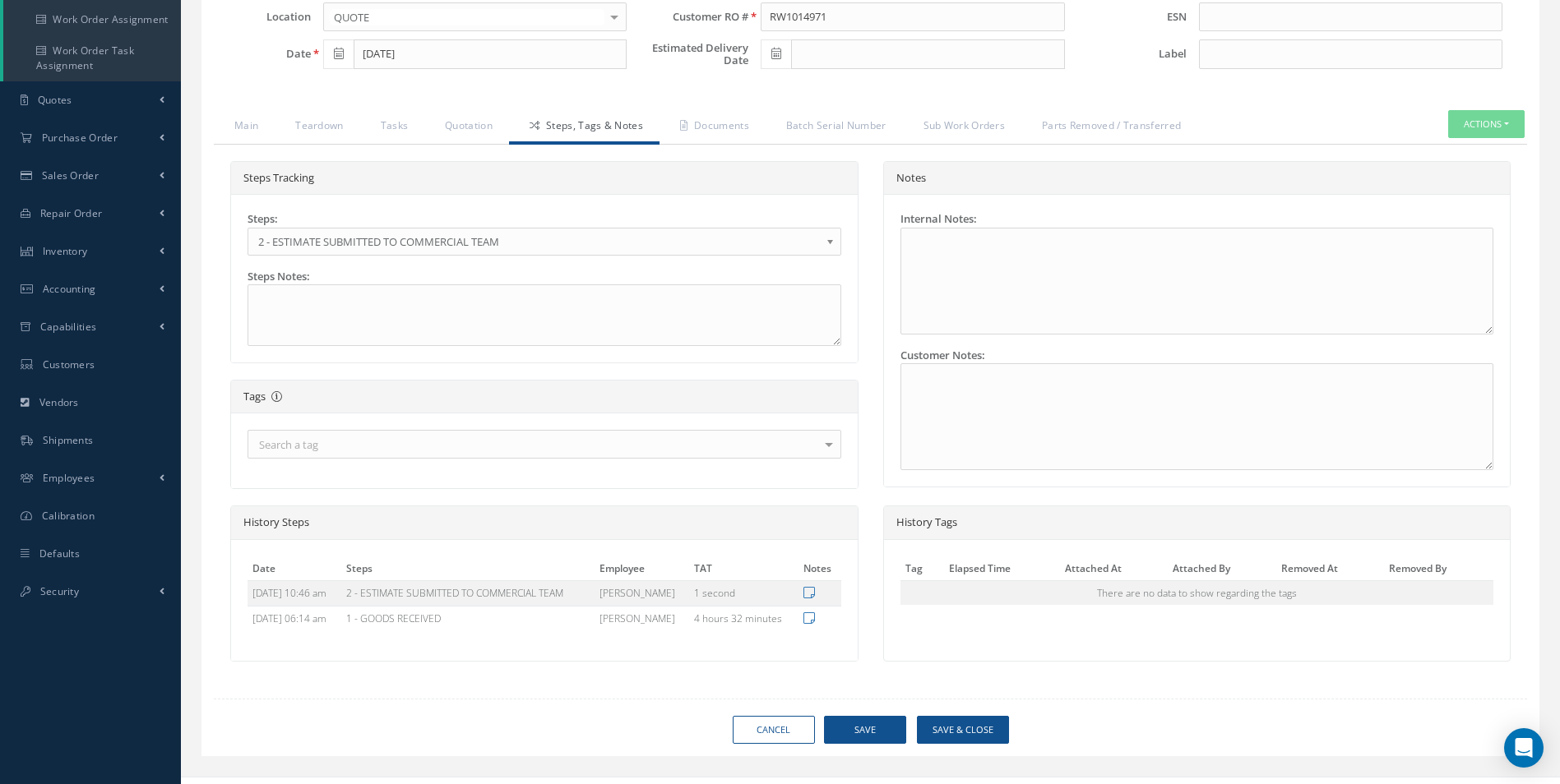
type input "AEROKNOW"
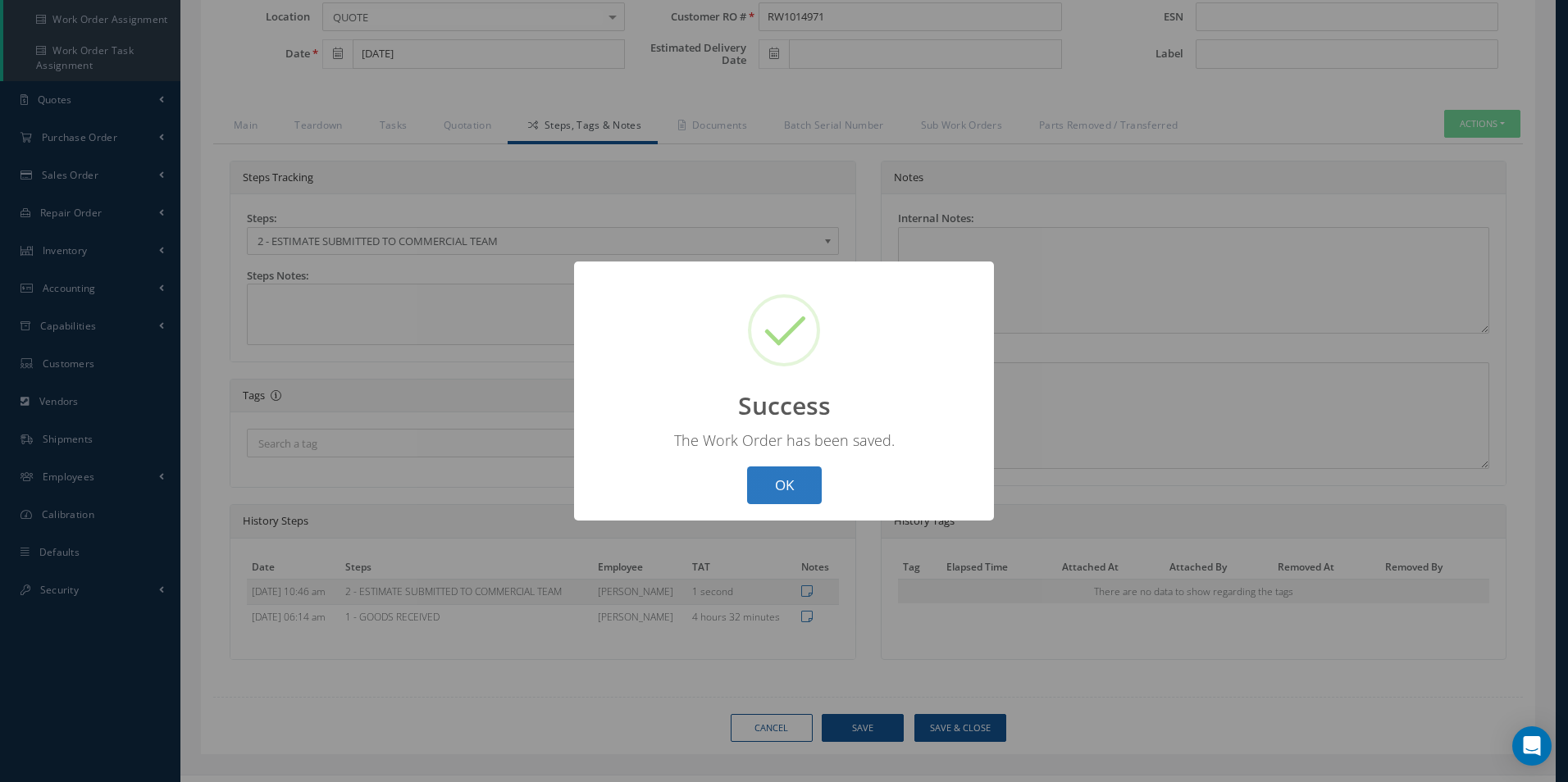
click at [785, 489] on button "OK" at bounding box center [784, 485] width 75 height 38
select select "25"
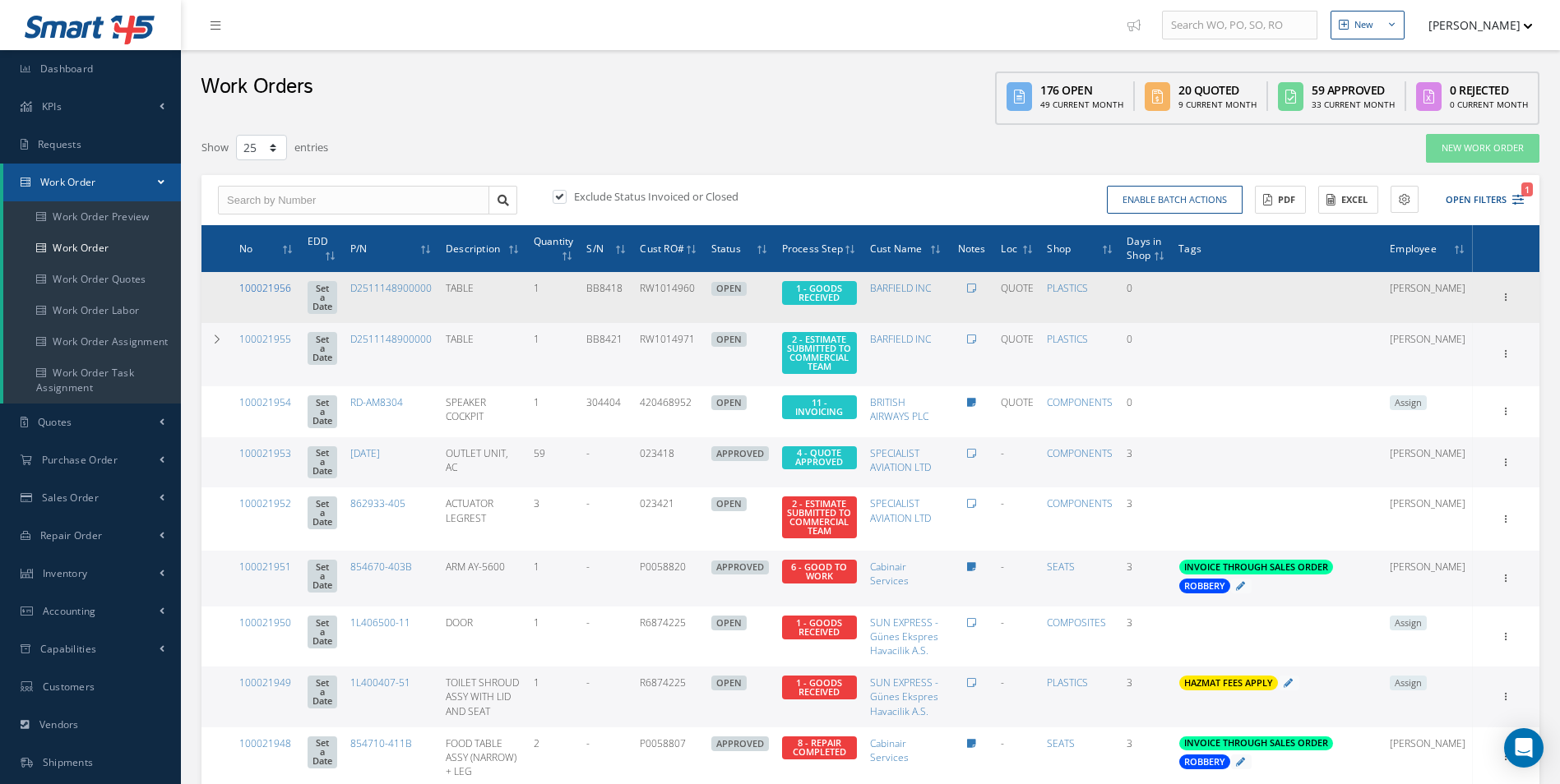
click at [272, 290] on link "100021956" at bounding box center [266, 288] width 52 height 14
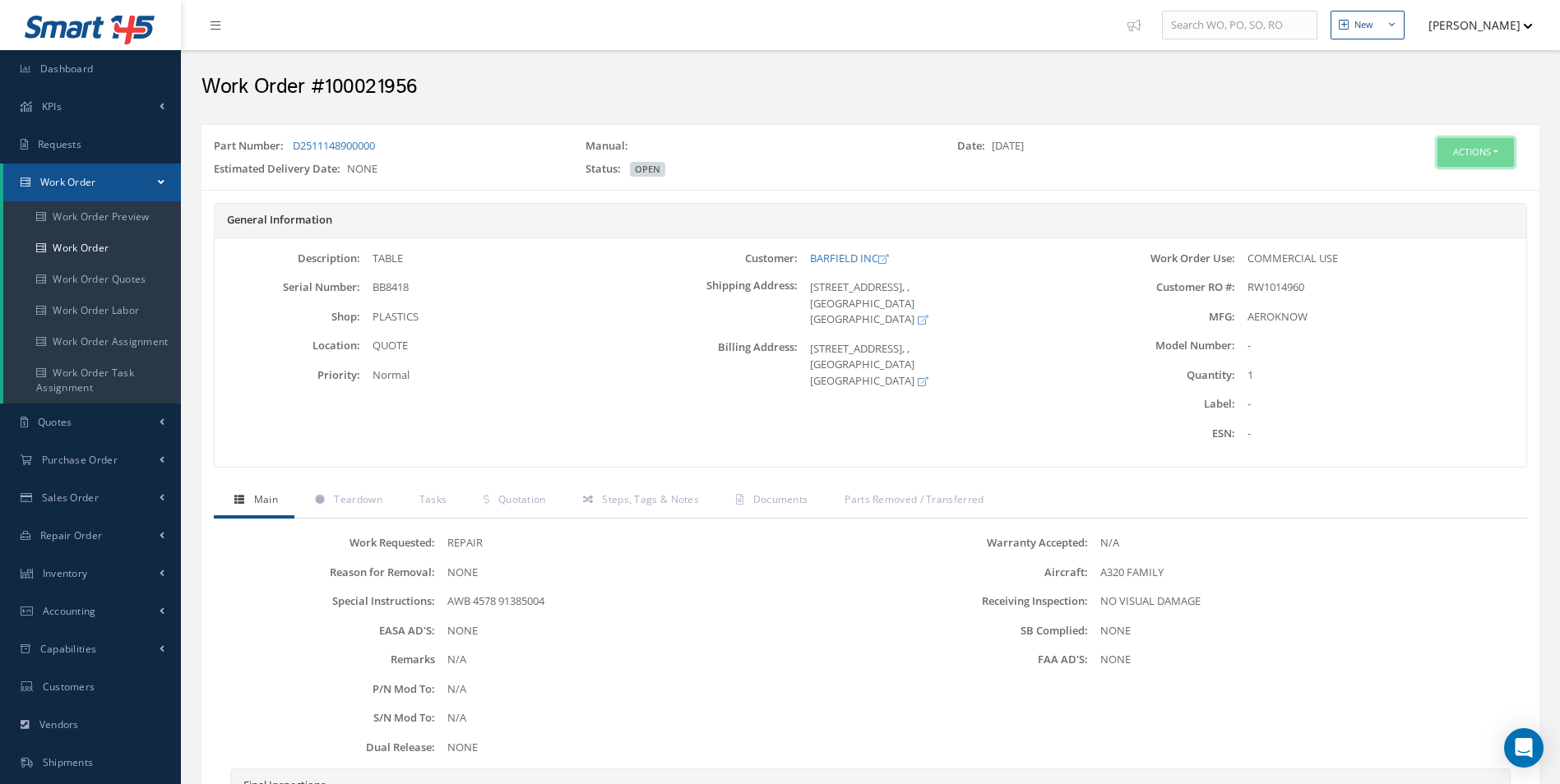
click at [1469, 156] on button "Actions" at bounding box center [1476, 152] width 77 height 29
click at [1448, 182] on link "Edit" at bounding box center [1450, 184] width 131 height 23
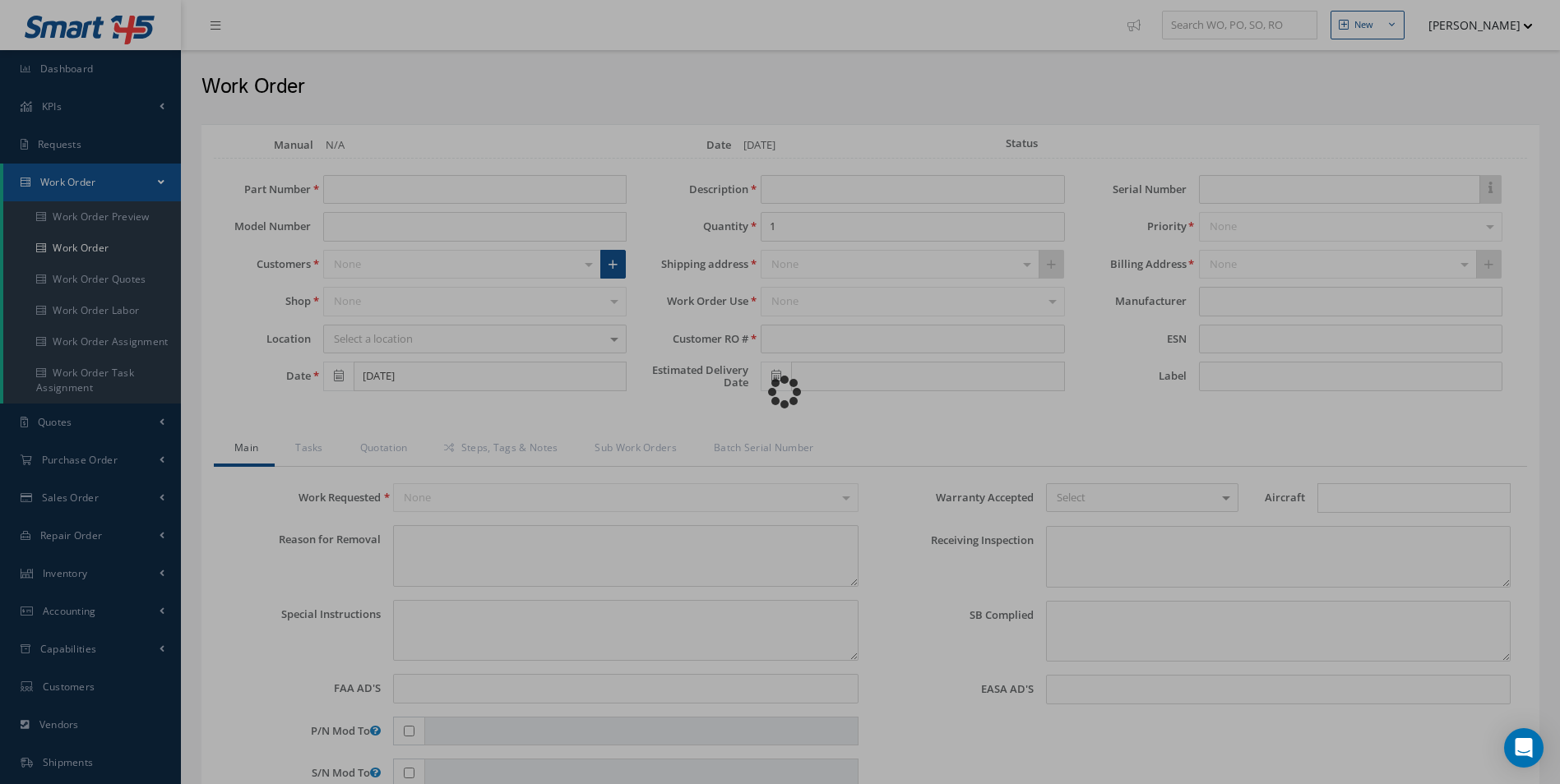
type input "D2511148900000"
type input "TABLE"
type input "RW1014960"
type input "BB8418"
type textarea "NONE"
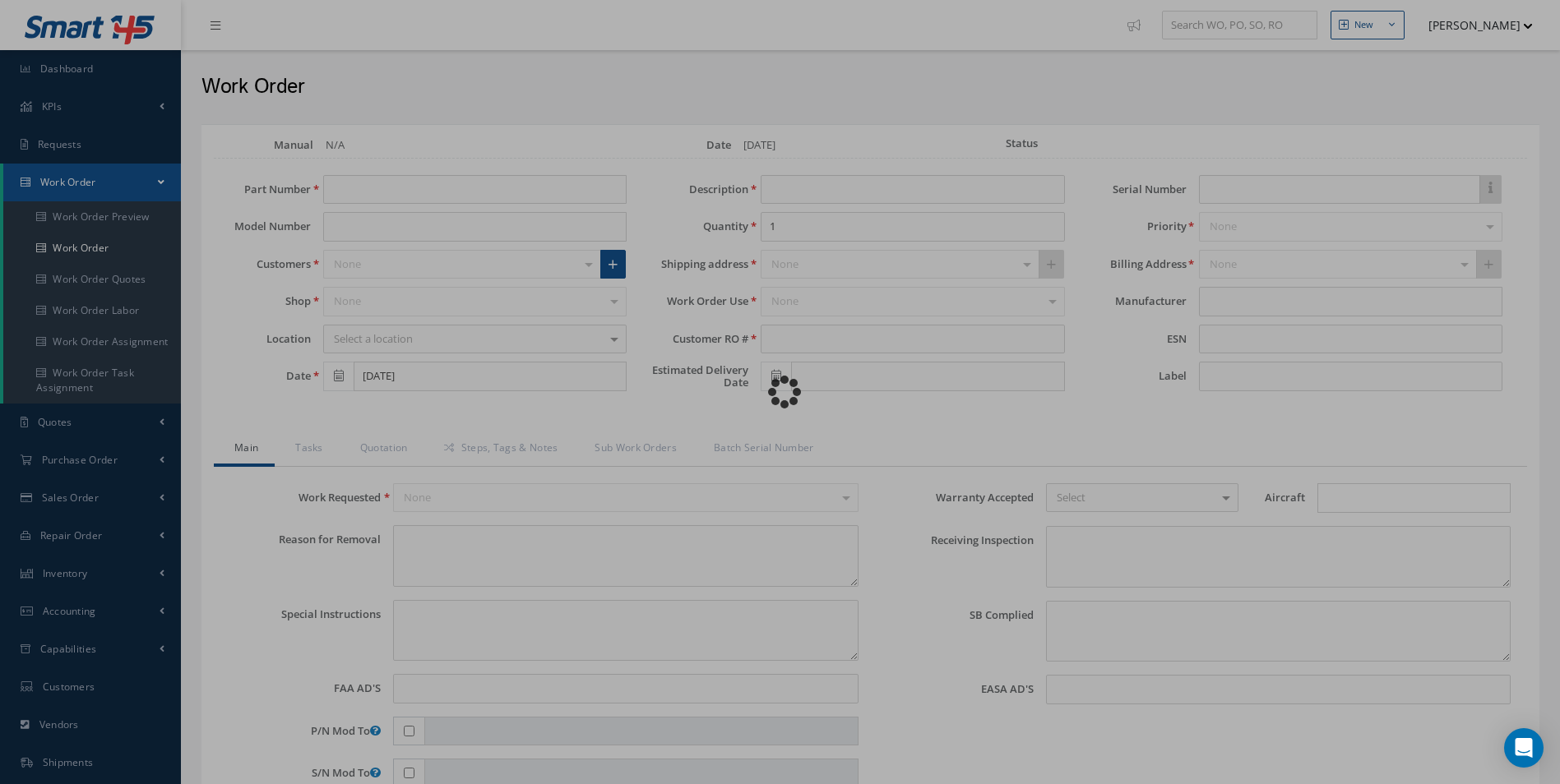
type textarea "AWB 4578 91385004"
type input "NONE"
type textarea "NO VISUAL DAMAGE"
type textarea "NONE"
type input "NONE"
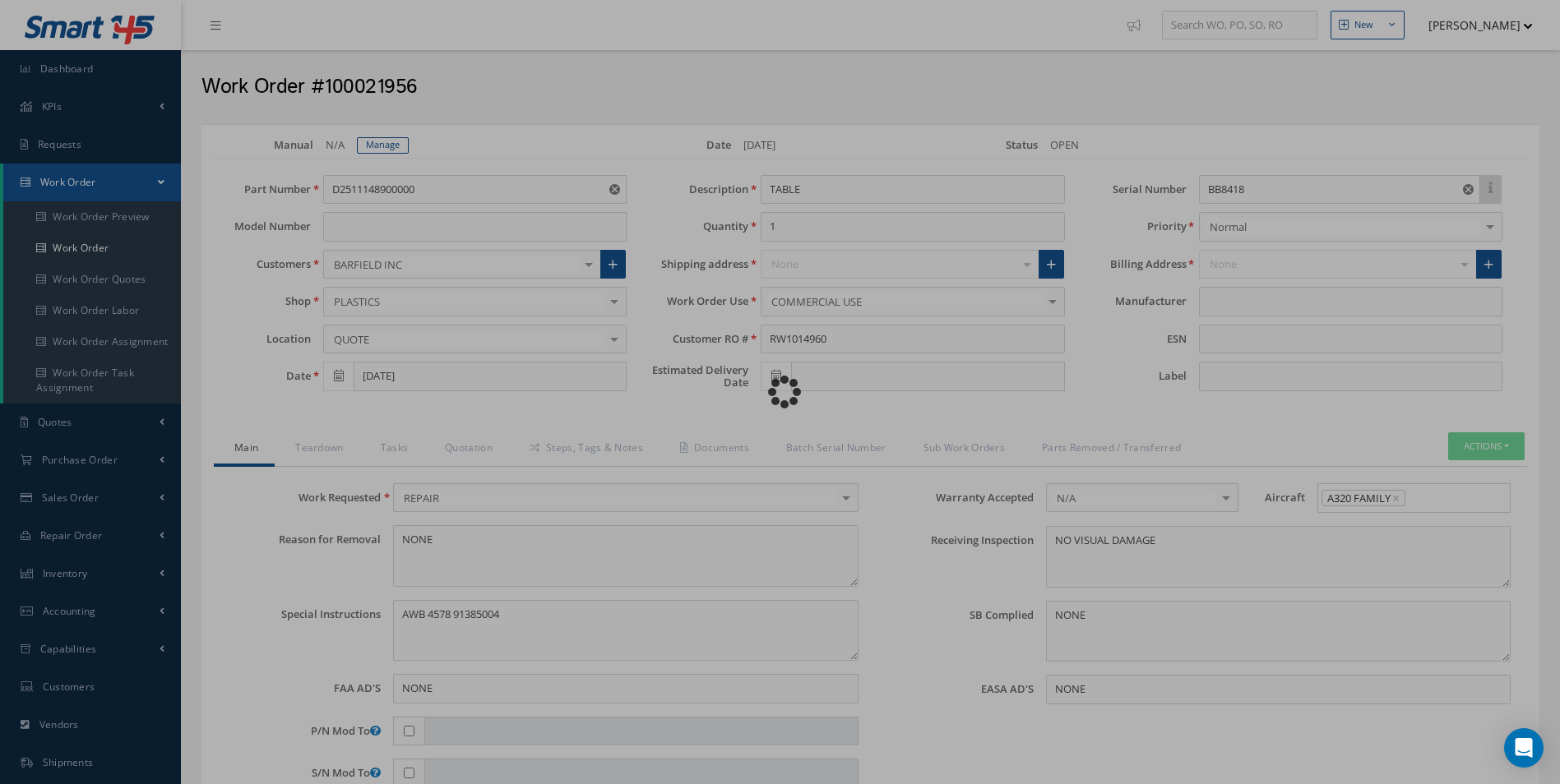
type input "AEROKNOW"
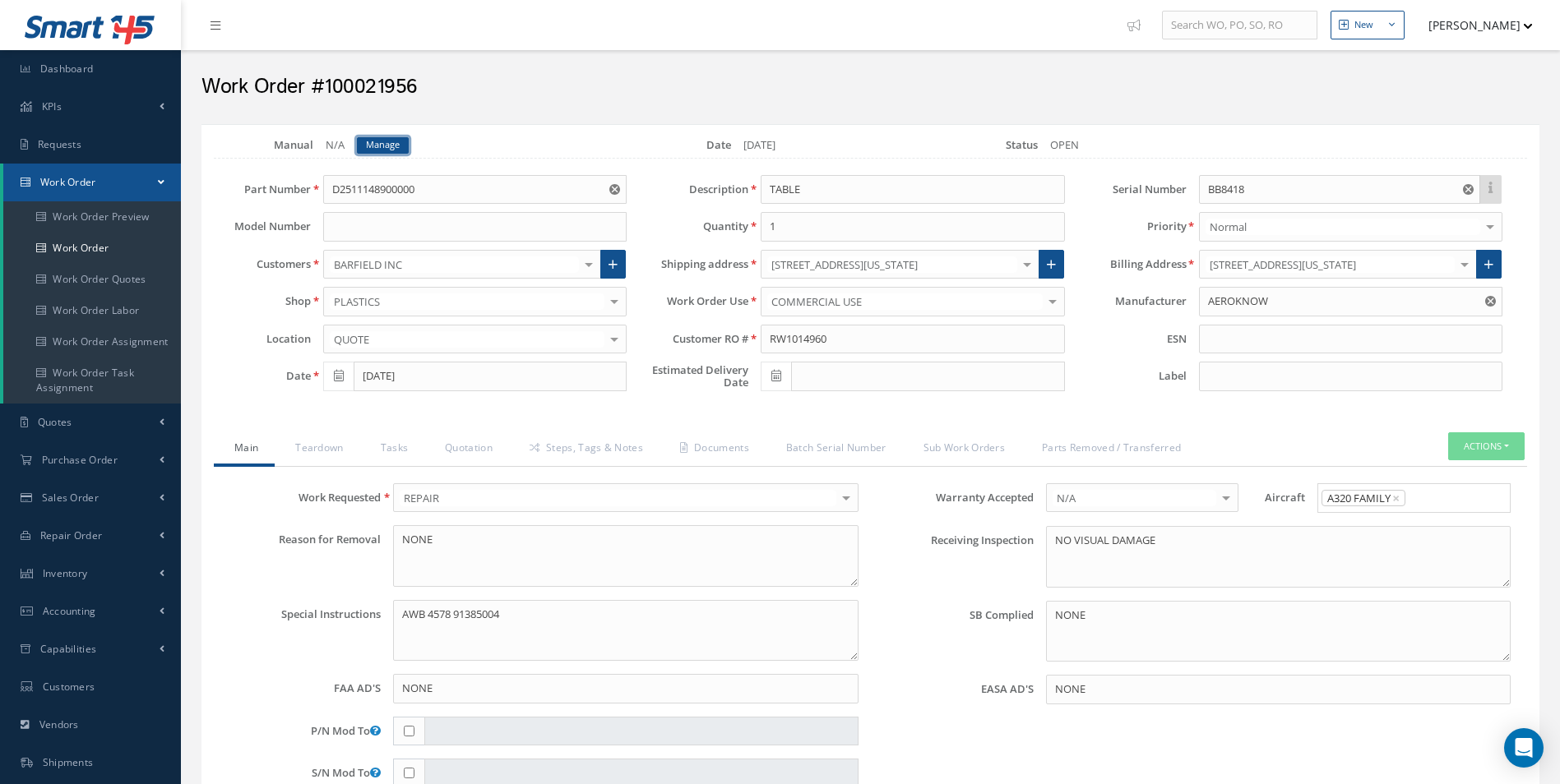
click at [372, 153] on link "Manage" at bounding box center [383, 145] width 52 height 17
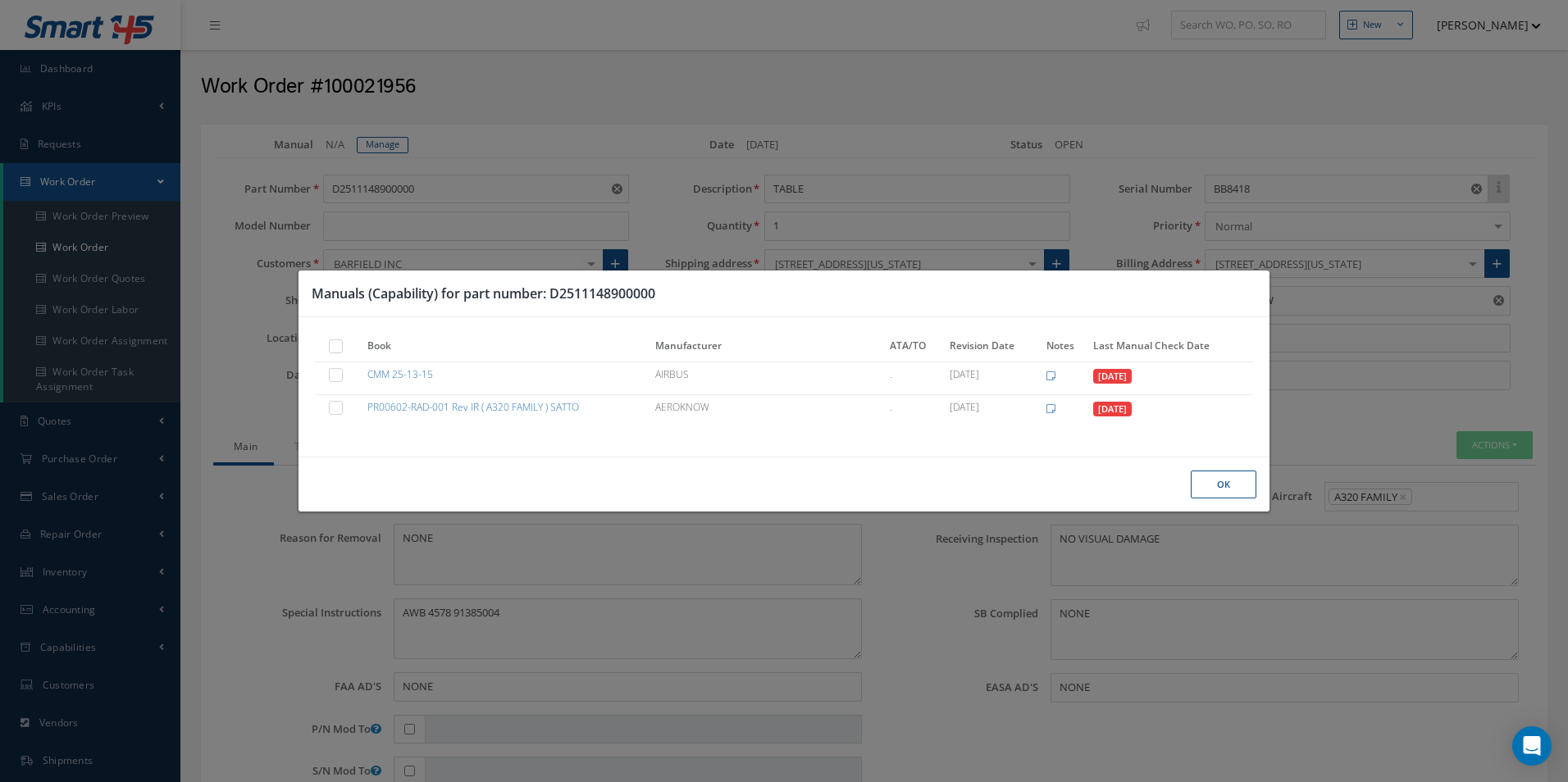
click at [325, 335] on th at bounding box center [339, 347] width 47 height 28
click at [342, 340] on label at bounding box center [344, 345] width 4 height 14
click at [337, 343] on input "checkbox" at bounding box center [337, 348] width 10 height 10
checkbox input "true"
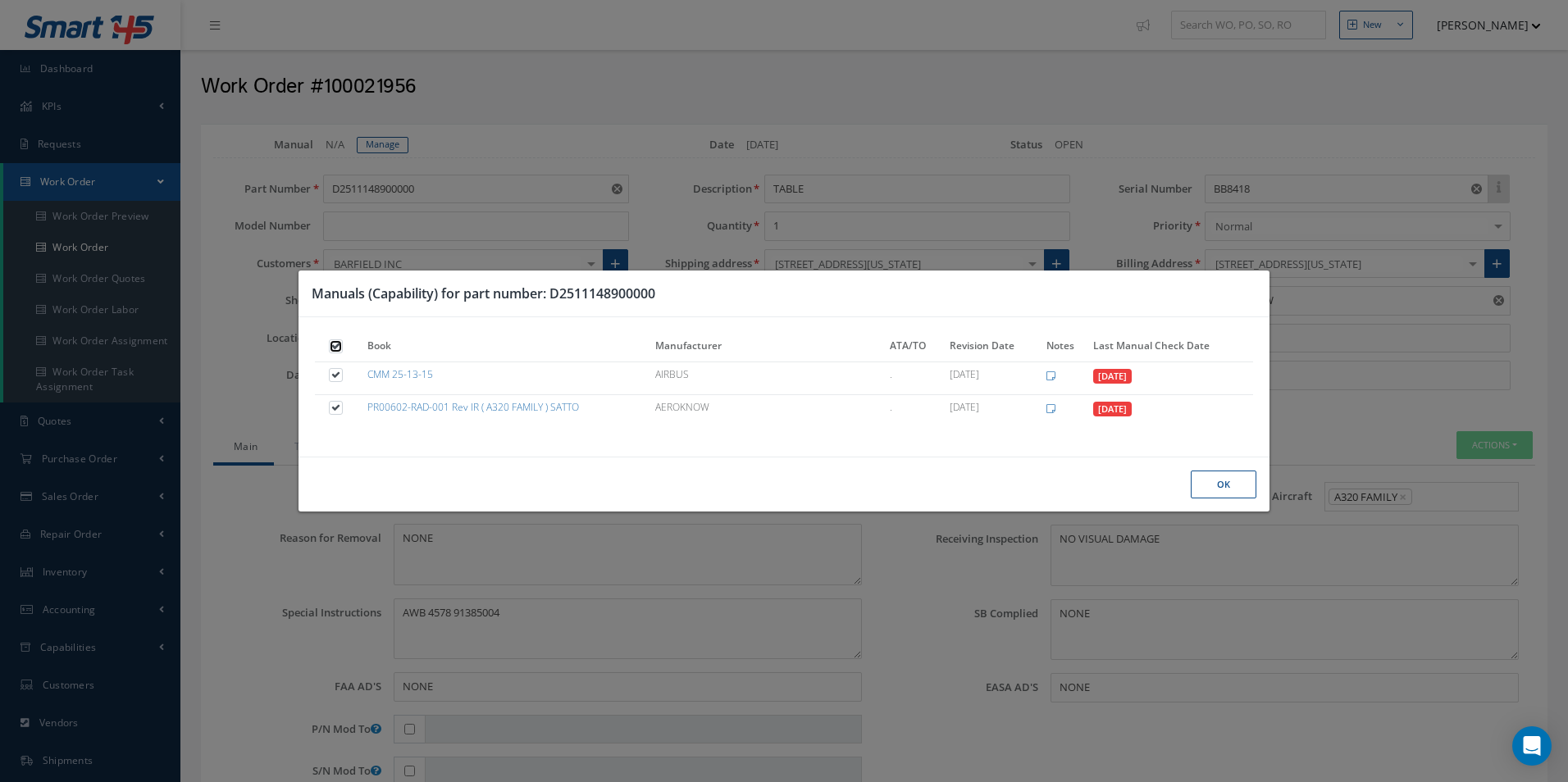
checkbox input "true"
click at [1226, 490] on button "Ok" at bounding box center [1223, 484] width 66 height 29
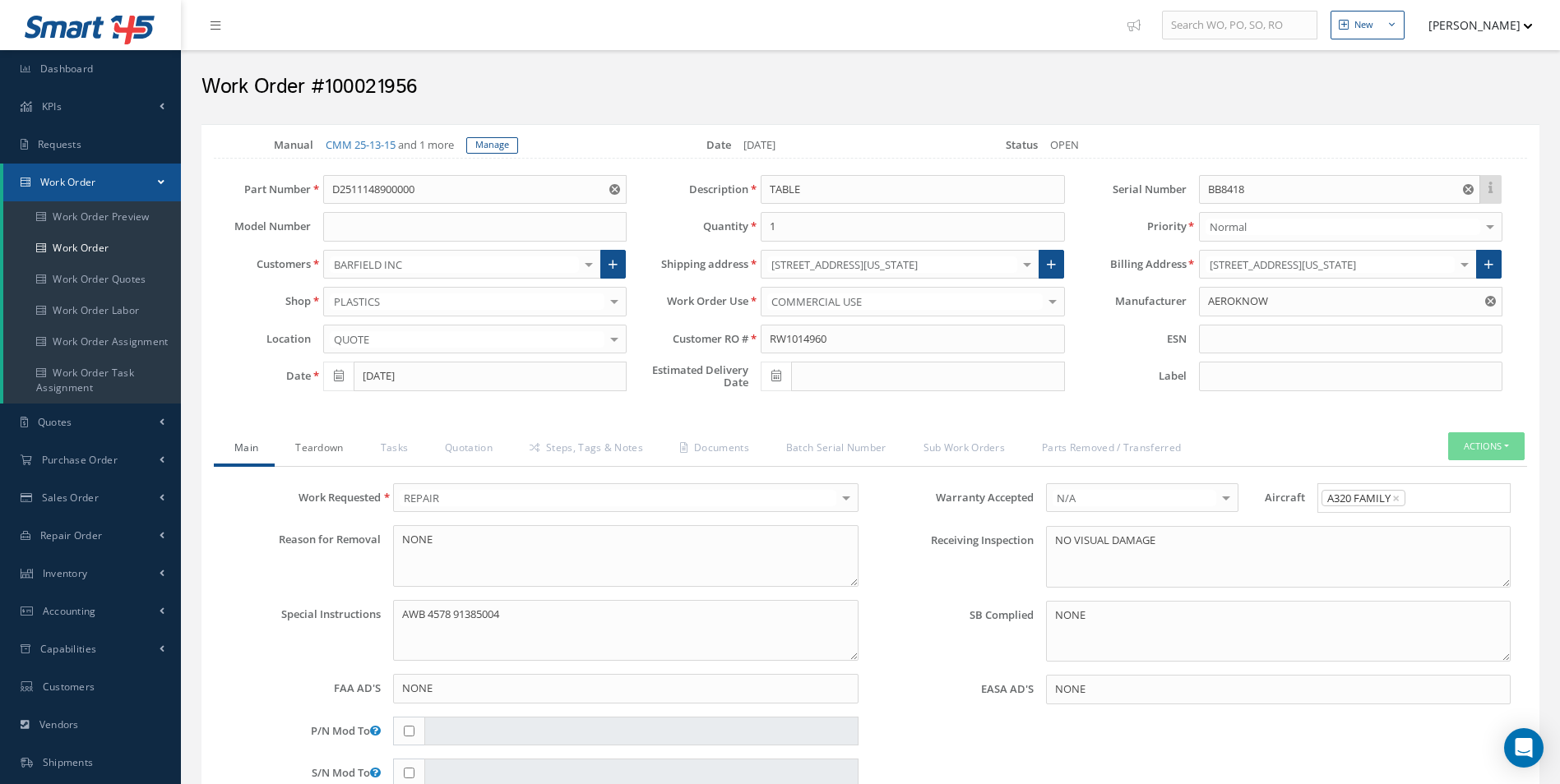
click at [308, 444] on link "Teardown" at bounding box center [316, 450] width 84 height 35
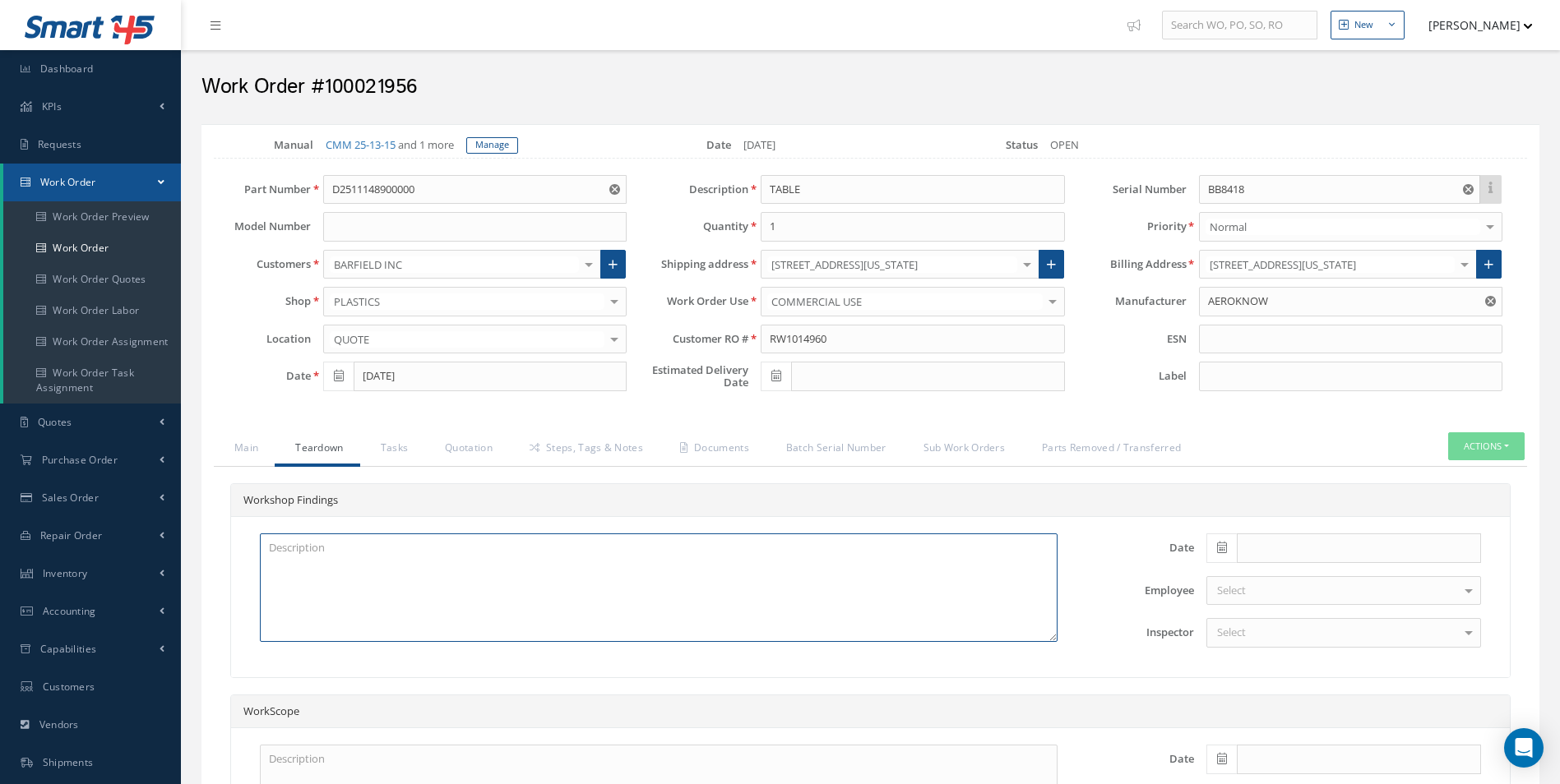
drag, startPoint x: 331, startPoint y: 581, endPoint x: 350, endPoint y: 580, distance: 19.0
click at [333, 581] on textarea at bounding box center [658, 587] width 797 height 109
drag, startPoint x: 1222, startPoint y: 541, endPoint x: 1235, endPoint y: 540, distance: 13.0
click at [1223, 541] on icon at bounding box center [1221, 546] width 10 height 11
click at [1261, 529] on th "Today" at bounding box center [1293, 523] width 172 height 24
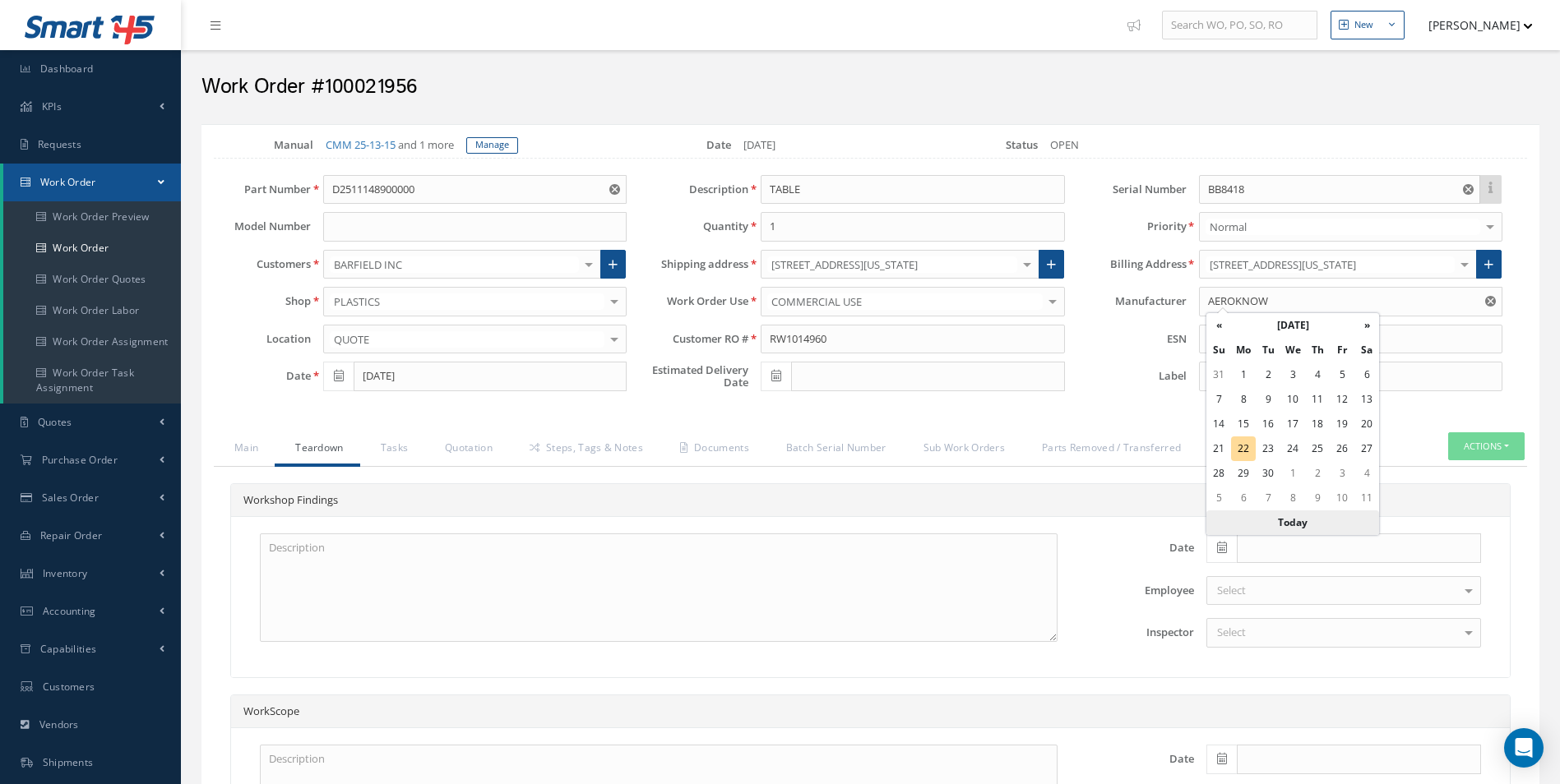
type input "[DATE]"
click at [1288, 641] on div "Select" at bounding box center [1343, 633] width 274 height 30
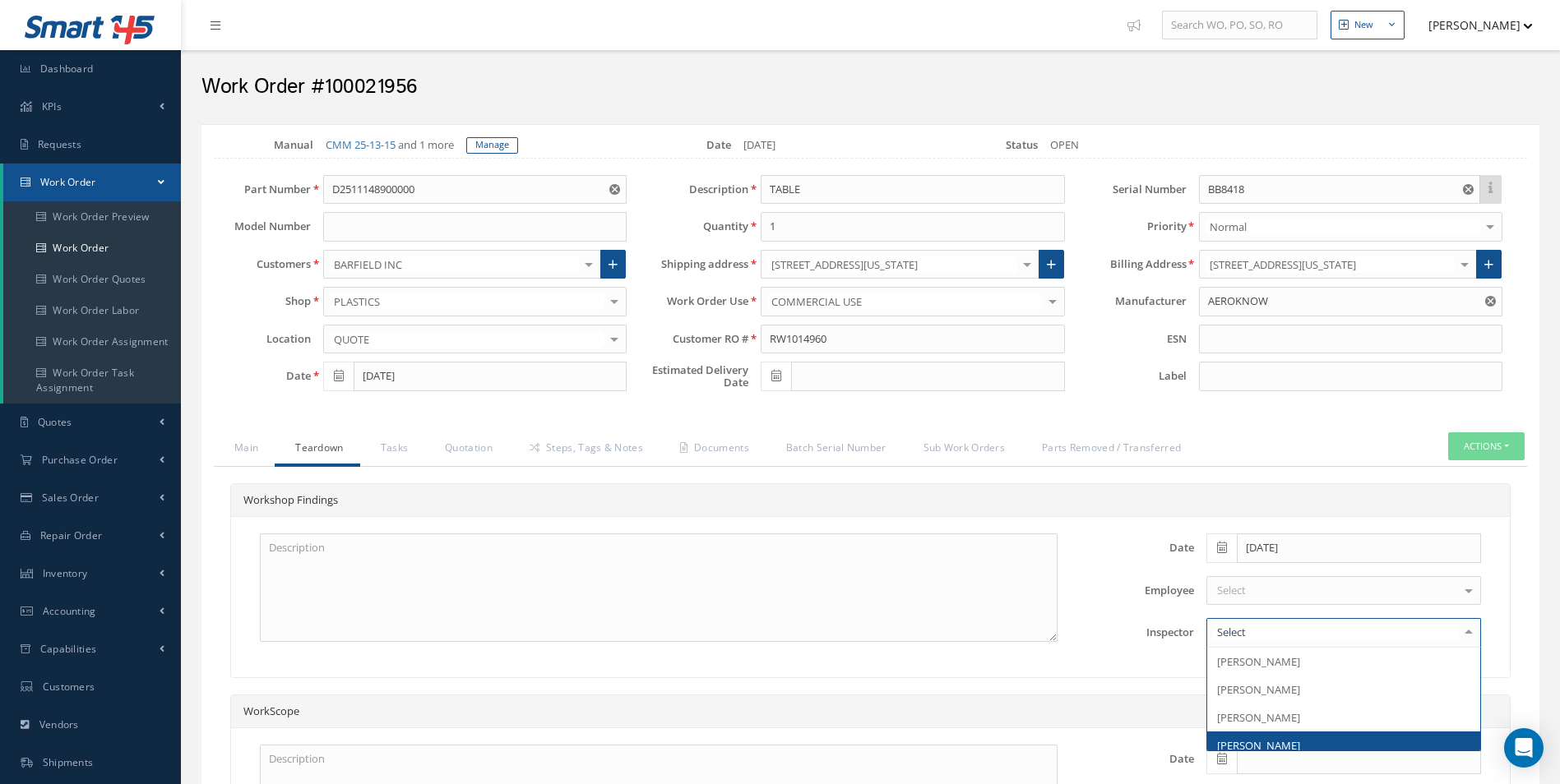
click at [1276, 748] on span "[PERSON_NAME]" at bounding box center [1258, 745] width 83 height 15
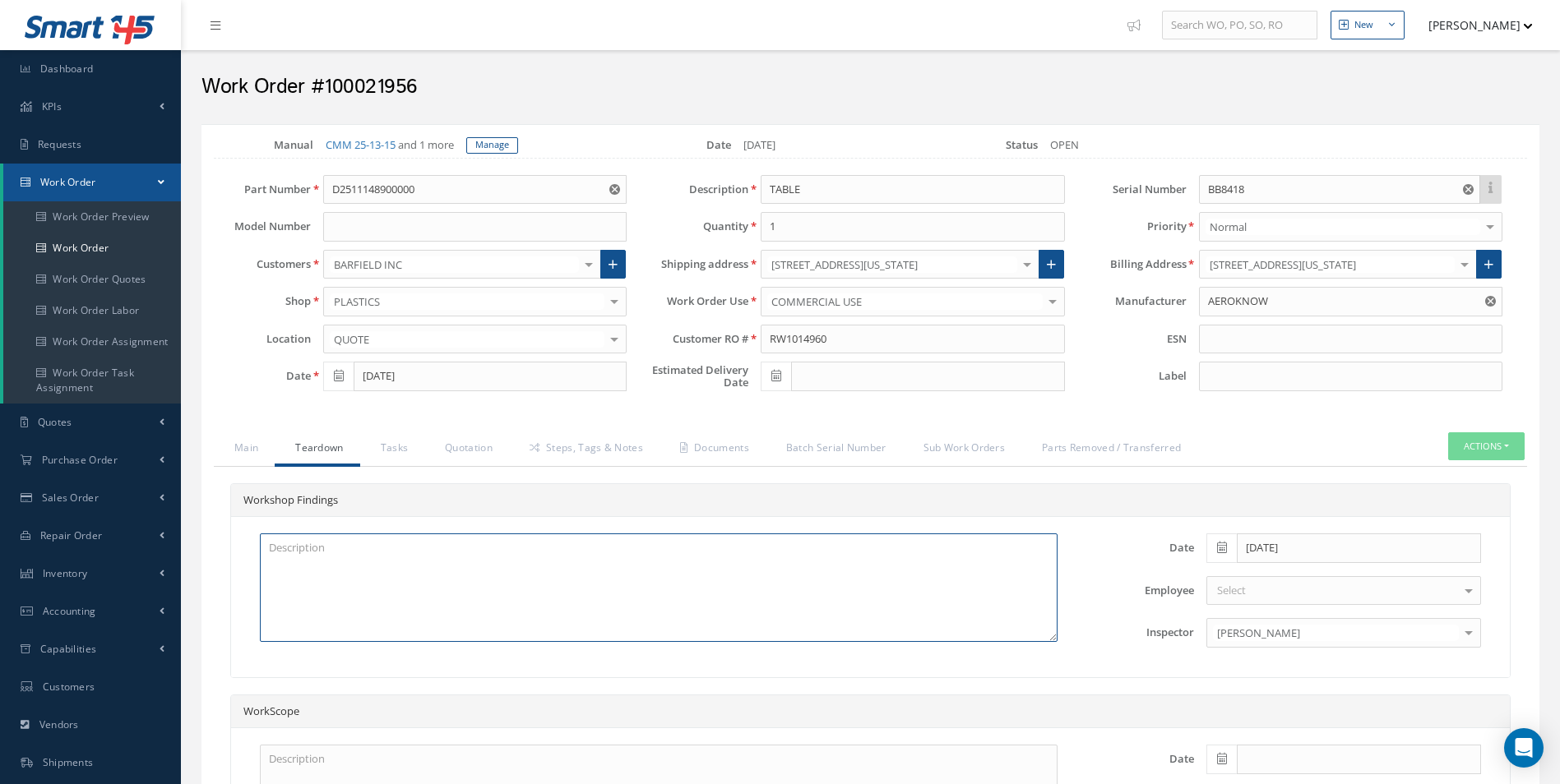
click at [459, 575] on textarea at bounding box center [658, 587] width 797 height 109
paste textarea "D2511043720000"
type textarea "D2511043720000"
drag, startPoint x: 370, startPoint y: 550, endPoint x: 240, endPoint y: 553, distance: 130.0
click at [240, 553] on div "D2511043720000" at bounding box center [658, 597] width 847 height 127
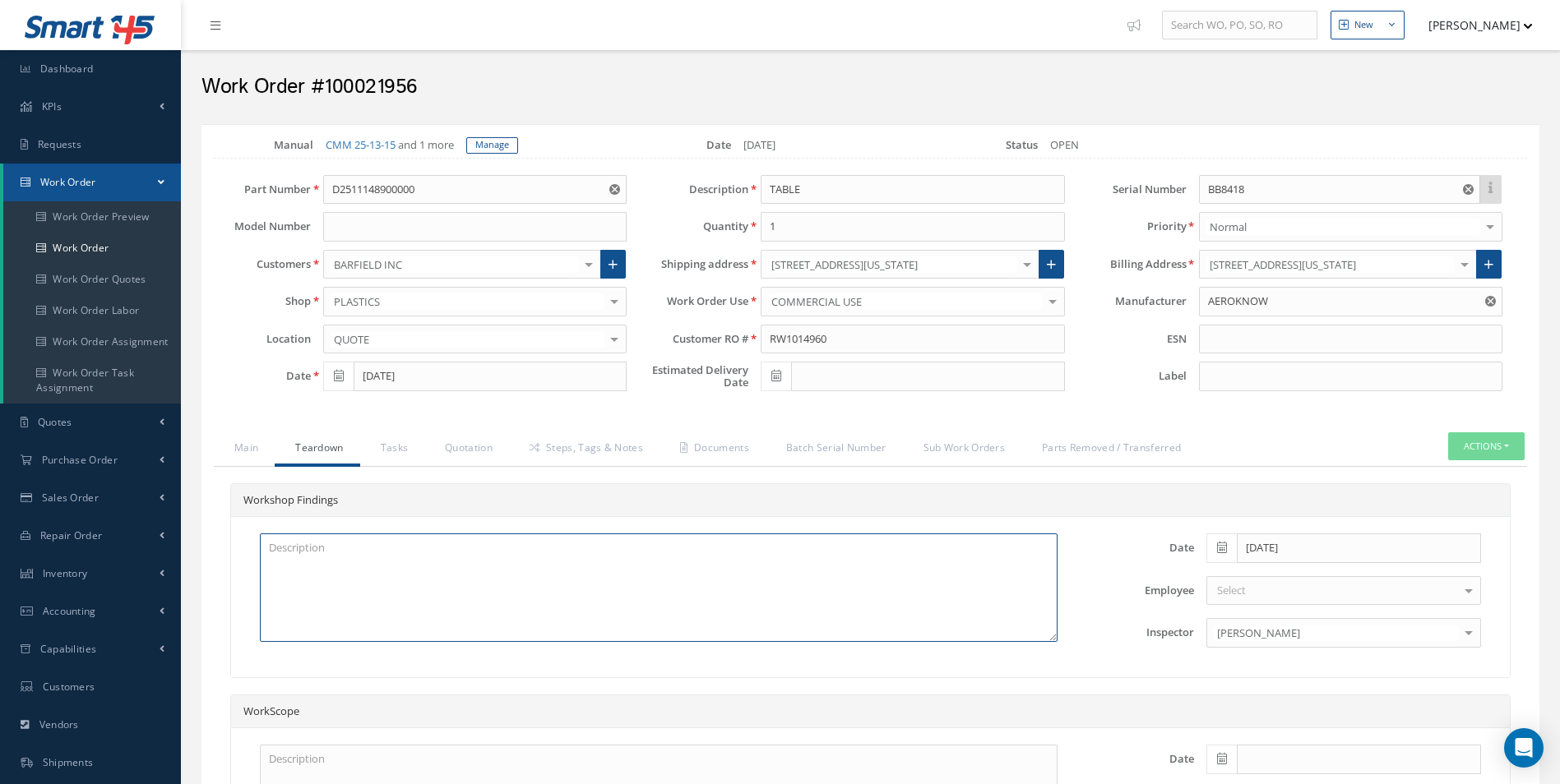
click at [357, 561] on textarea at bounding box center [658, 587] width 797 height 109
paste textarea "TRAY TABLE CRACKED AT HINGE POSITION (SATTO REPAIR) X2 TRAY TABLE DISK-LOCATING…"
type textarea "TRAY TABLE CRACKED AT HINGE POSITION (SATTO REPAIR) X2 TRAY TABLE DISK-LOCATING…"
click at [389, 440] on link "Tasks" at bounding box center [393, 450] width 65 height 35
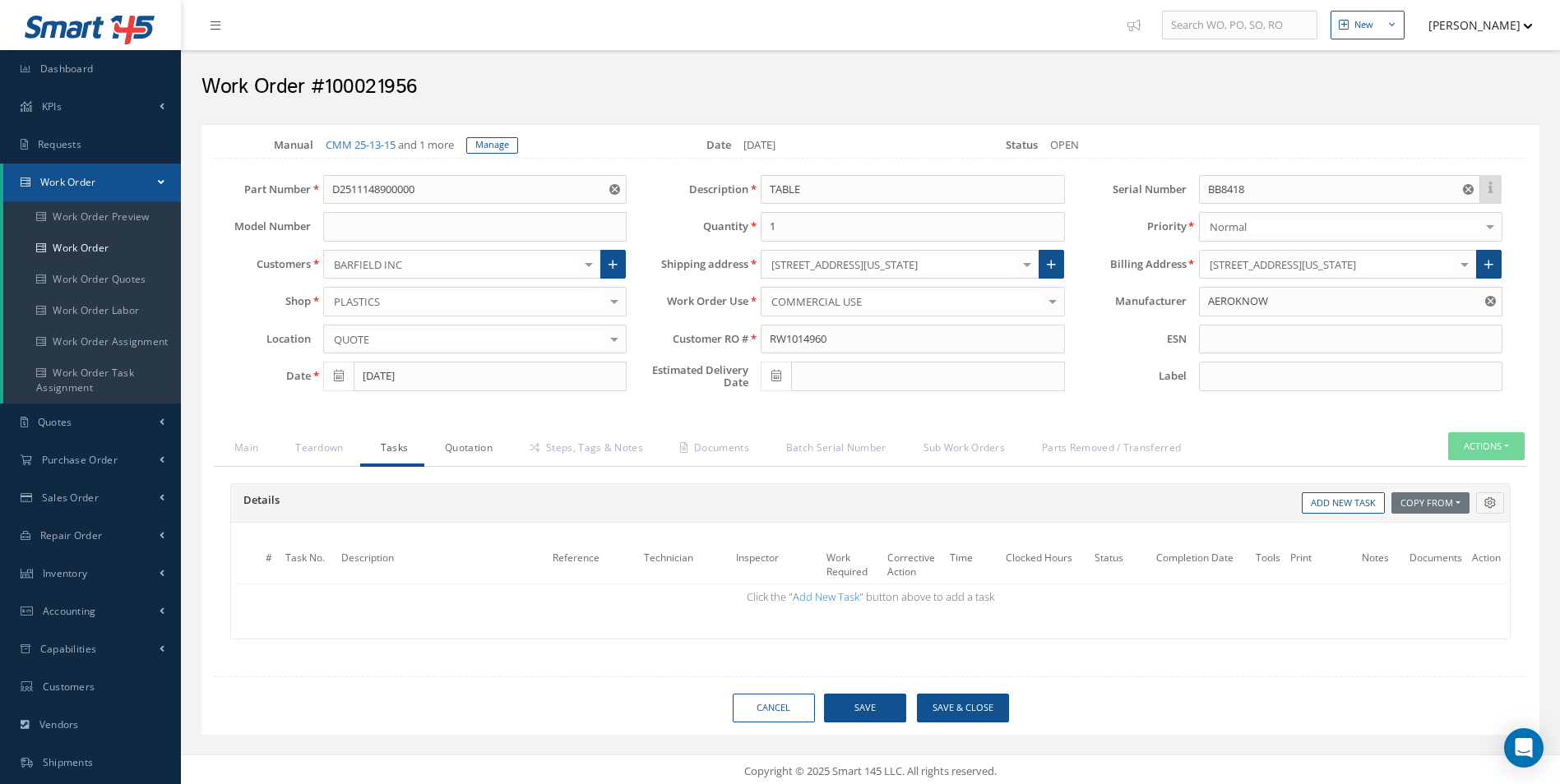
click at [435, 445] on link "Quotation" at bounding box center [466, 450] width 84 height 35
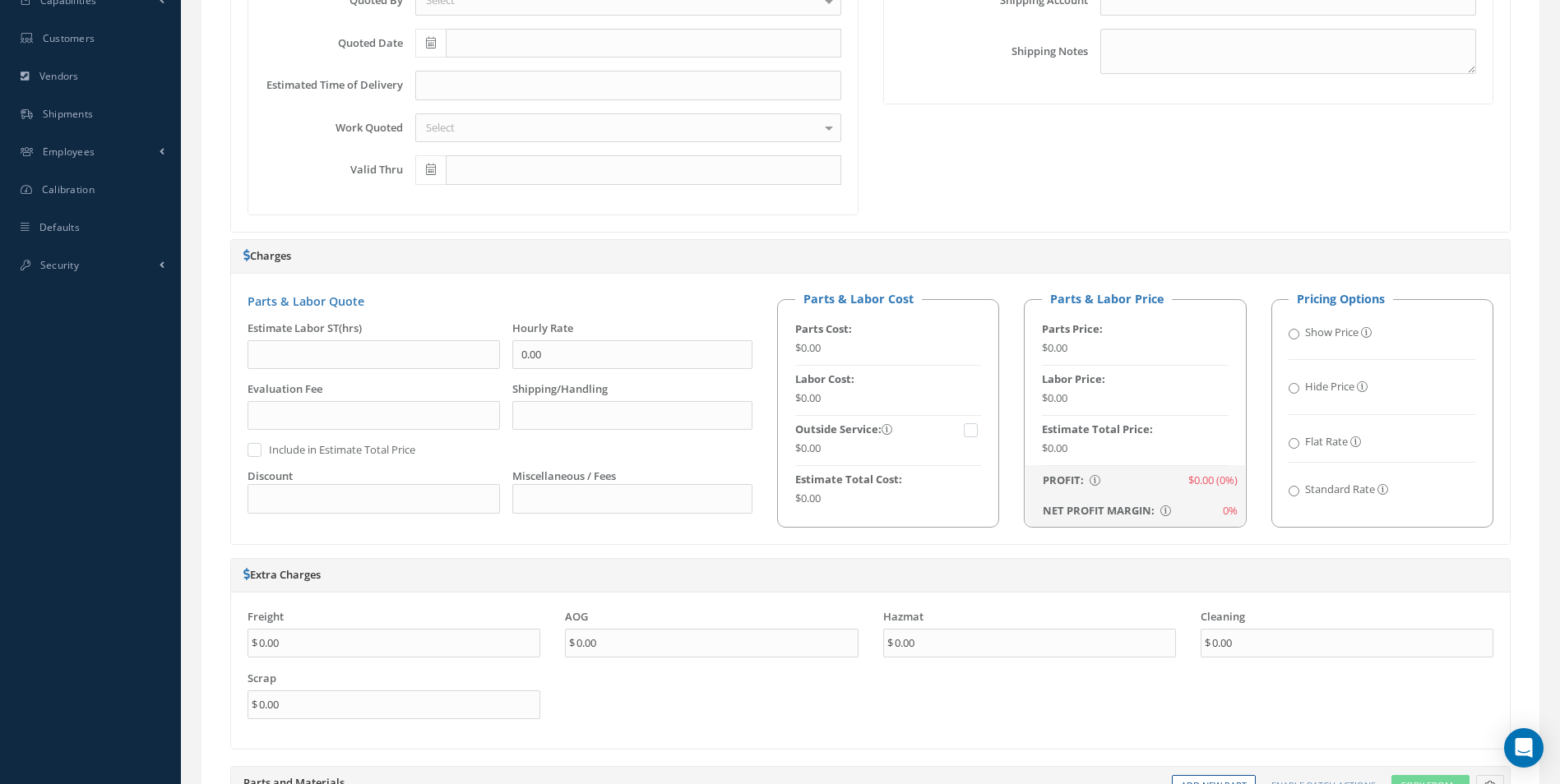
scroll to position [904, 0]
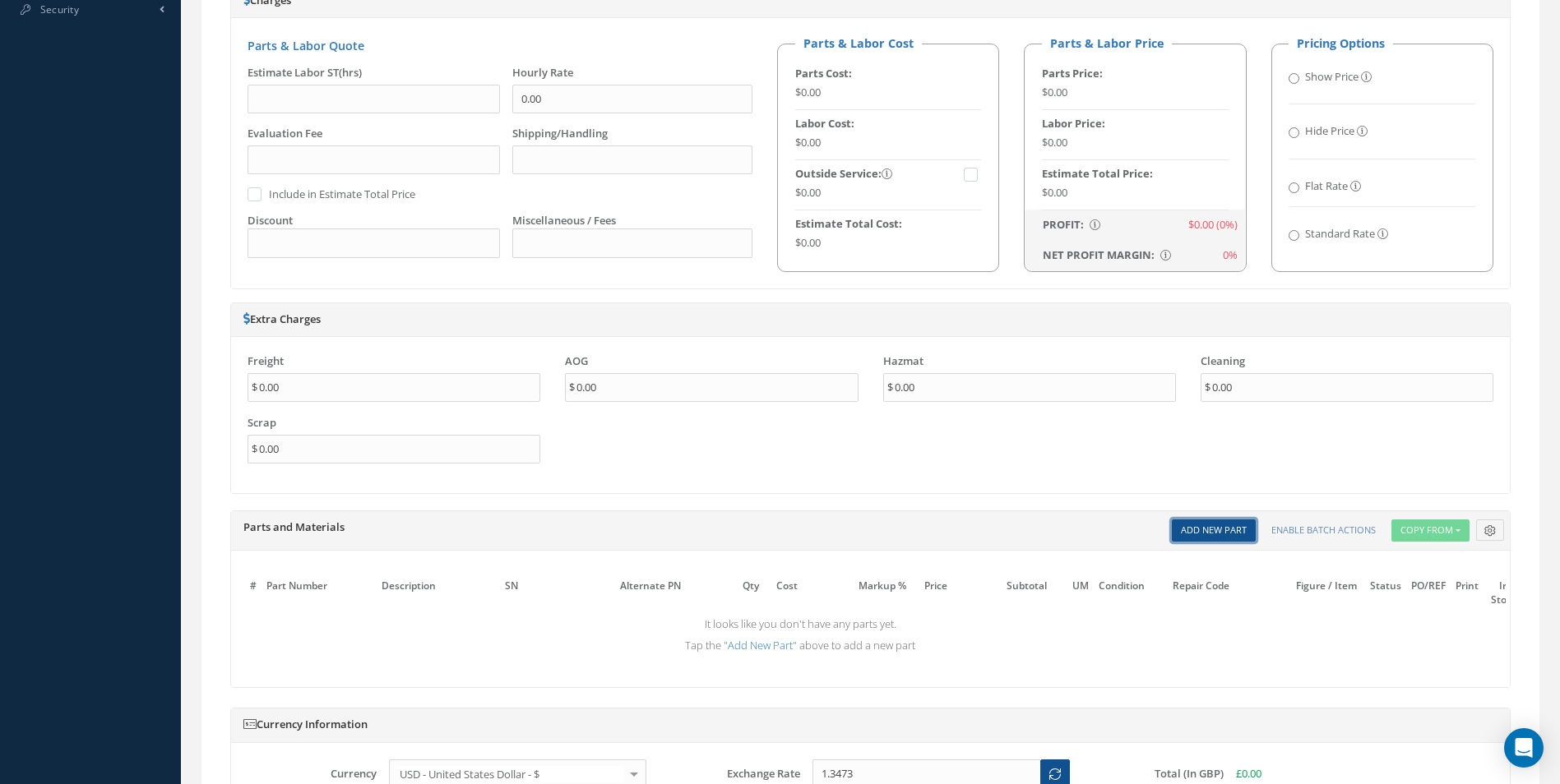
click at [1220, 540] on link "Add New Part" at bounding box center [1214, 531] width 84 height 23
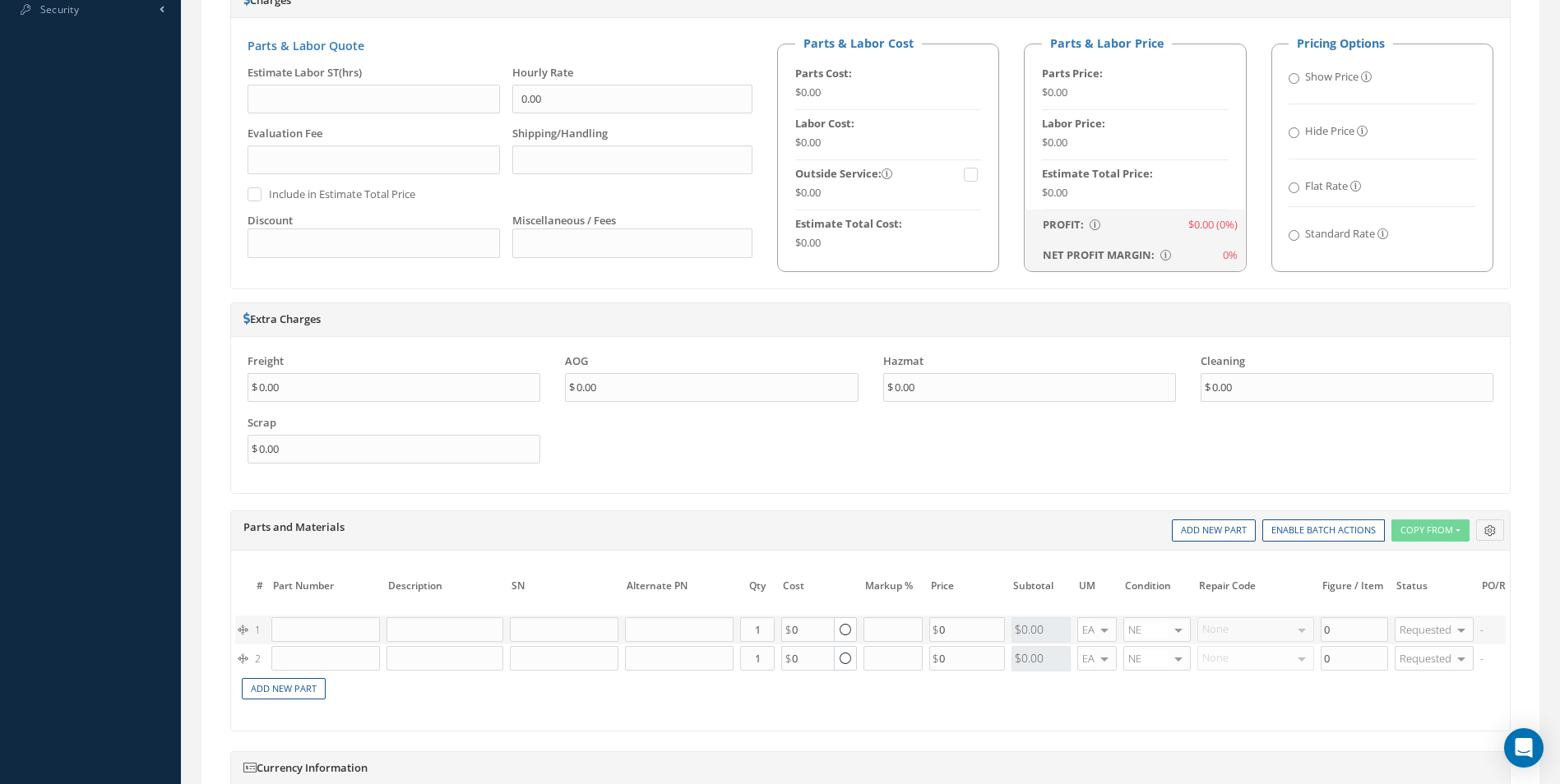
click at [344, 613] on td "Part Number" at bounding box center [326, 594] width 115 height 42
click at [333, 634] on input "text" at bounding box center [326, 629] width 109 height 24
paste input "D2511044420000"
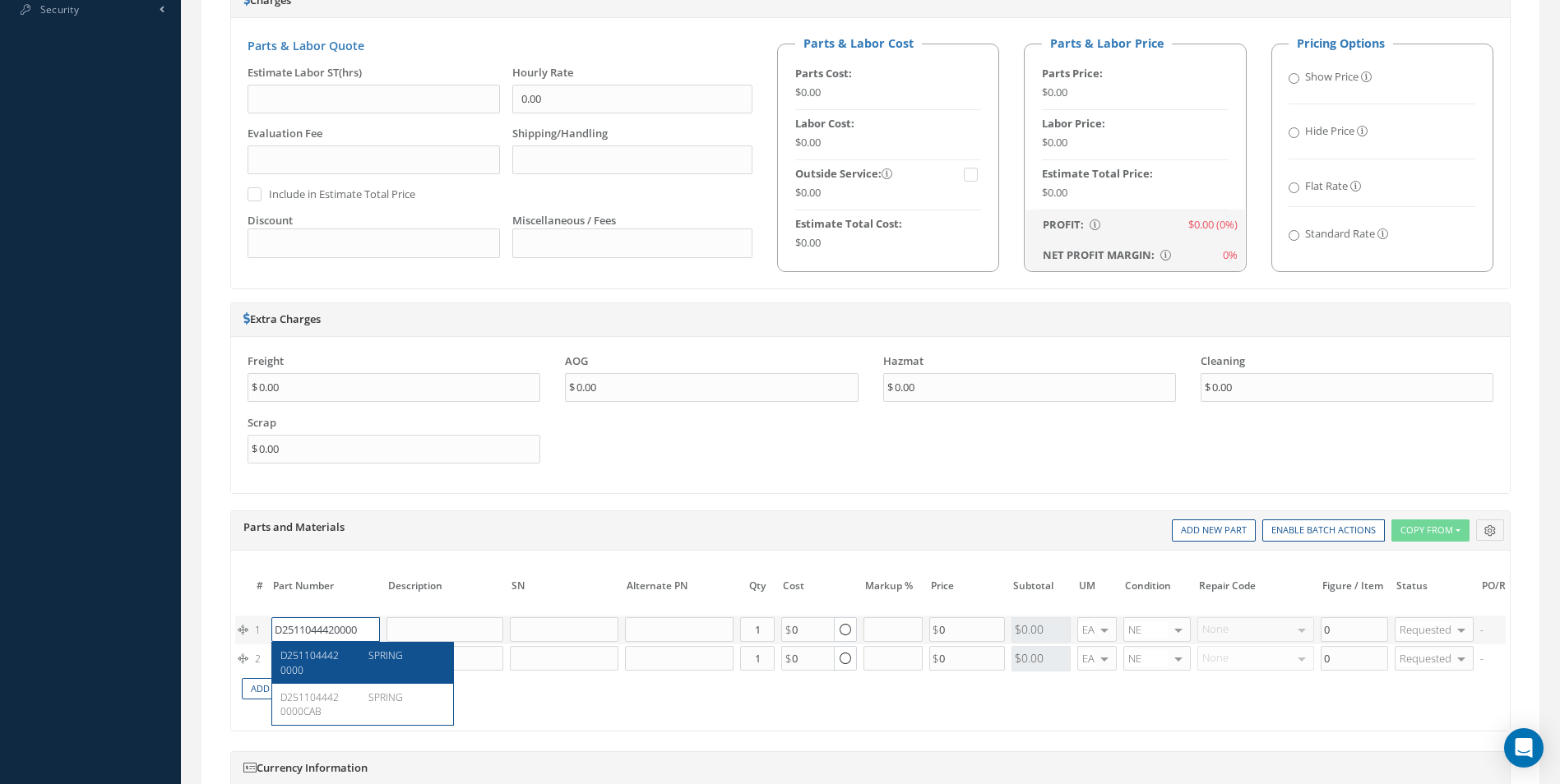
type input "D2511044420000"
click at [360, 659] on div "SPRING" at bounding box center [400, 662] width 89 height 28
type input "SPRING"
type input "45.55"
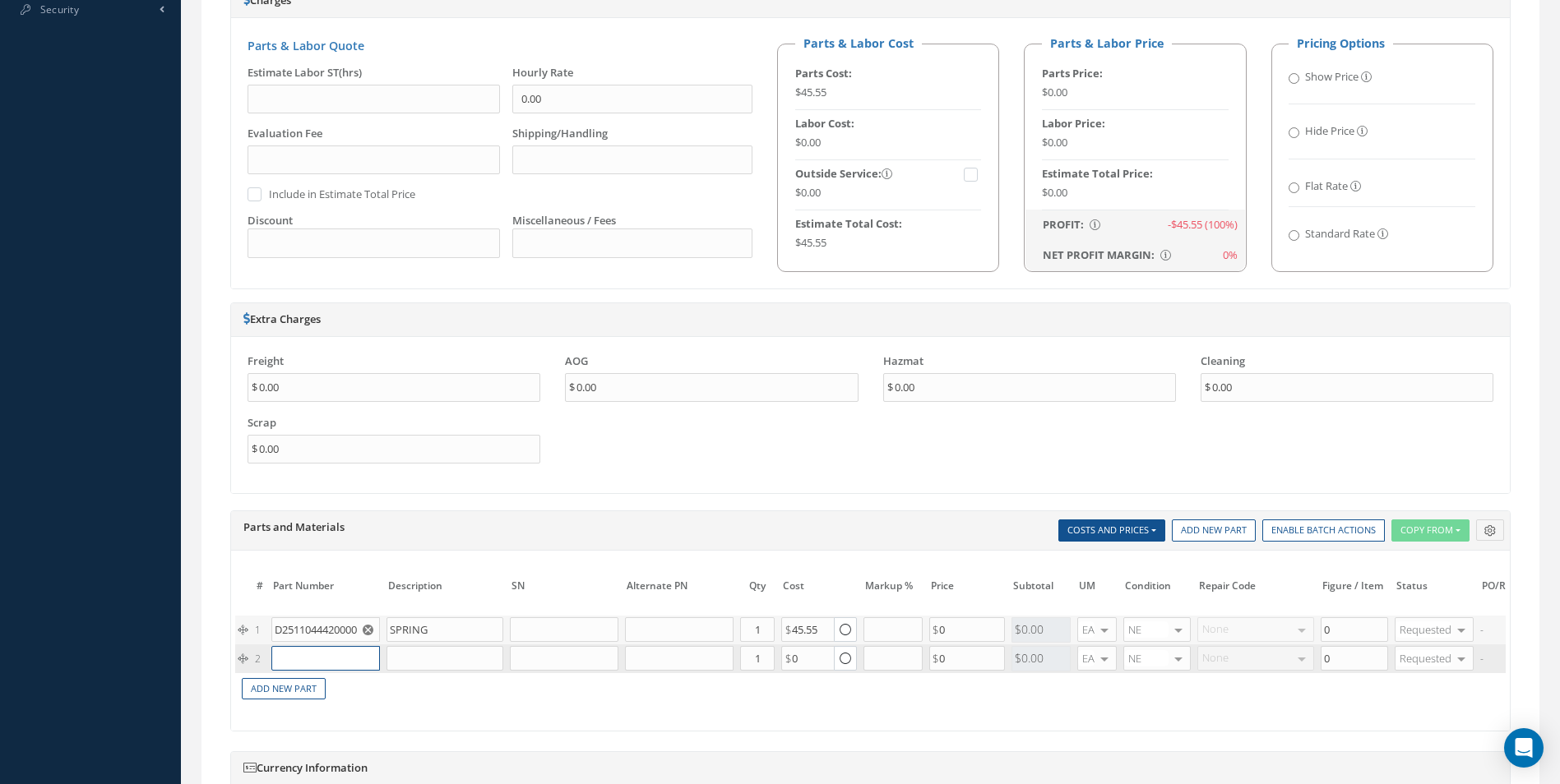
click at [310, 660] on input "text" at bounding box center [326, 658] width 109 height 24
paste input "D2511043720000"
type input "D2511043720000"
click at [371, 695] on span "DISK - LOCATING" at bounding box center [398, 691] width 60 height 28
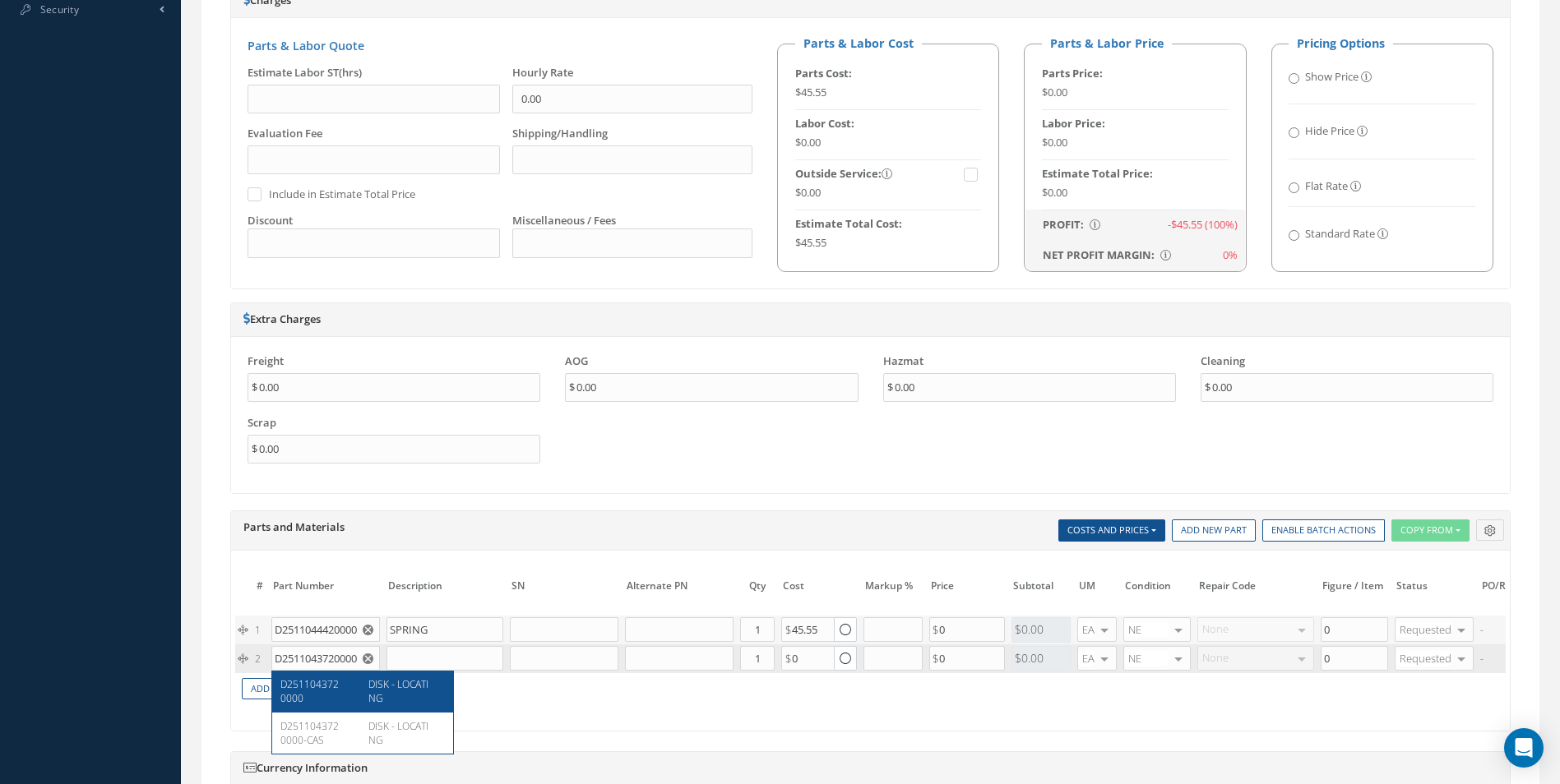
type input "DISK - LOCATING"
type input "37.00"
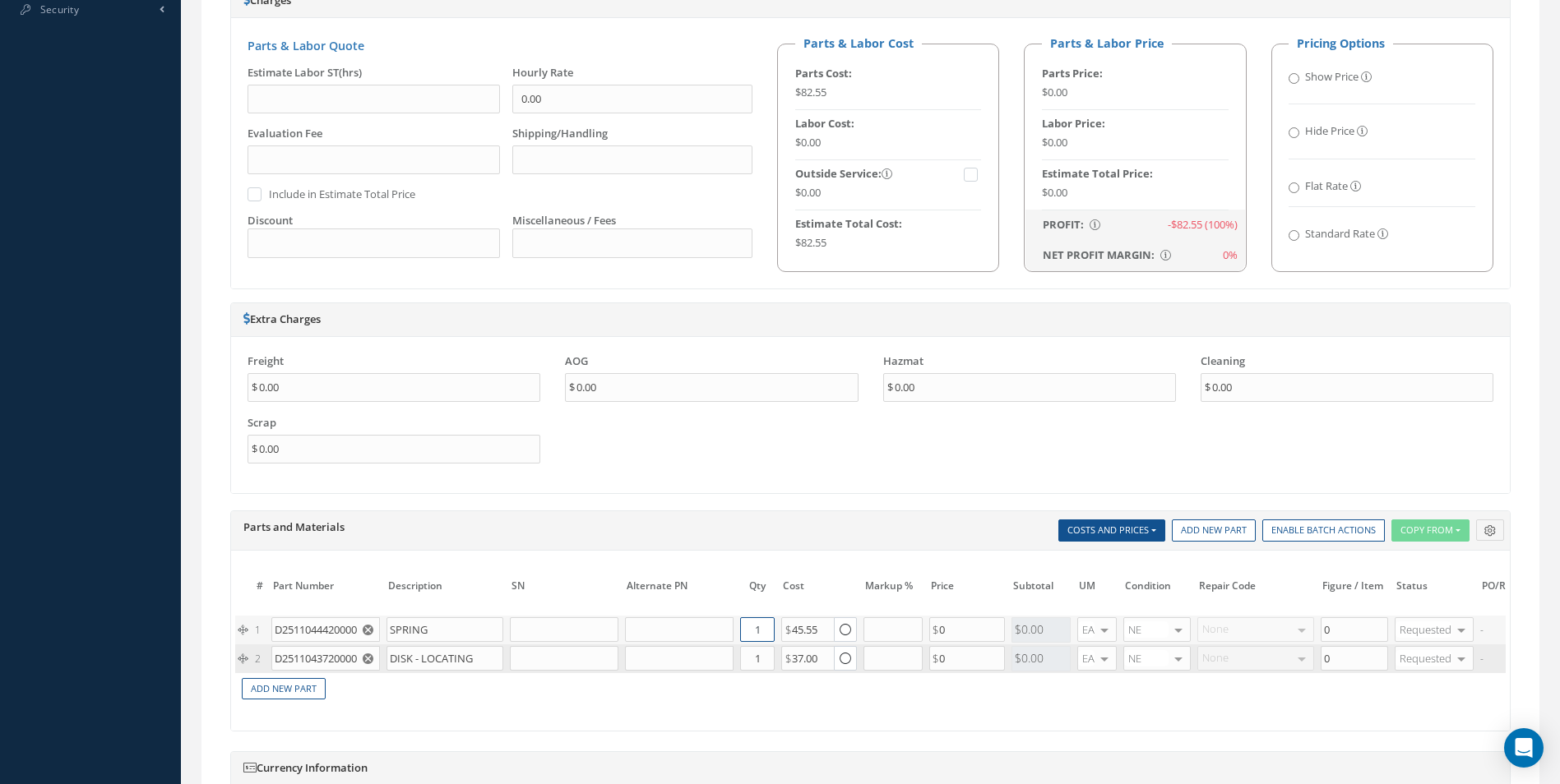
click at [763, 631] on input "1" at bounding box center [757, 629] width 35 height 24
type input "2"
click at [767, 662] on input "1" at bounding box center [757, 658] width 35 height 24
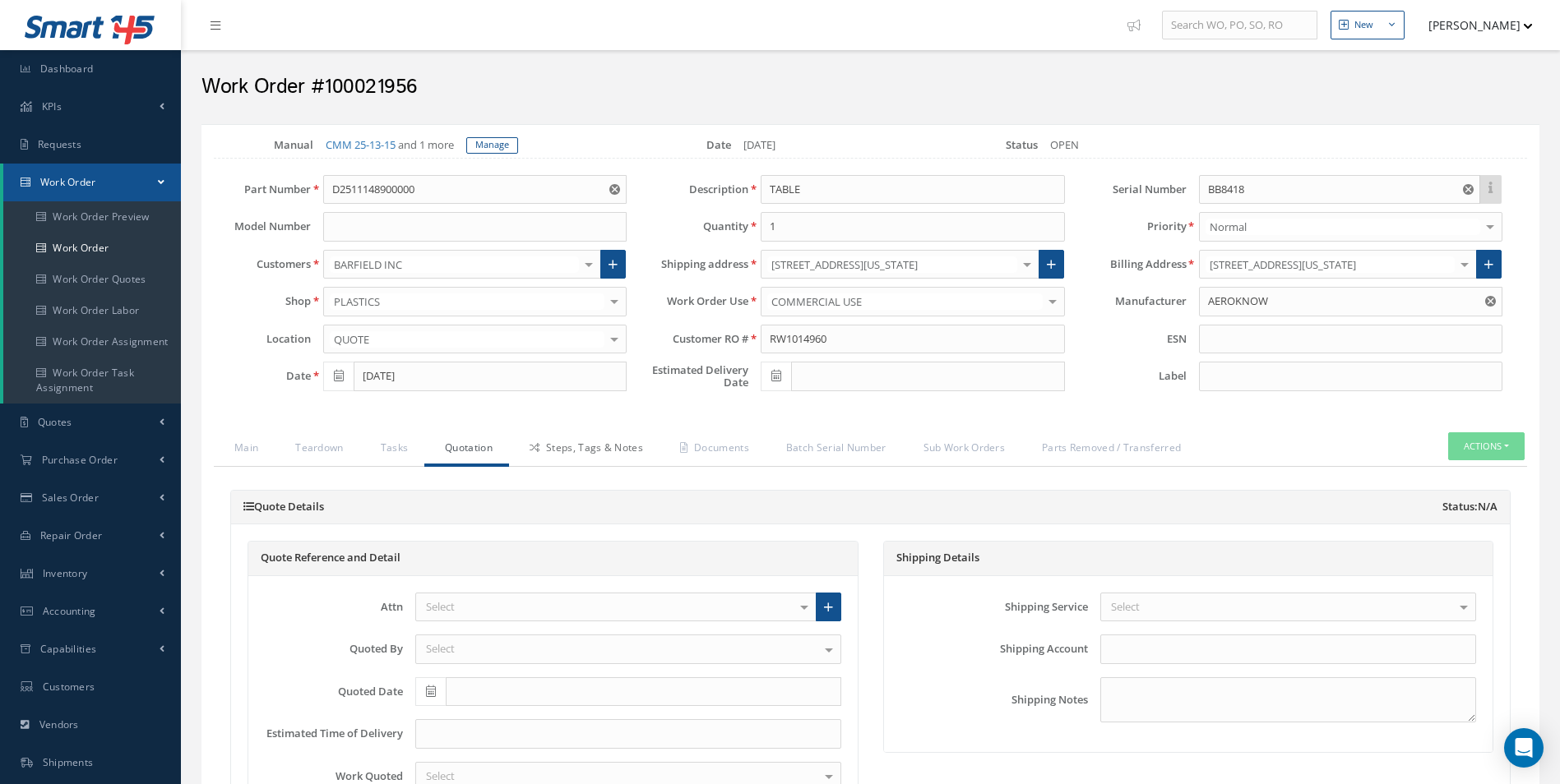
type input "2"
click at [594, 449] on link "Steps, Tags & Notes" at bounding box center [584, 450] width 151 height 35
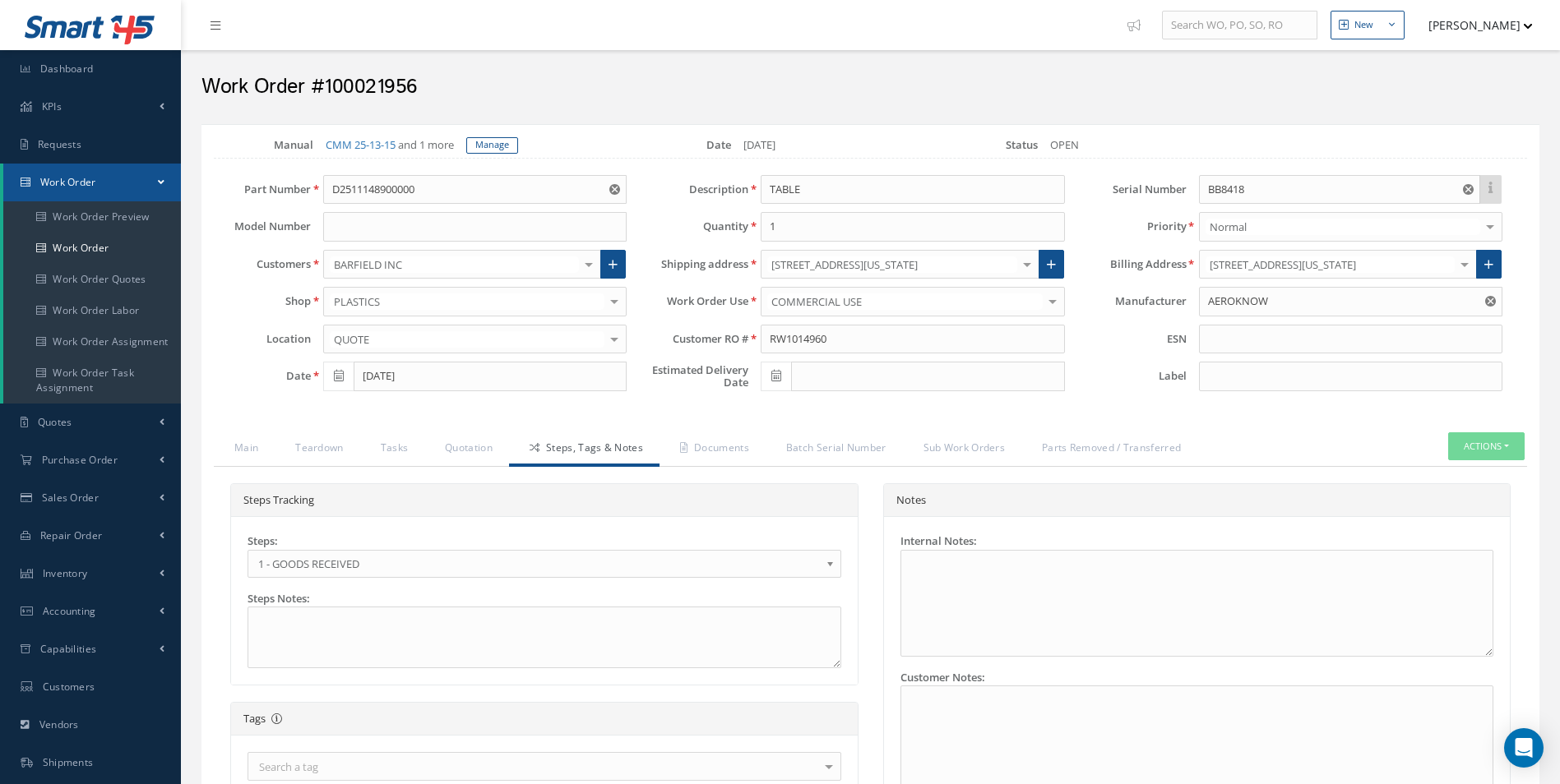
drag, startPoint x: 341, startPoint y: 561, endPoint x: 337, endPoint y: 580, distance: 19.4
click at [341, 561] on span "1 - GOODS RECEIVED" at bounding box center [539, 564] width 561 height 20
click at [716, 455] on link "Documents" at bounding box center [713, 450] width 106 height 35
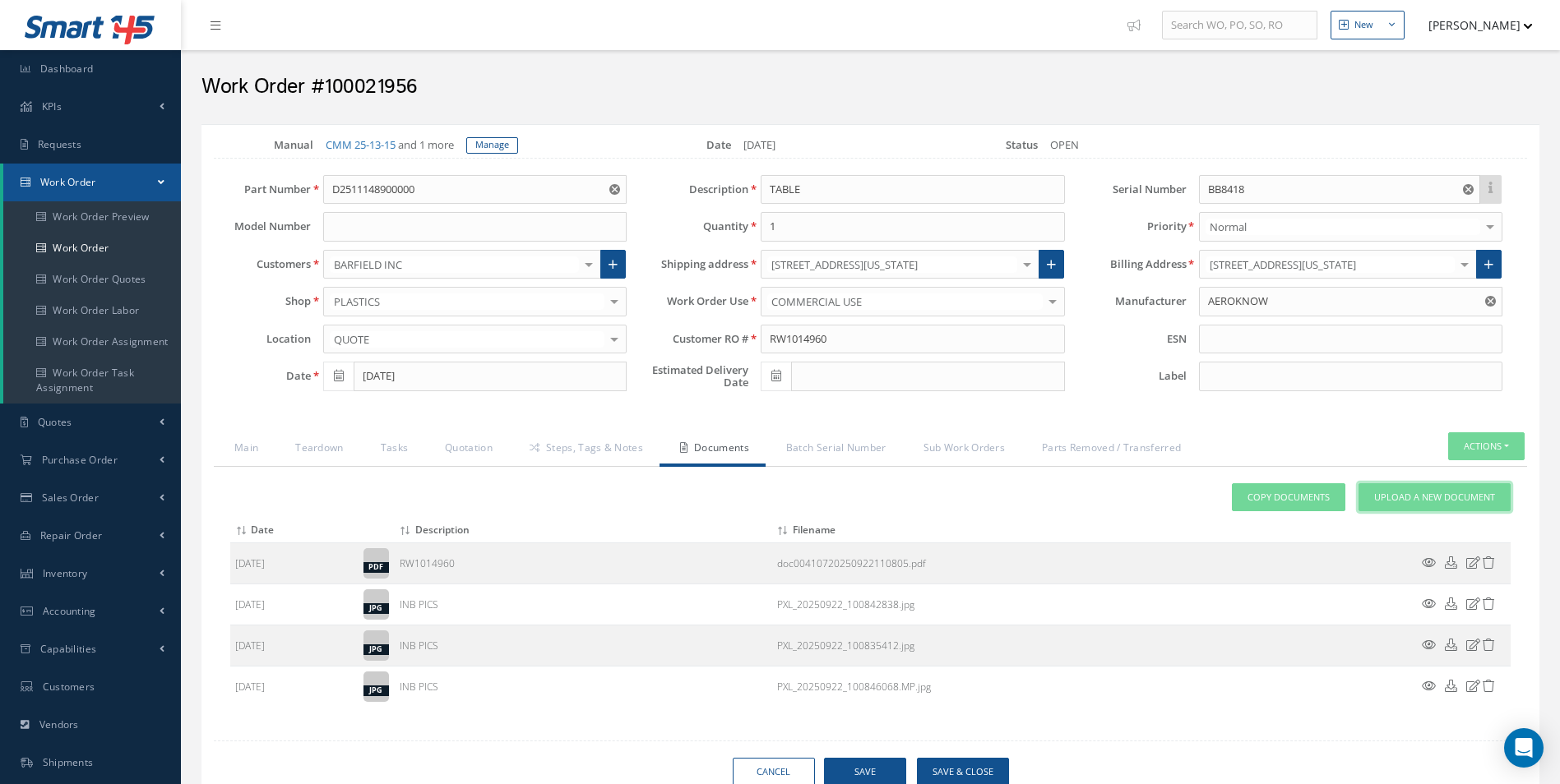
click at [1447, 504] on link "Upload a New Document" at bounding box center [1434, 497] width 152 height 29
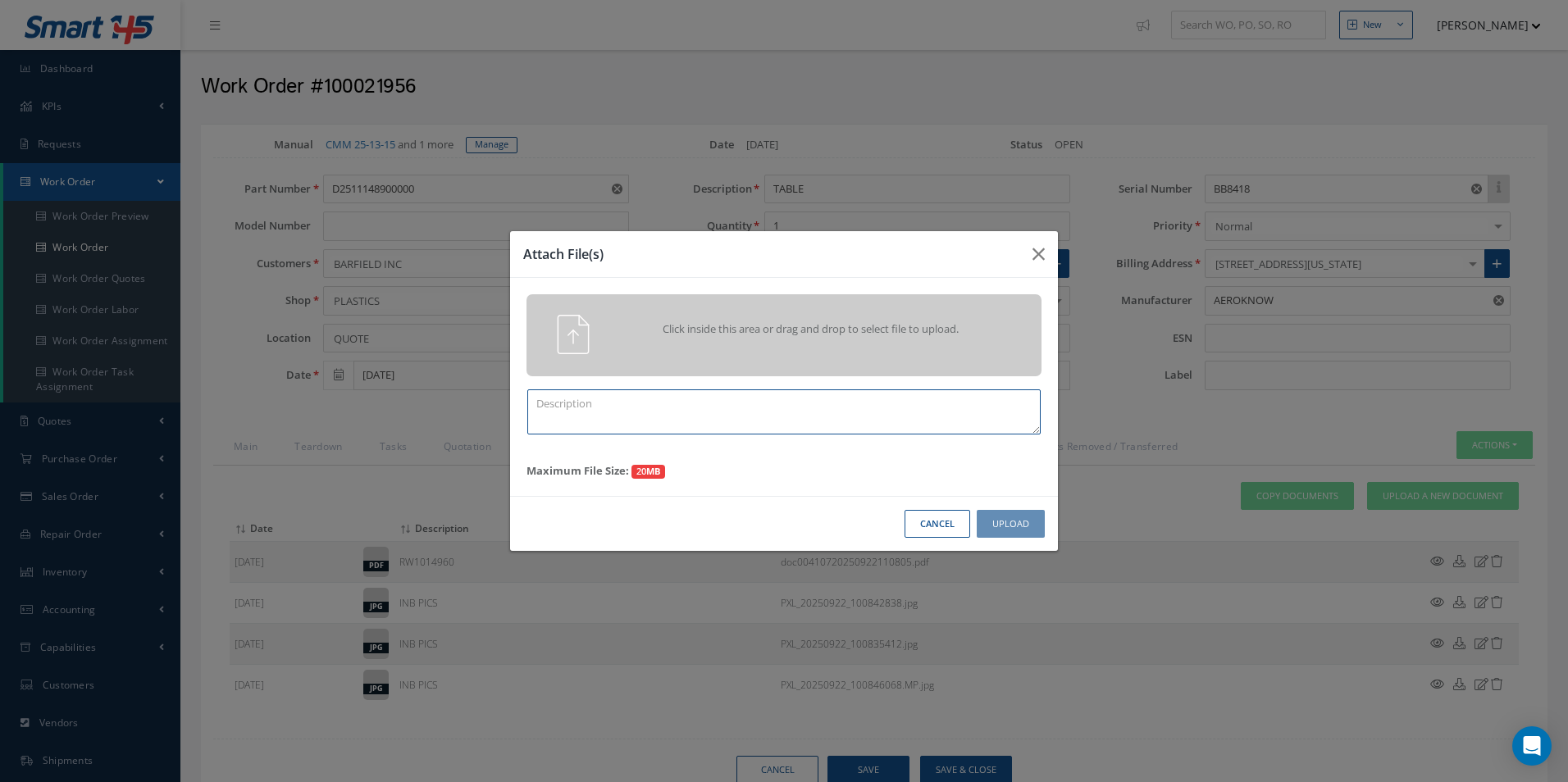
click at [675, 418] on textarea at bounding box center [783, 412] width 513 height 45
type textarea "QUOTE PICS"
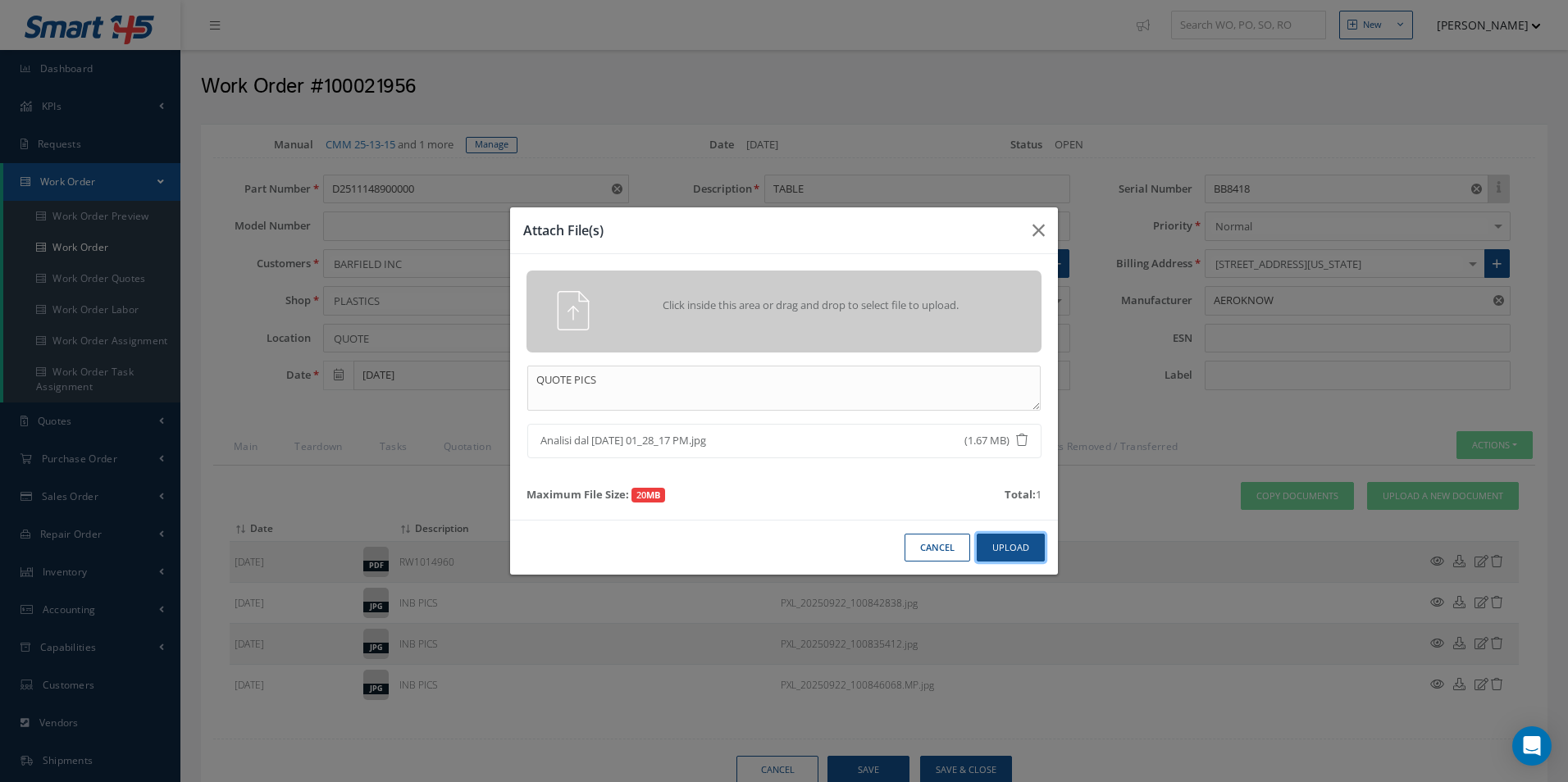
click at [1011, 558] on button "Upload" at bounding box center [1011, 548] width 68 height 29
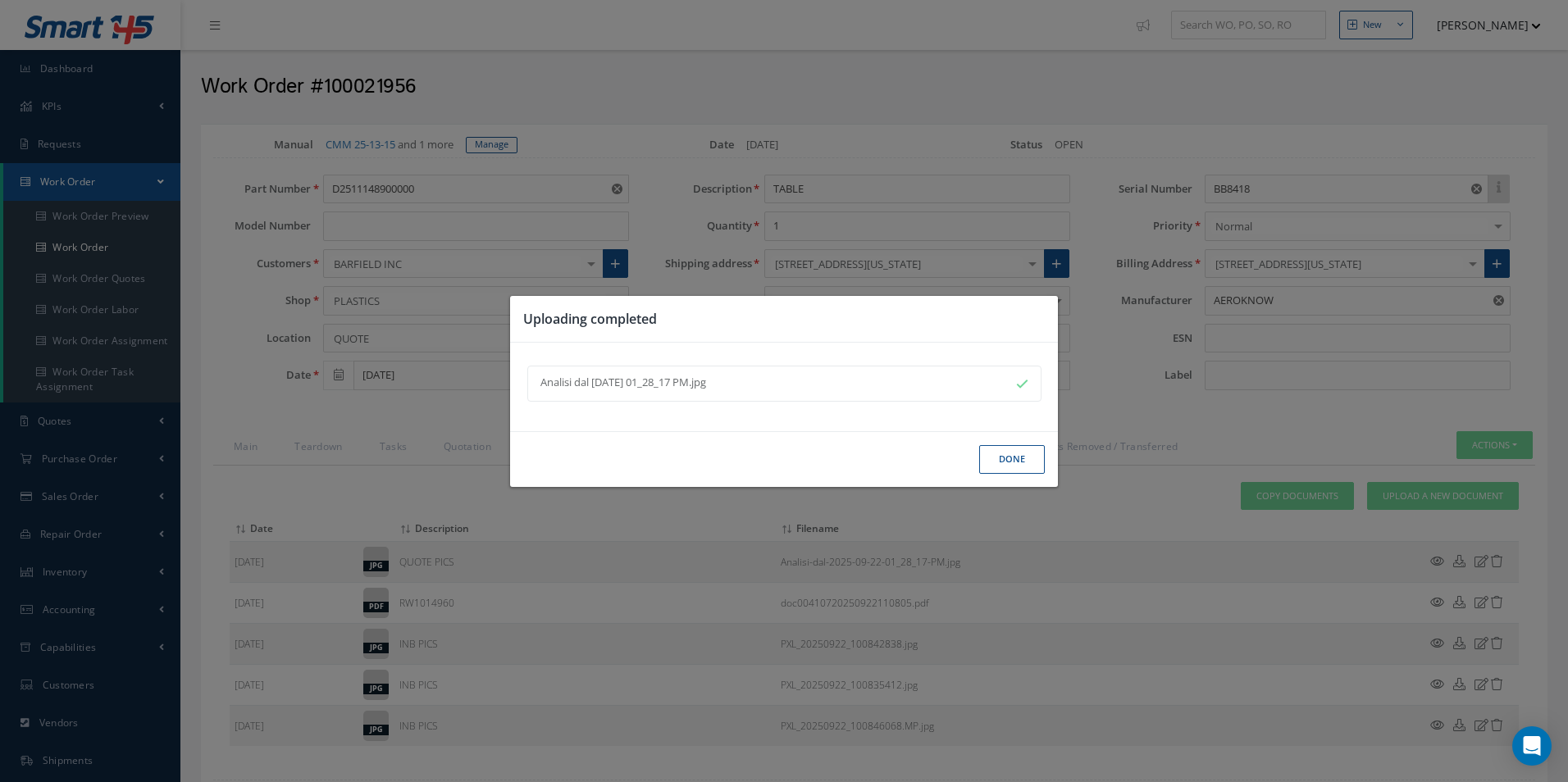
click at [1014, 466] on button "Done" at bounding box center [1012, 459] width 66 height 29
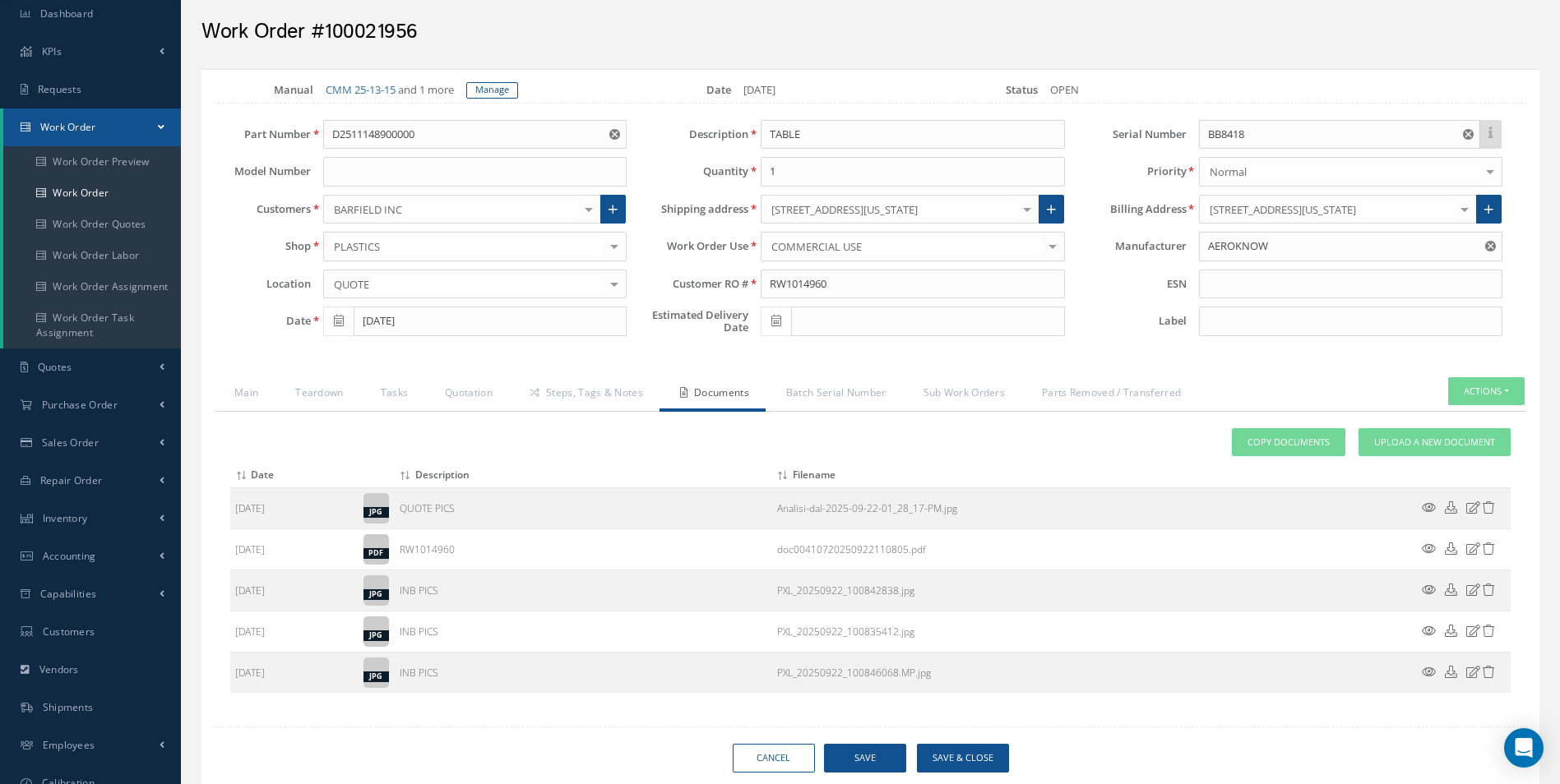
scroll to position [149, 0]
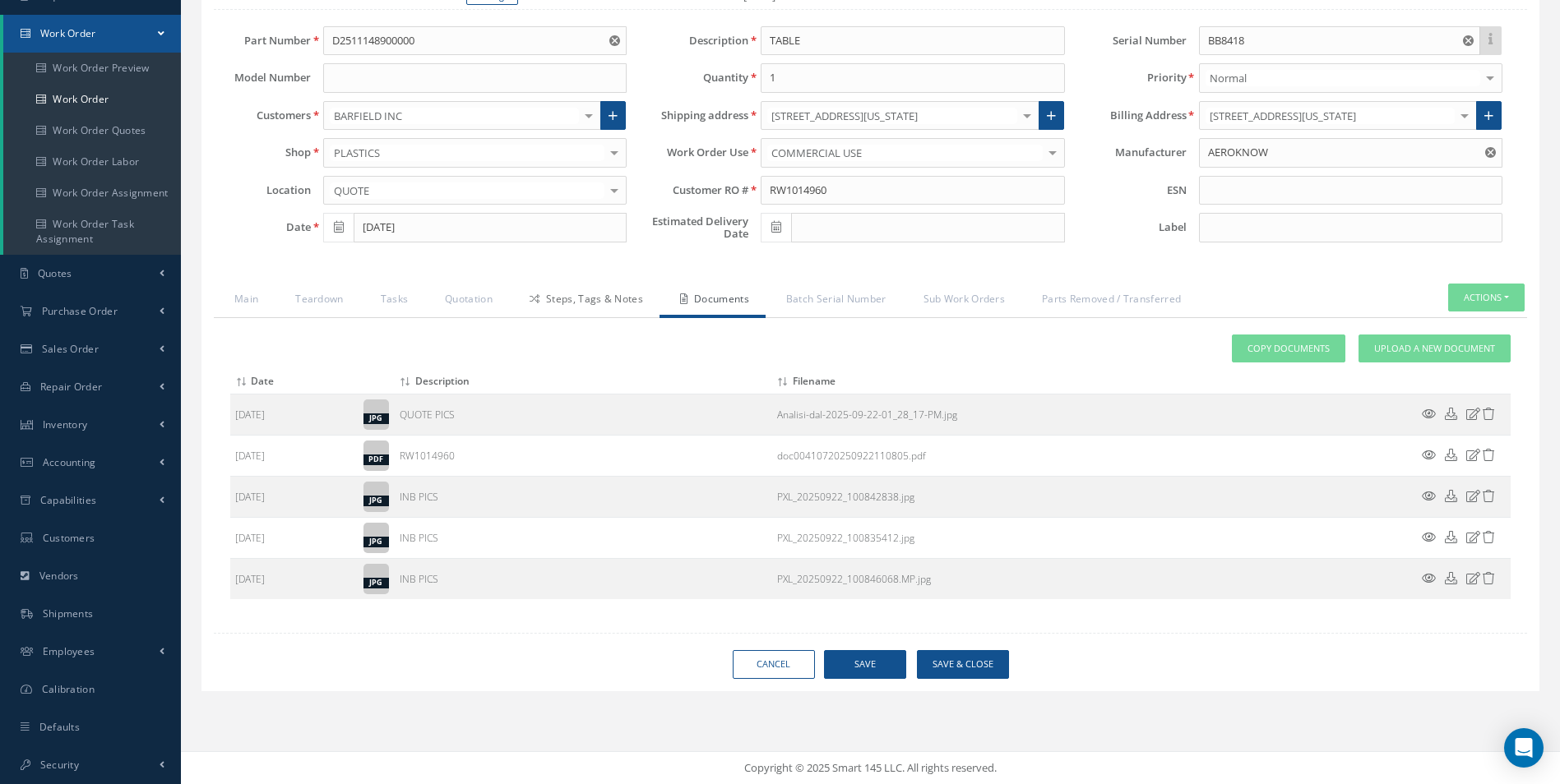
drag, startPoint x: 592, startPoint y: 297, endPoint x: 596, endPoint y: 310, distance: 13.6
click at [592, 297] on link "Steps, Tags & Notes" at bounding box center [584, 301] width 151 height 35
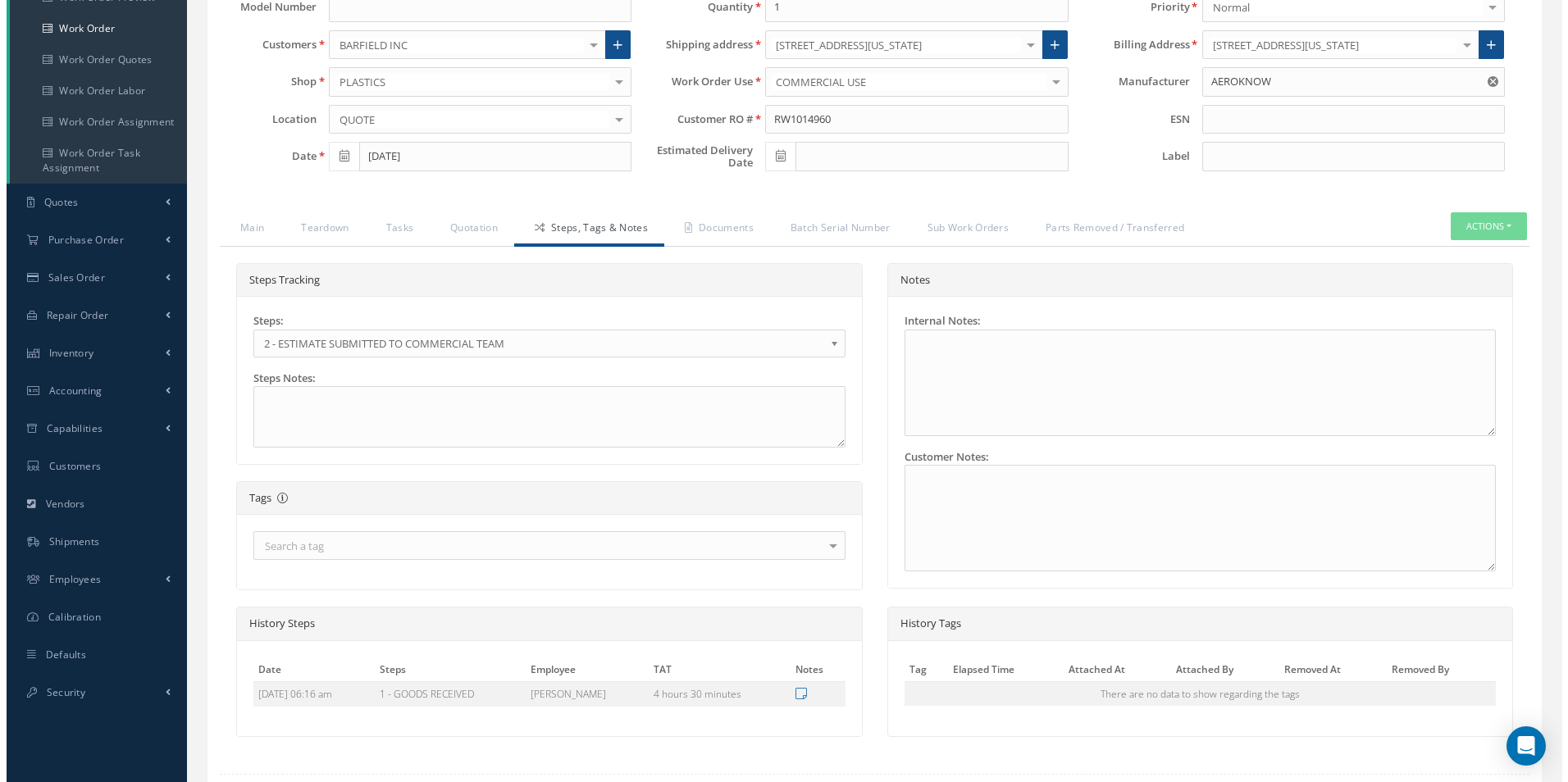
scroll to position [321, 0]
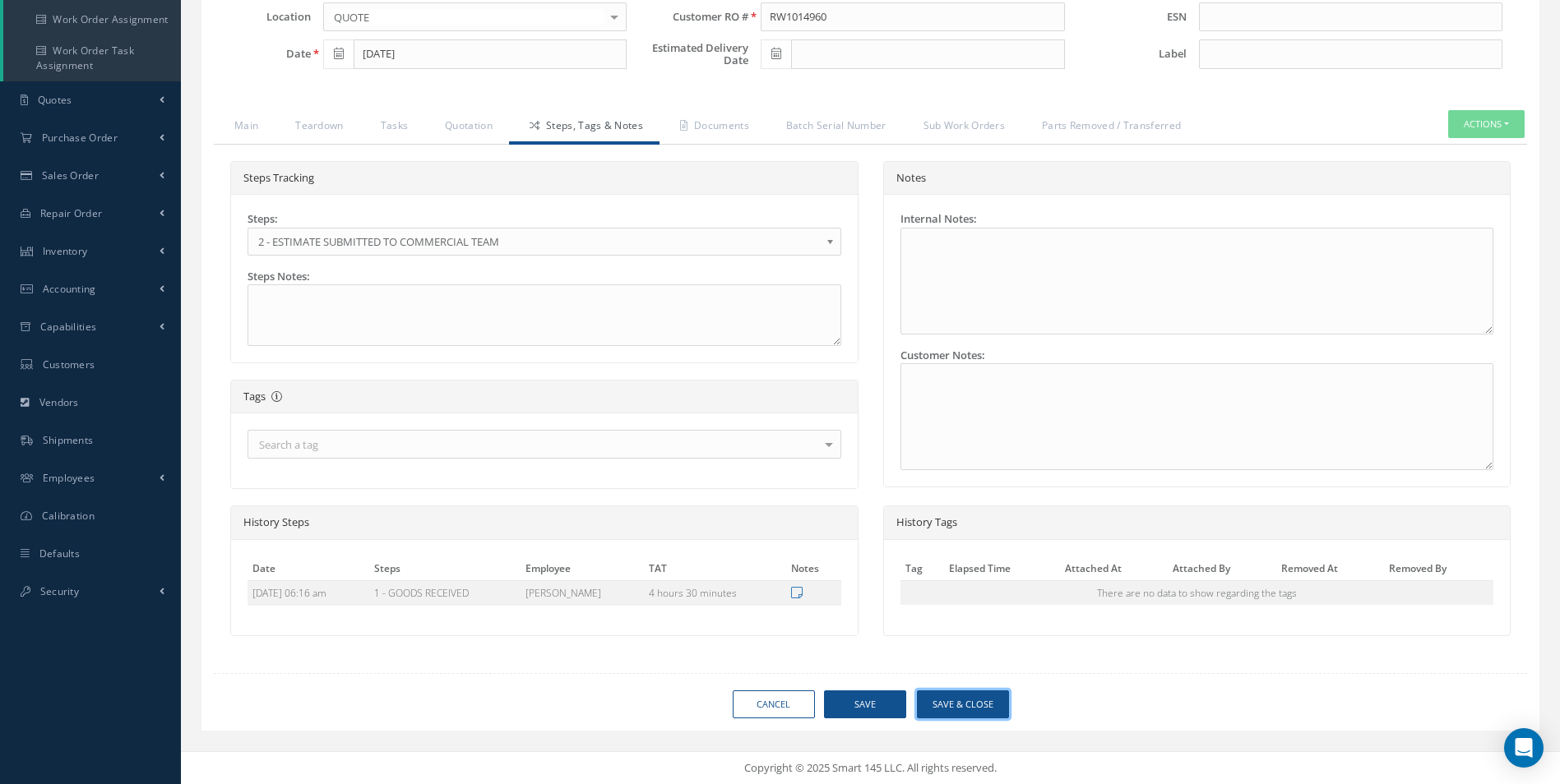
click at [962, 696] on button "Save & Close" at bounding box center [963, 704] width 92 height 29
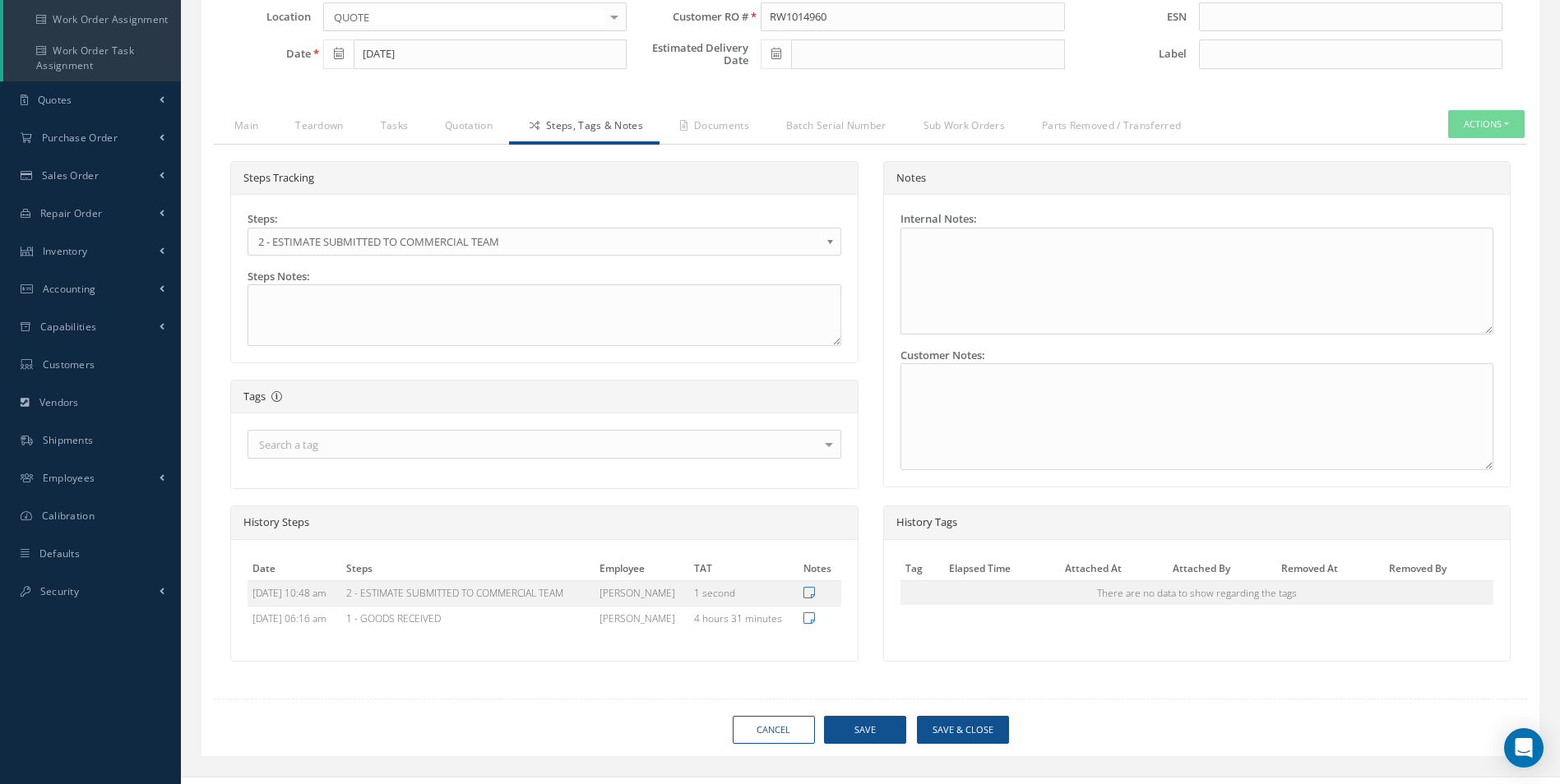
type input "AEROKNOW"
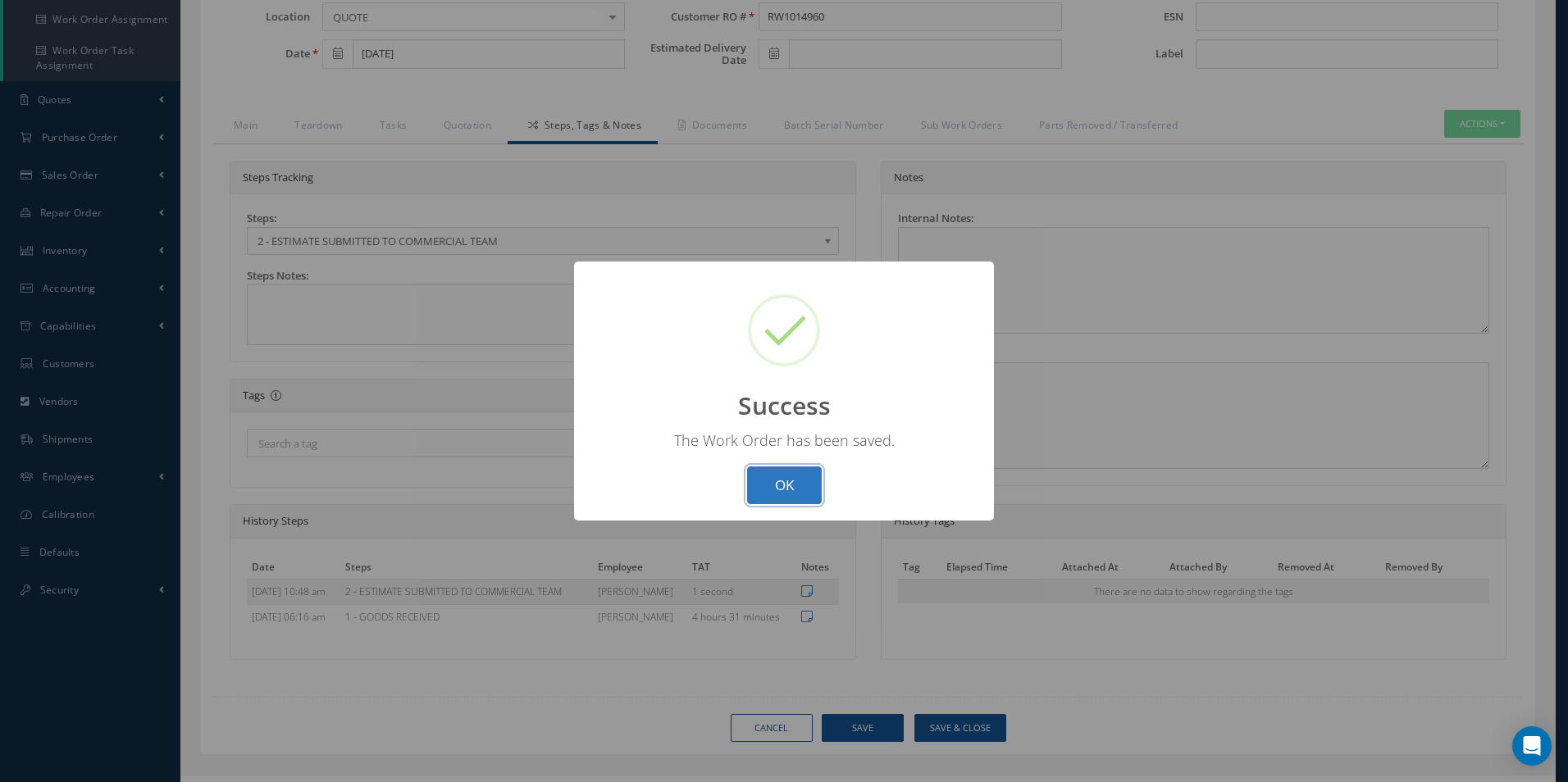
click at [783, 491] on button "OK" at bounding box center [784, 485] width 75 height 38
select select "25"
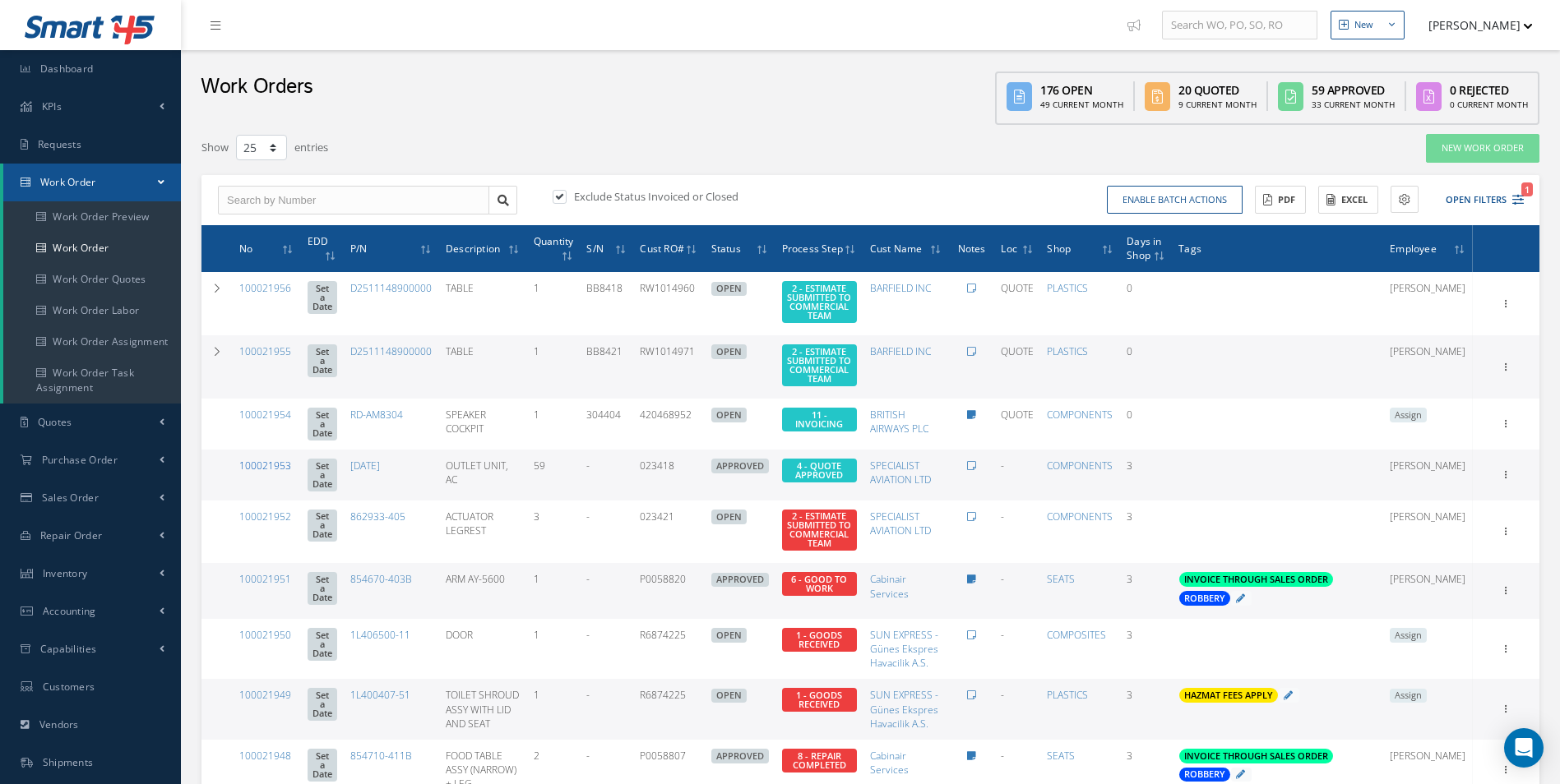
click at [281, 472] on link "100021953" at bounding box center [266, 466] width 52 height 14
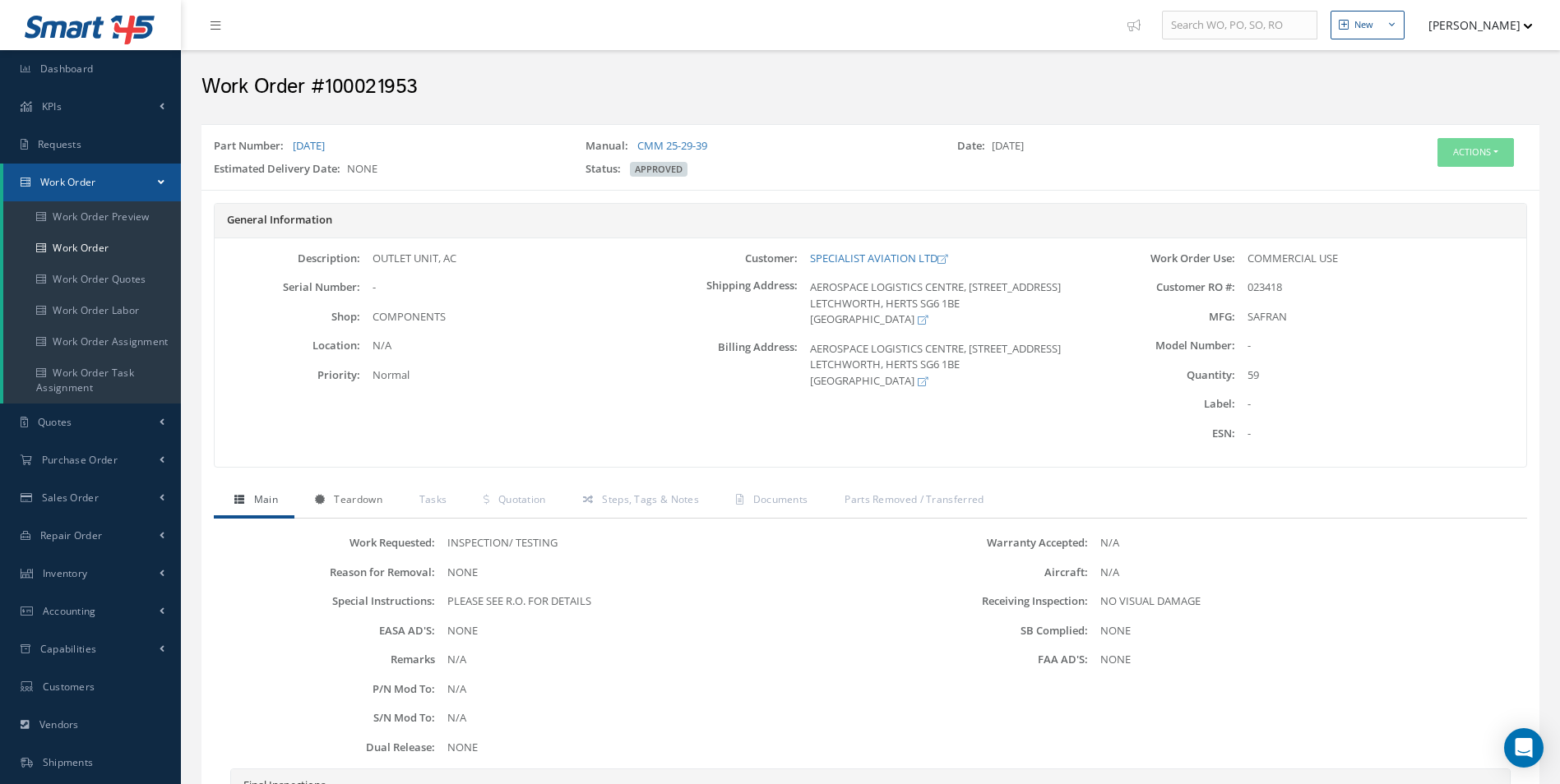
click at [346, 499] on span "Teardown" at bounding box center [357, 499] width 48 height 14
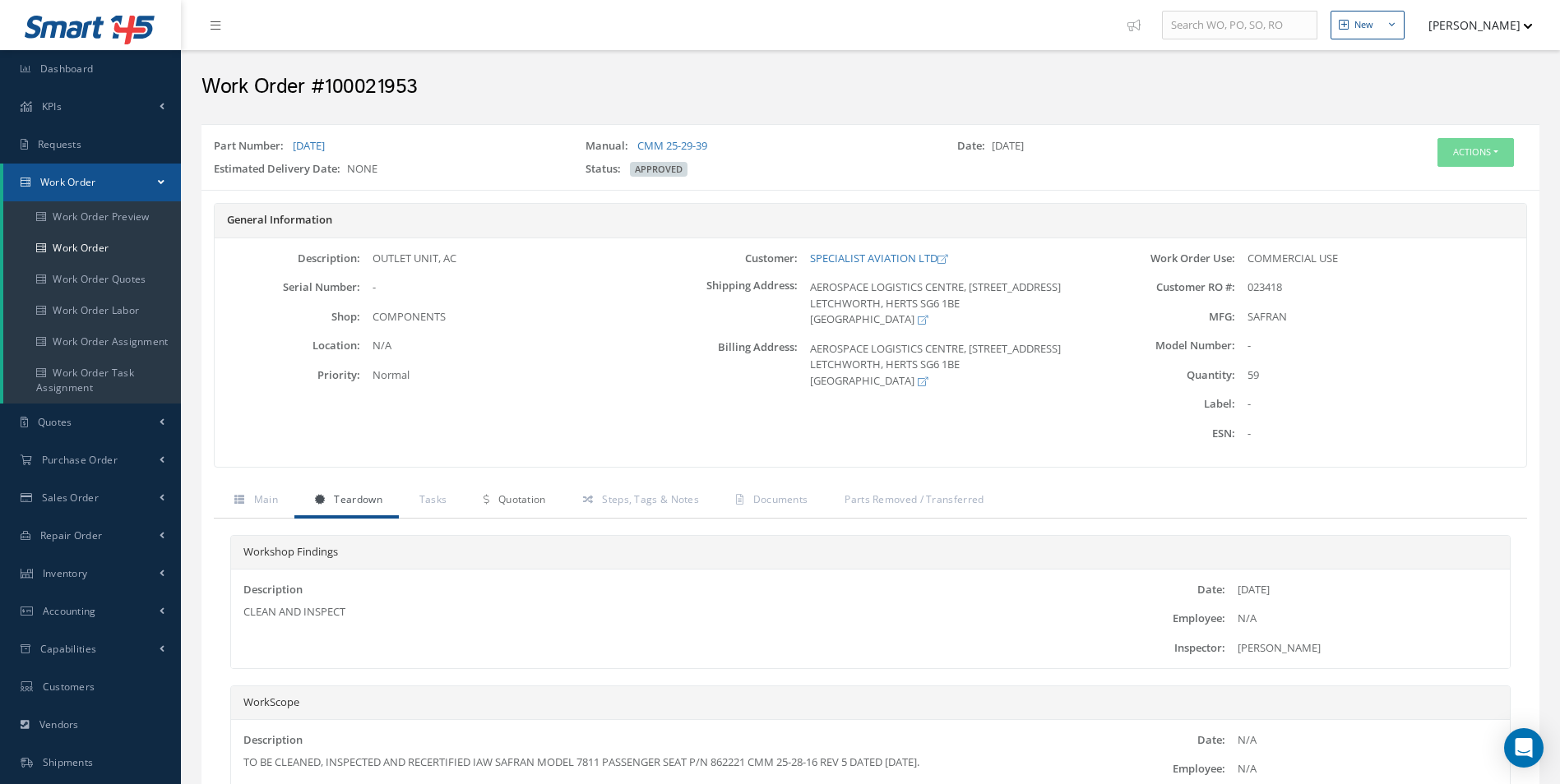
click at [526, 494] on span "Quotation" at bounding box center [521, 499] width 48 height 14
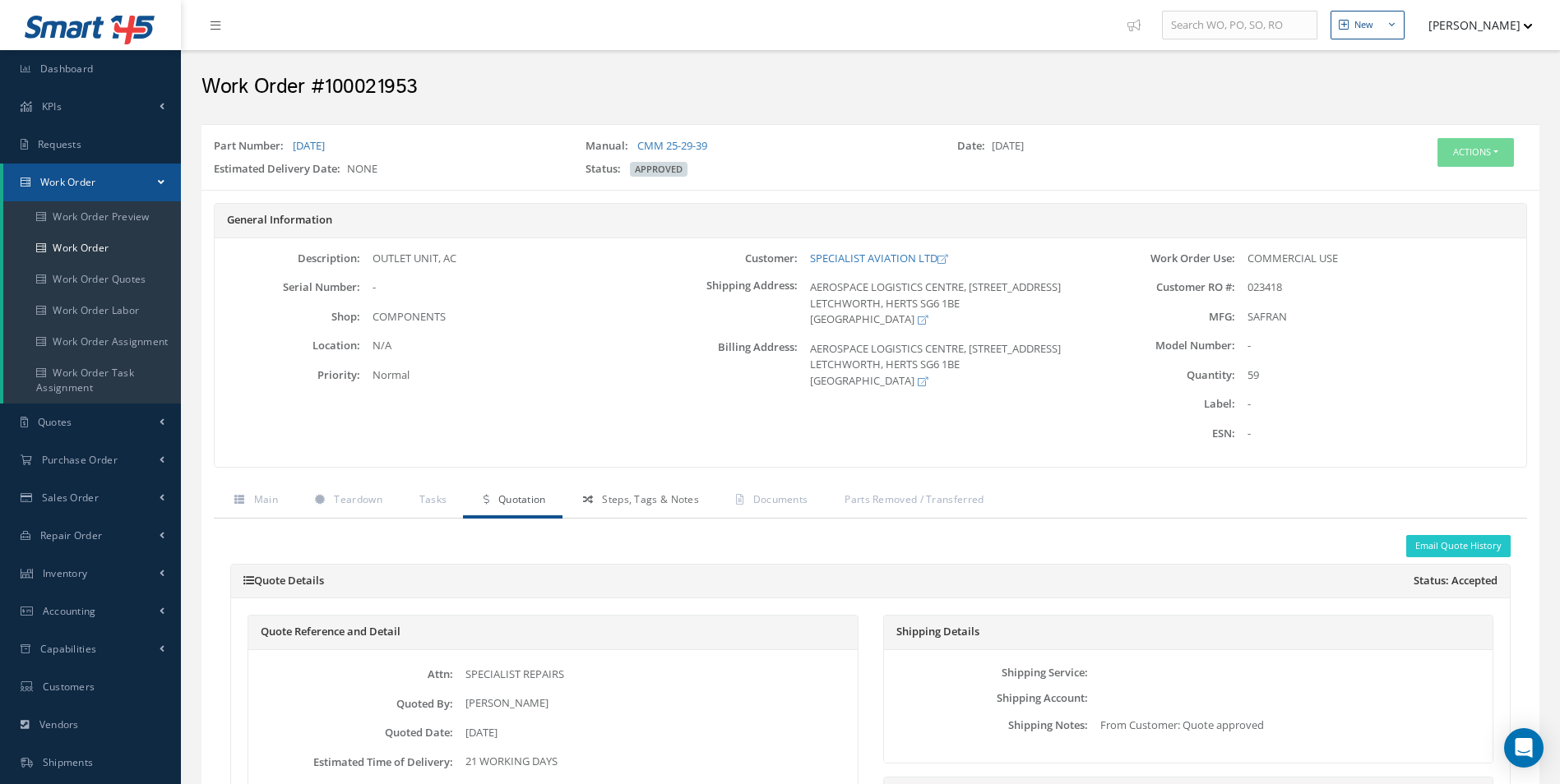
click at [635, 506] on span "Steps, Tags & Notes" at bounding box center [649, 499] width 97 height 14
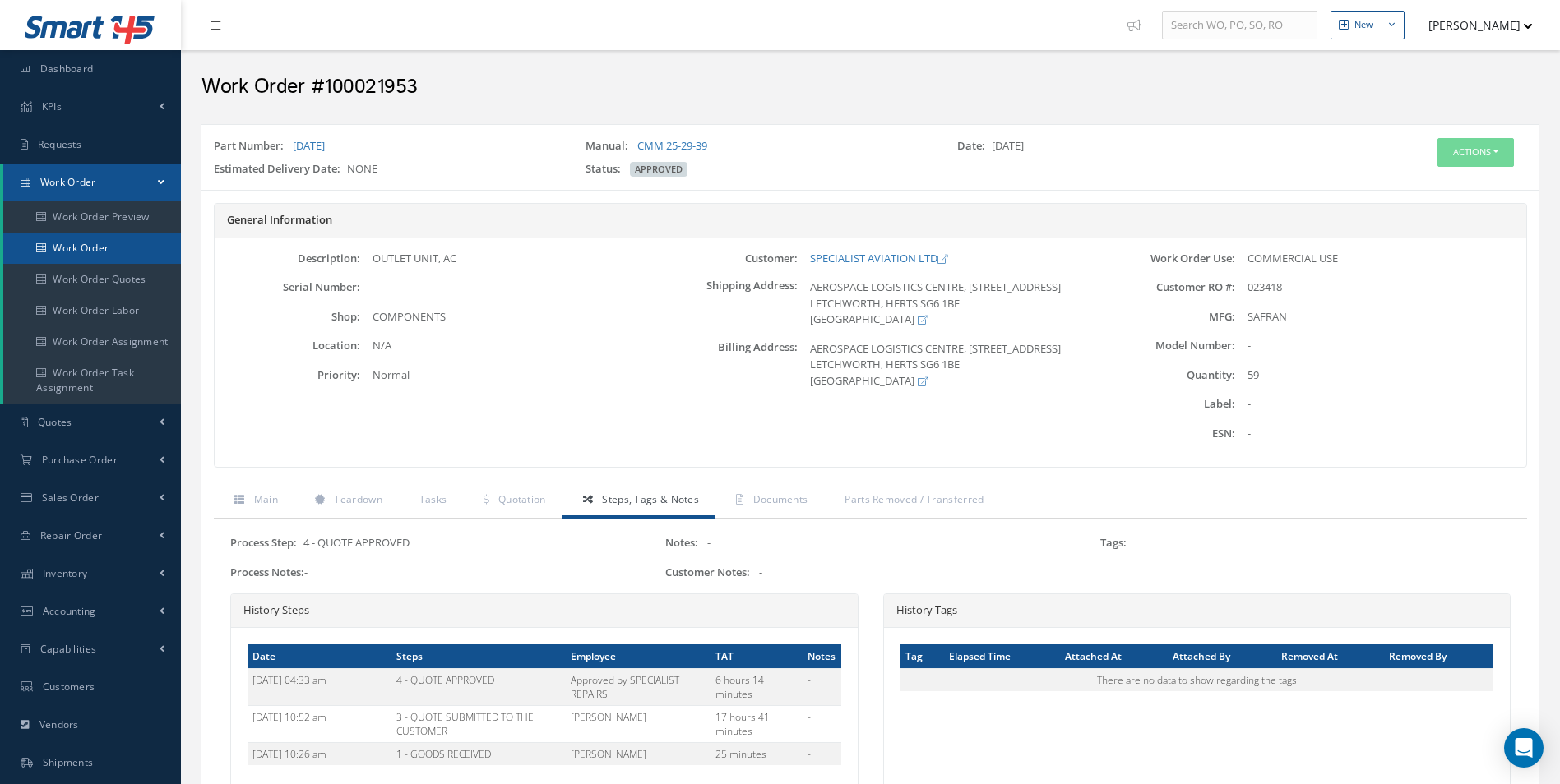
click at [123, 249] on link "Work Order" at bounding box center [92, 248] width 178 height 31
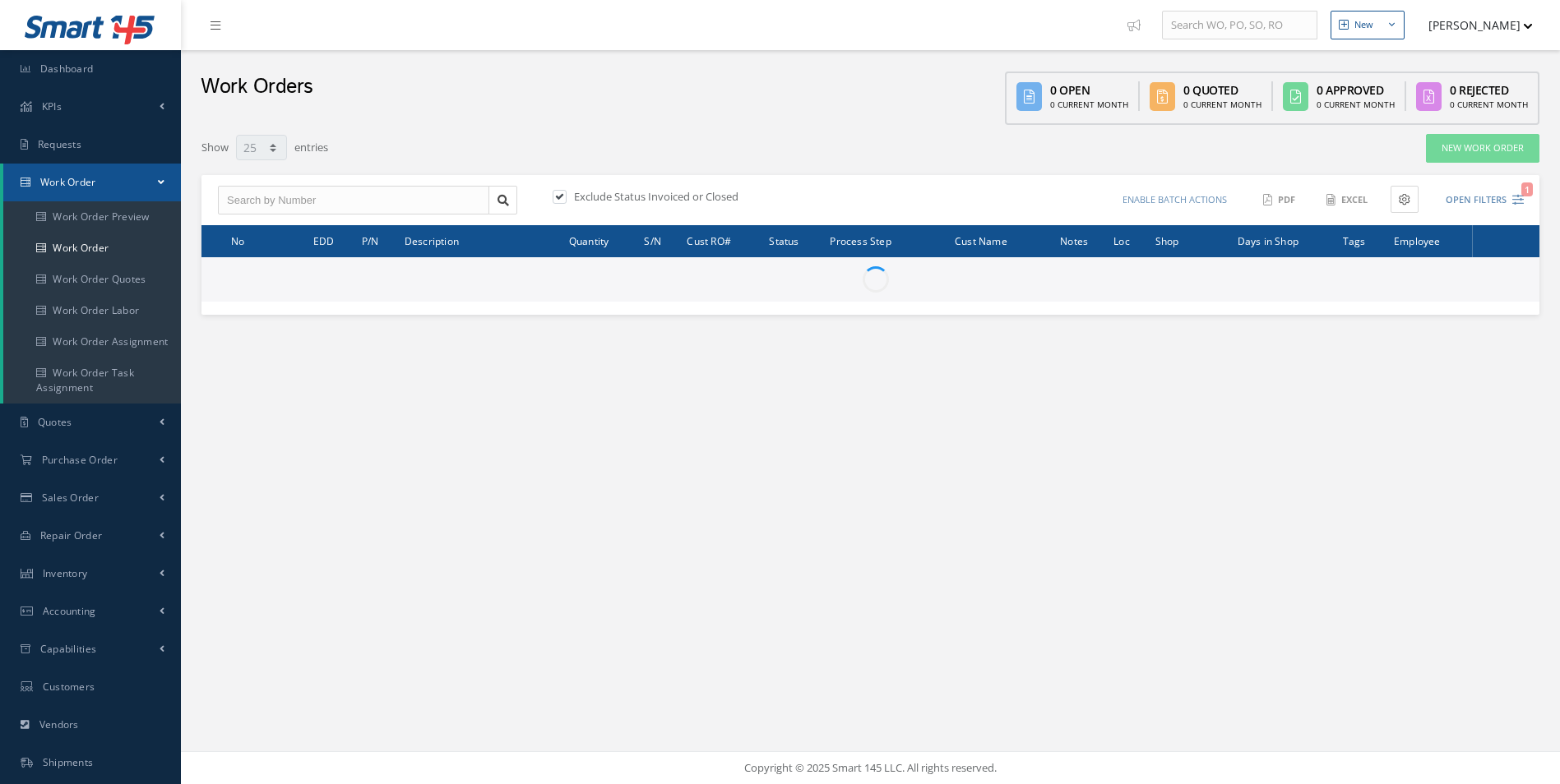
select select "25"
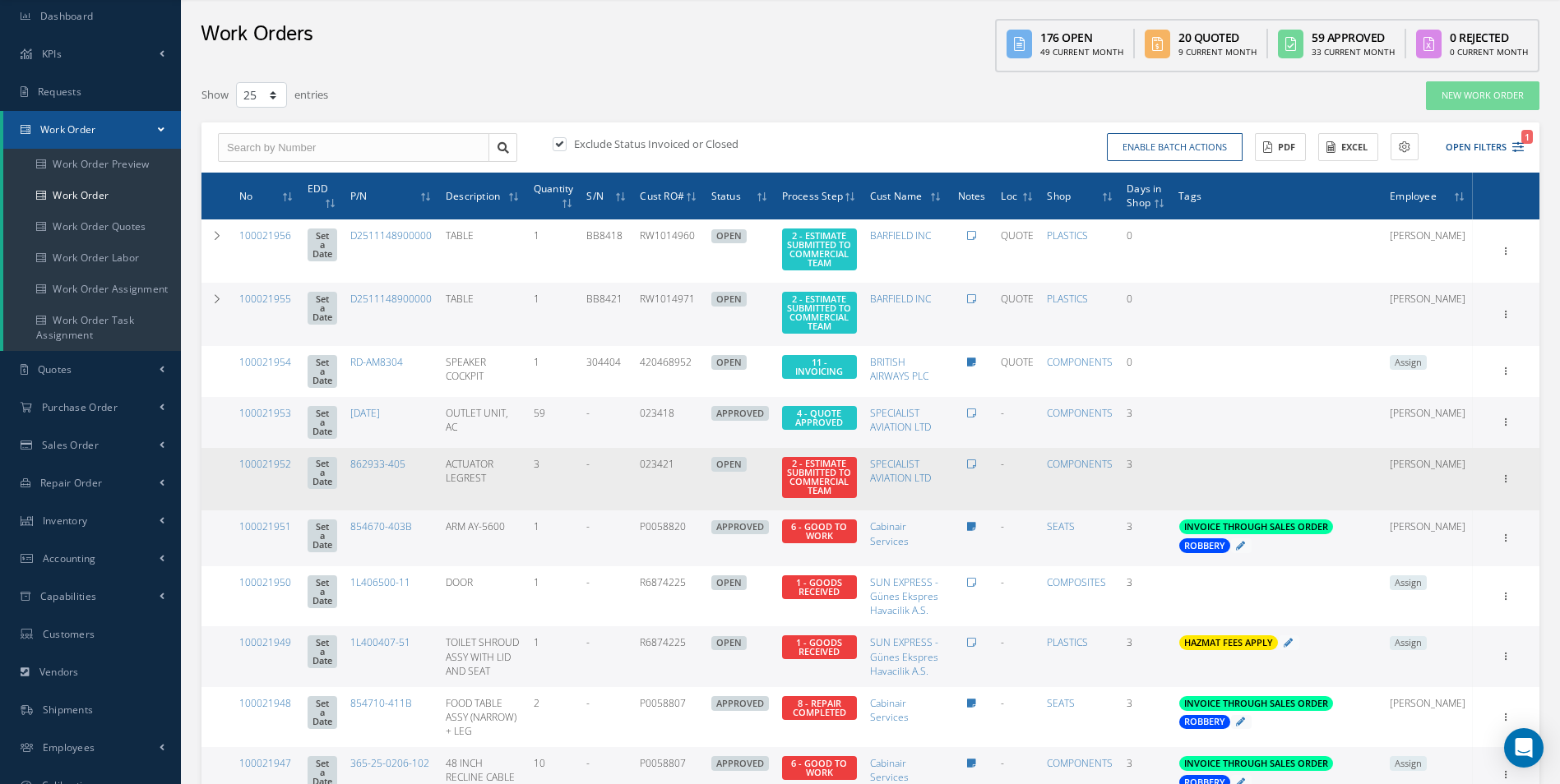
scroll to position [82, 0]
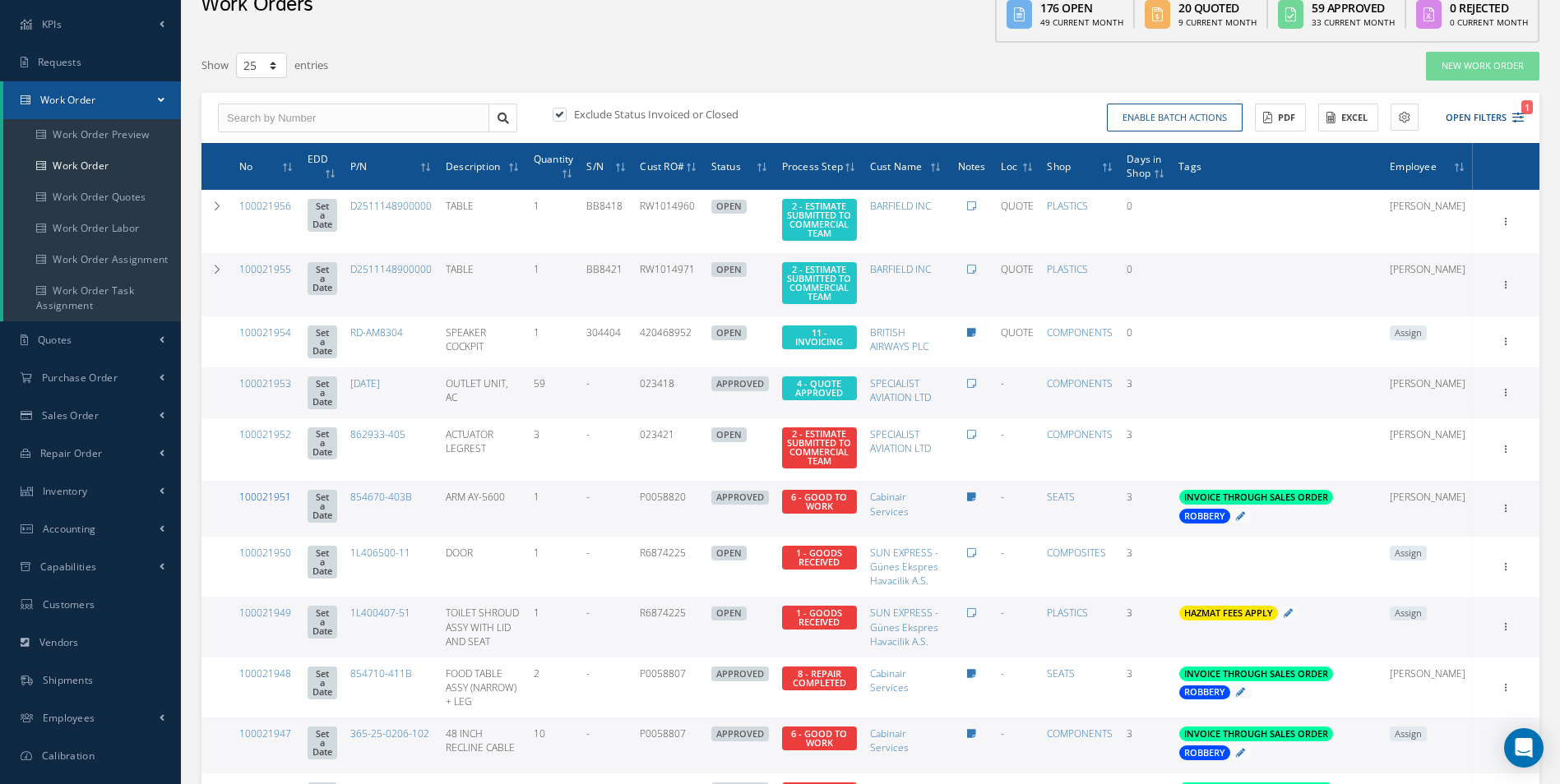
click at [280, 504] on link "100021951" at bounding box center [266, 497] width 52 height 14
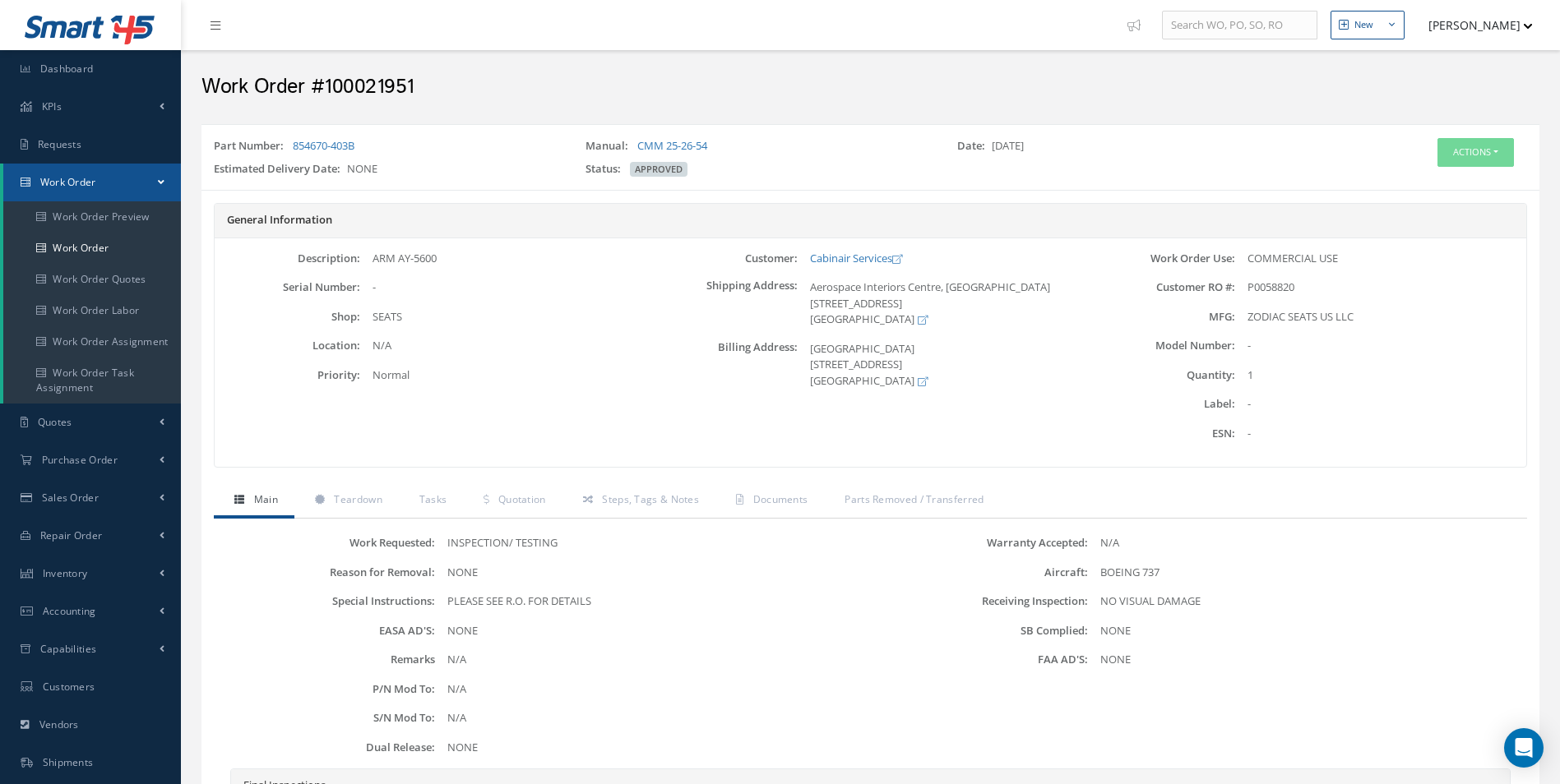
click at [377, 80] on h2 "Work Order #100021951" at bounding box center [870, 87] width 1338 height 24
copy h2 "100021951"
click at [1272, 291] on span "P0058820" at bounding box center [1271, 286] width 47 height 15
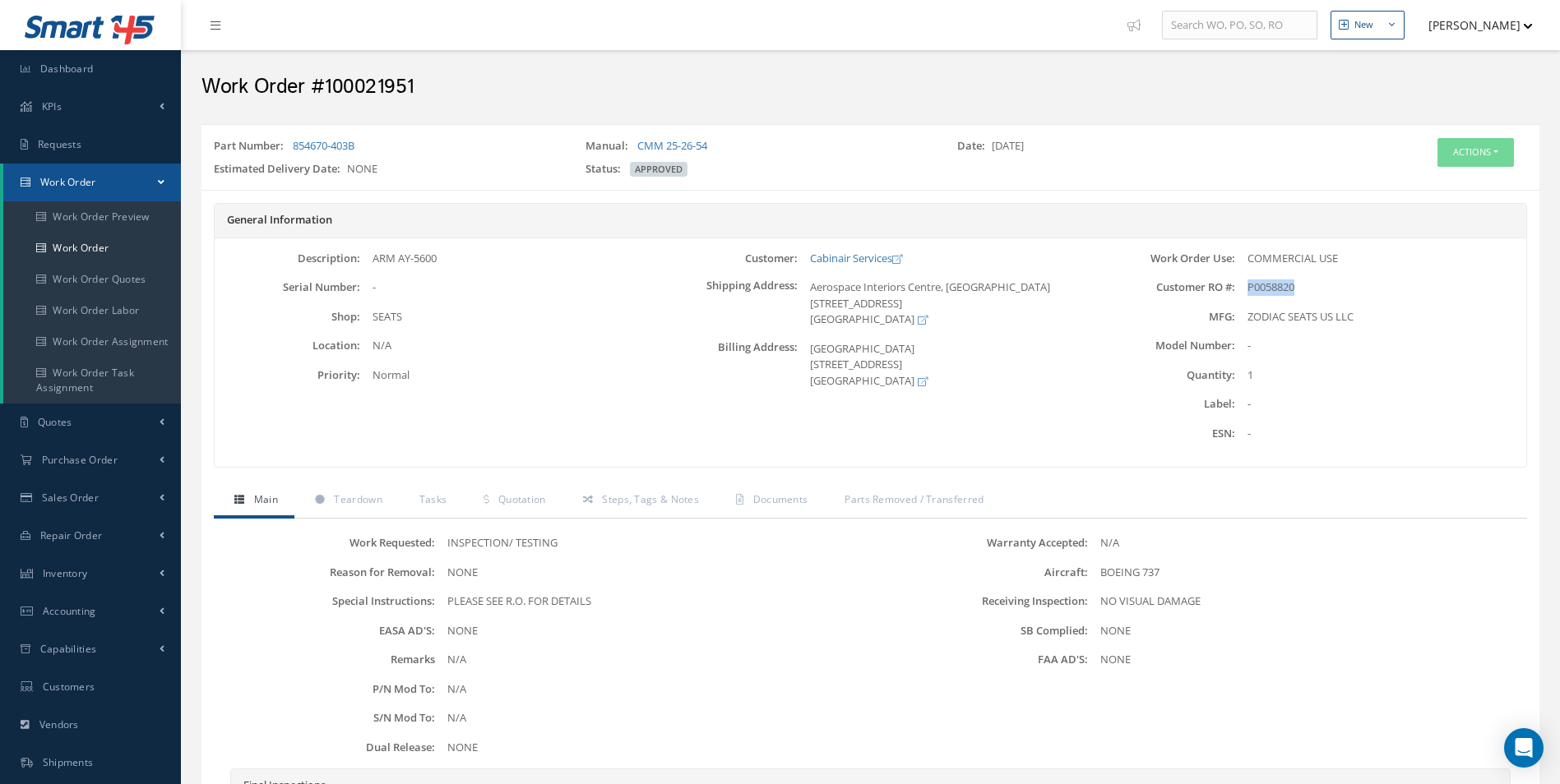
copy span "P0058820"
click at [387, 148] on div "Part Number: 854670-403B" at bounding box center [387, 150] width 372 height 23
drag, startPoint x: 381, startPoint y: 148, endPoint x: 297, endPoint y: 141, distance: 84.3
click at [297, 141] on div "Part Number: 854670-403B" at bounding box center [387, 150] width 372 height 23
copy link "54670-403B"
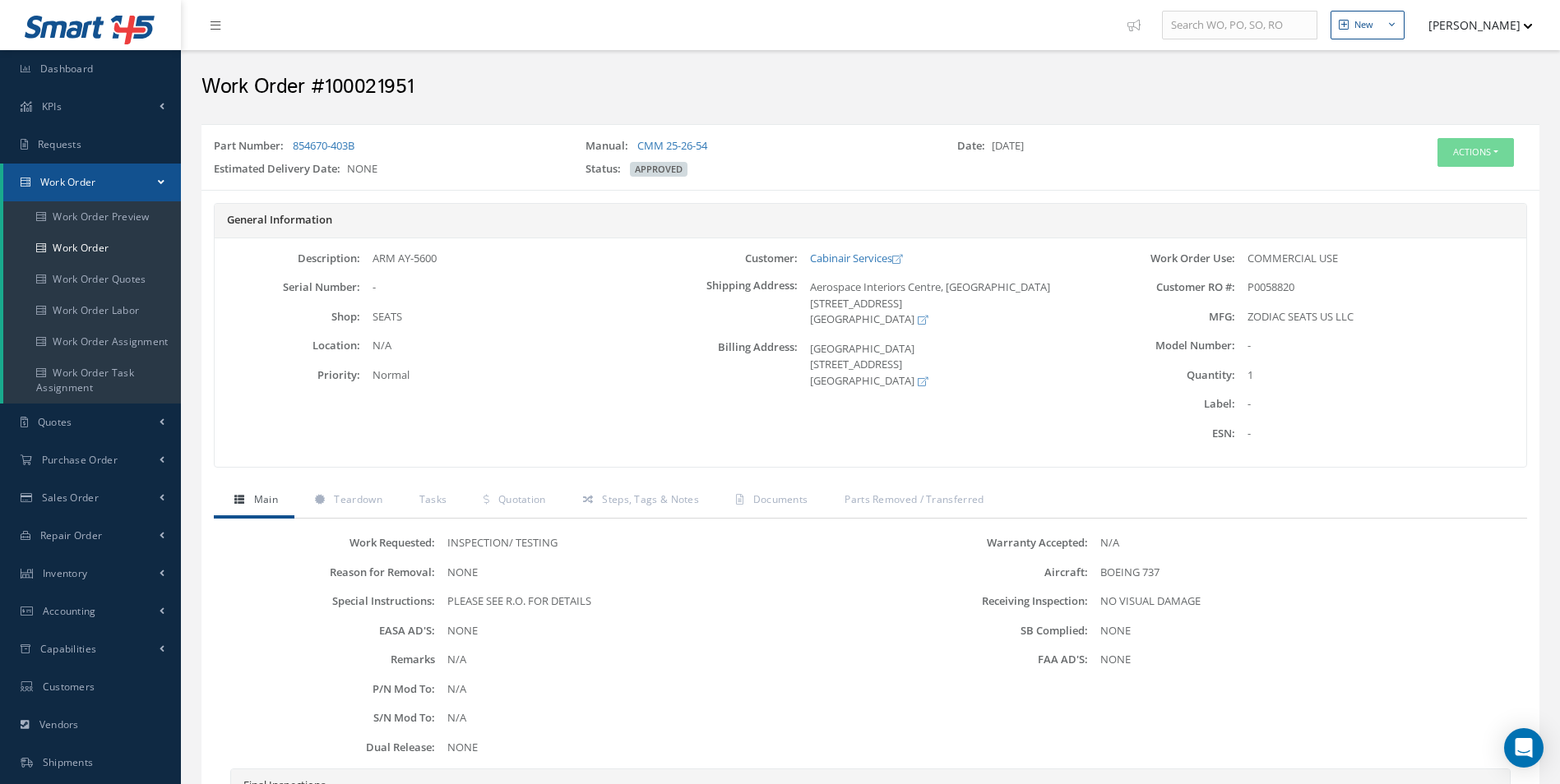
drag, startPoint x: 403, startPoint y: 253, endPoint x: 374, endPoint y: 253, distance: 29.0
click at [374, 253] on div "ARM AY-5600" at bounding box center [506, 258] width 291 height 17
copy div "ARM AY-5600"
